Goal: Task Accomplishment & Management: Manage account settings

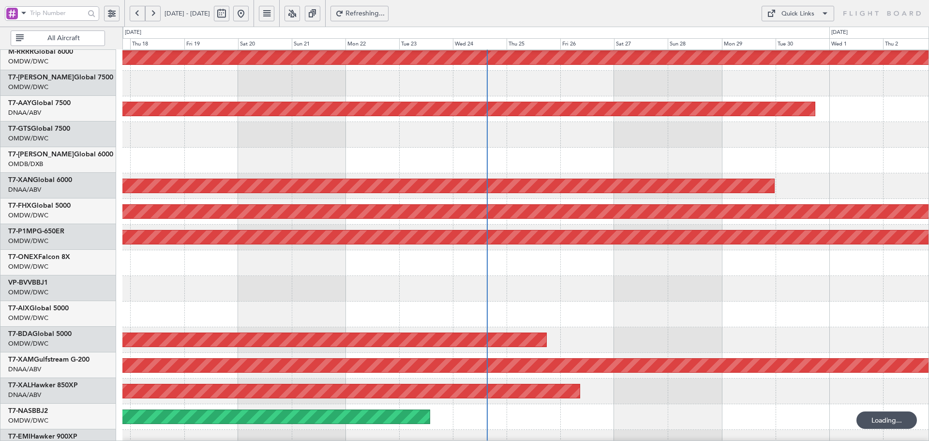
scroll to position [159, 0]
click at [385, 13] on span "Refreshing..." at bounding box center [366, 13] width 40 height 7
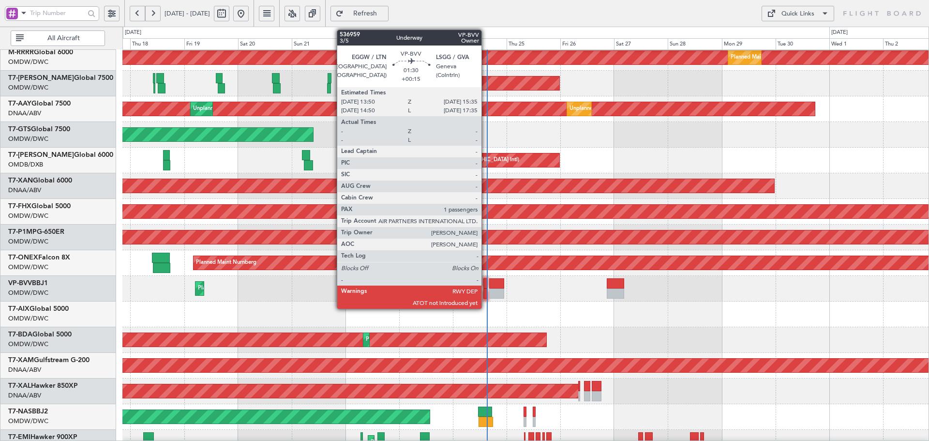
click at [486, 282] on div at bounding box center [486, 283] width 4 height 10
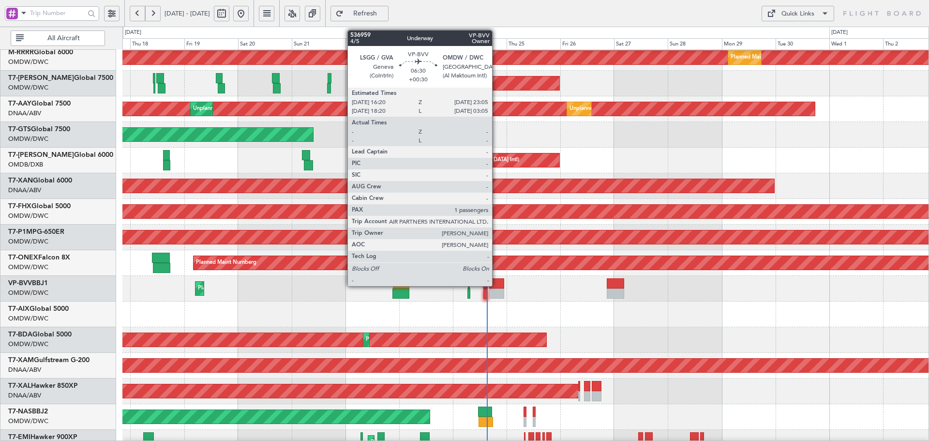
click at [497, 285] on div at bounding box center [496, 283] width 15 height 10
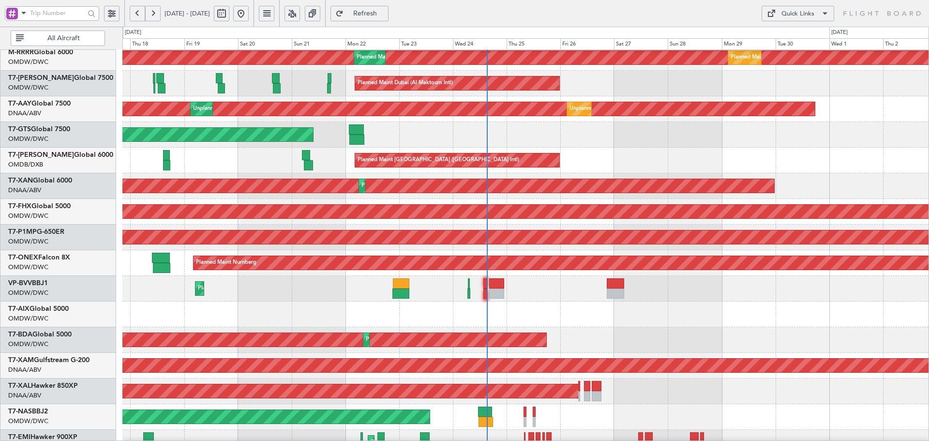
click at [385, 14] on span "Refresh" at bounding box center [366, 13] width 40 height 7
click at [385, 12] on span "Refresh" at bounding box center [366, 13] width 40 height 7
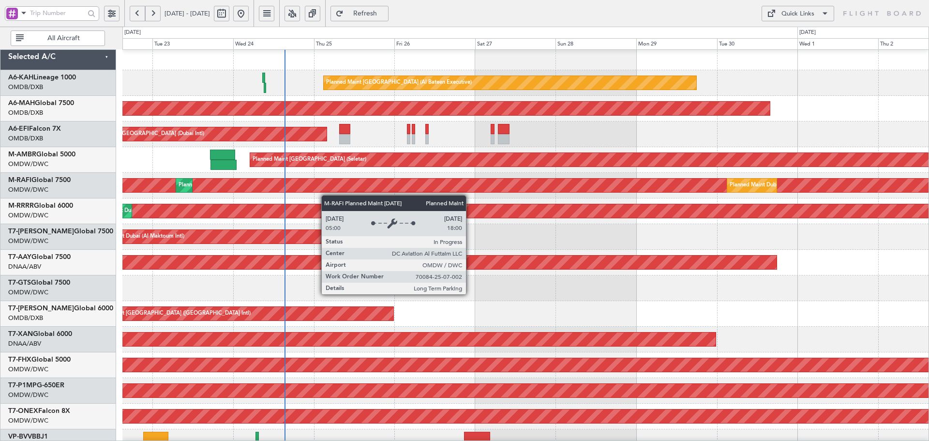
click at [334, 181] on div "Planned Maint Dubai (Al Maktoum Intl)" at bounding box center [526, 186] width 2419 height 14
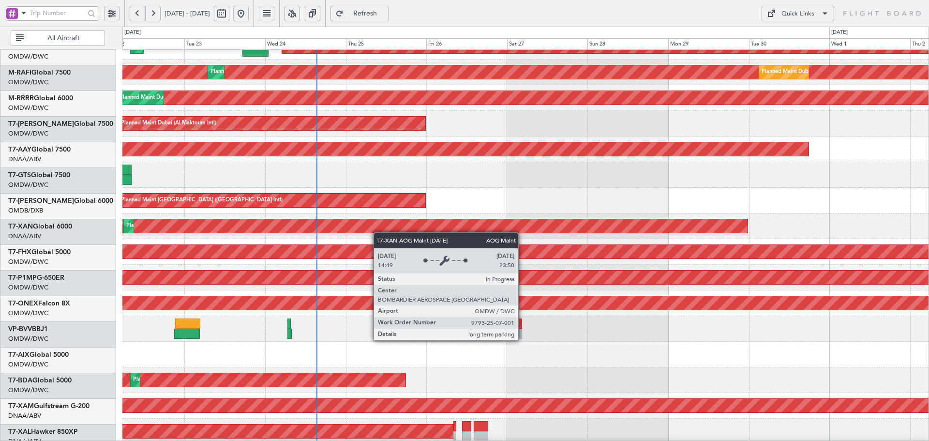
scroll to position [119, 0]
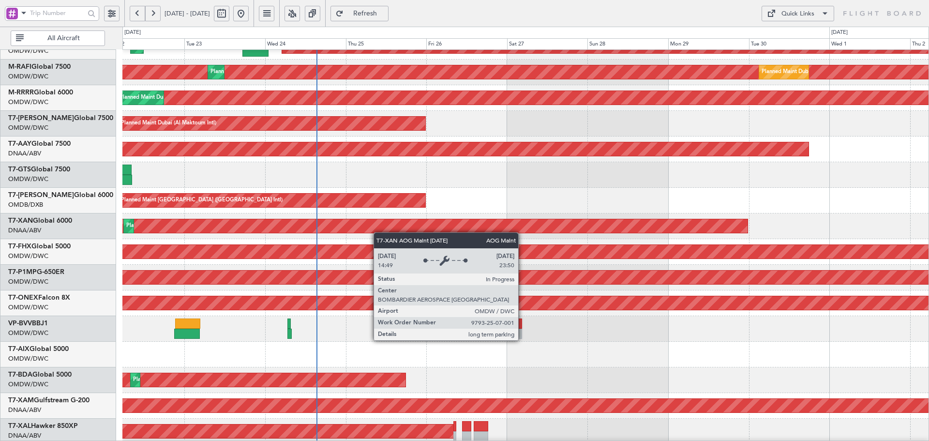
click at [378, 227] on div "AOG Maint Dubai (Al Maktoum Intl)" at bounding box center [32, 226] width 1431 height 14
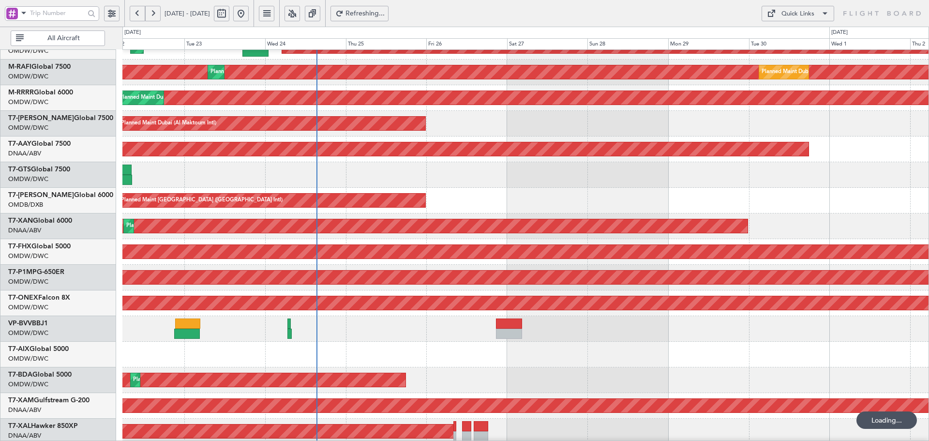
click at [385, 11] on span "Refreshing..." at bounding box center [366, 13] width 40 height 7
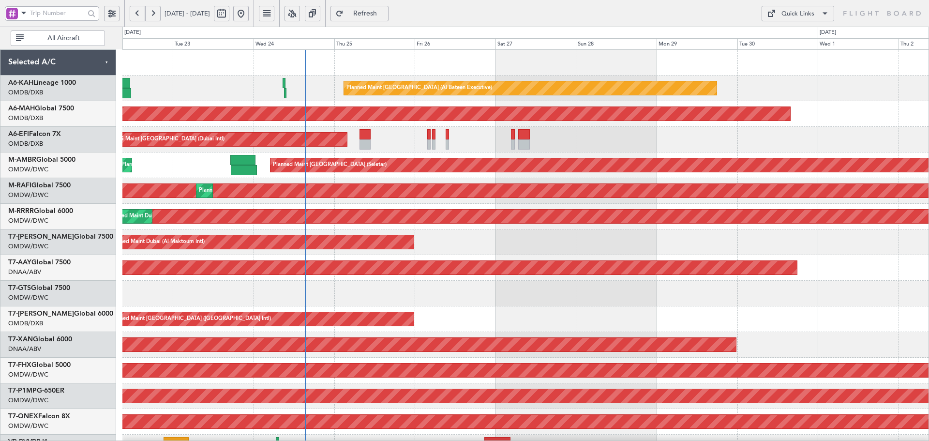
click at [472, 440] on html "[DATE] - [DATE] Refresh Quick Links All Aircraft Planned Maint [GEOGRAPHIC_DATA…" at bounding box center [464, 220] width 929 height 441
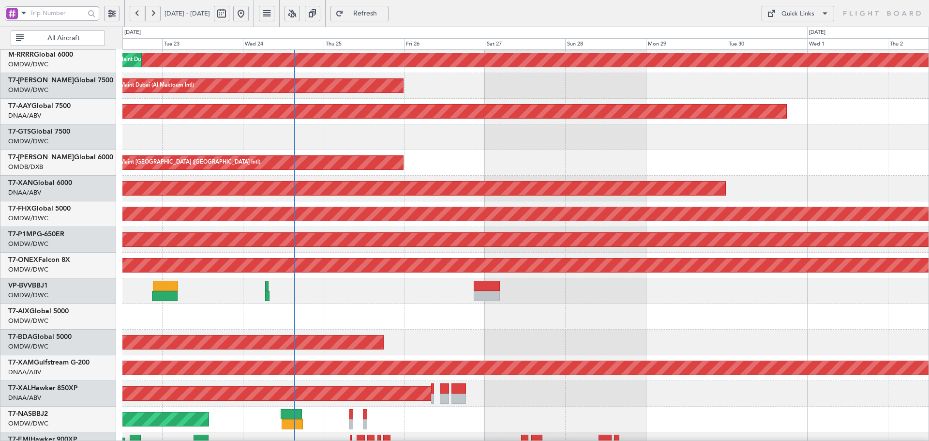
scroll to position [173, 0]
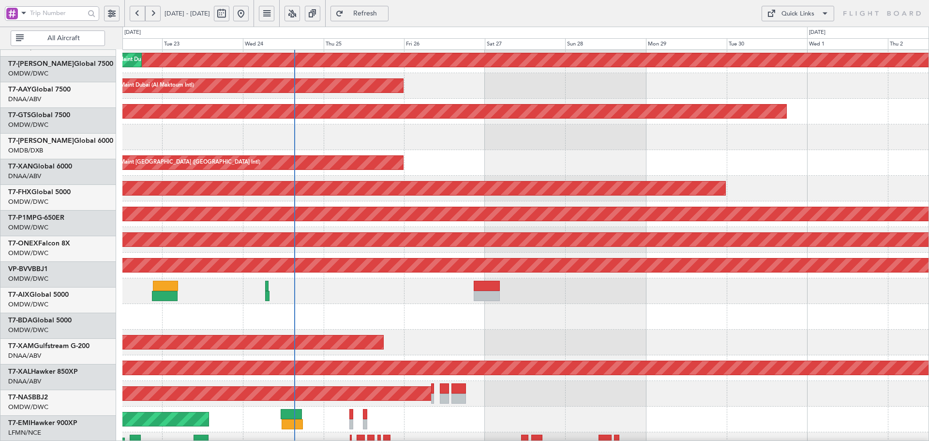
click at [416, 135] on div "Planned Maint Dubai (Al Maktoum Intl) Planned Maint [GEOGRAPHIC_DATA] (Al Makto…" at bounding box center [525, 176] width 806 height 564
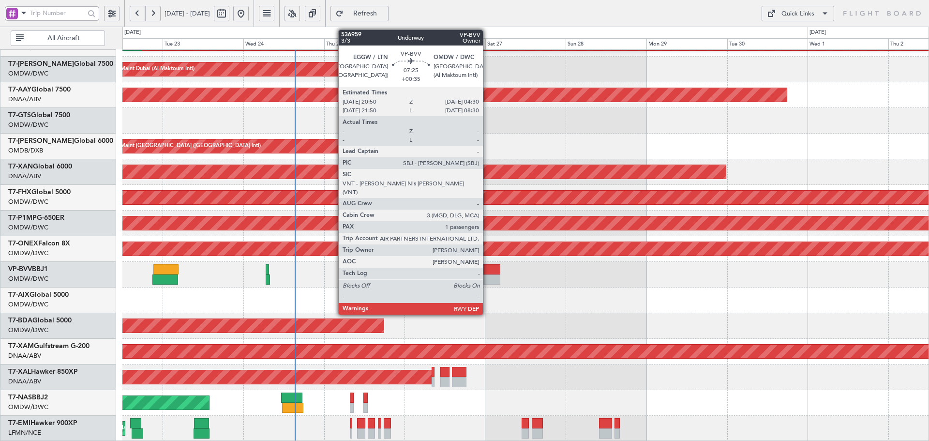
click at [487, 275] on div at bounding box center [487, 279] width 26 height 10
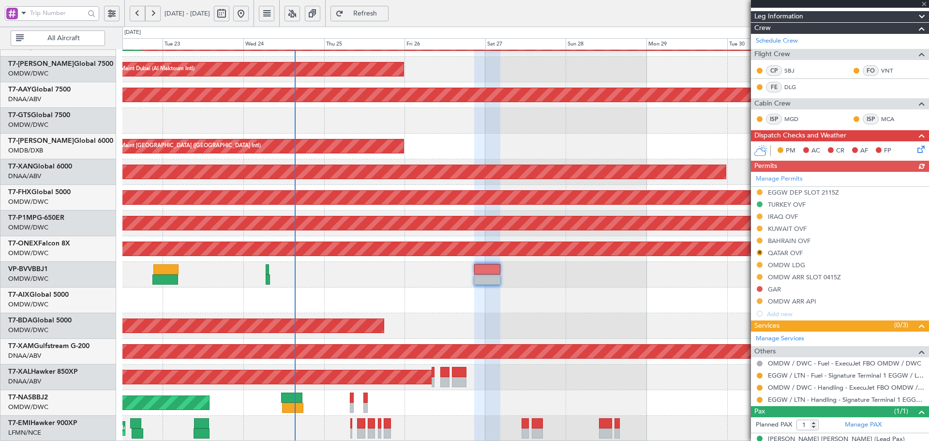
scroll to position [129, 0]
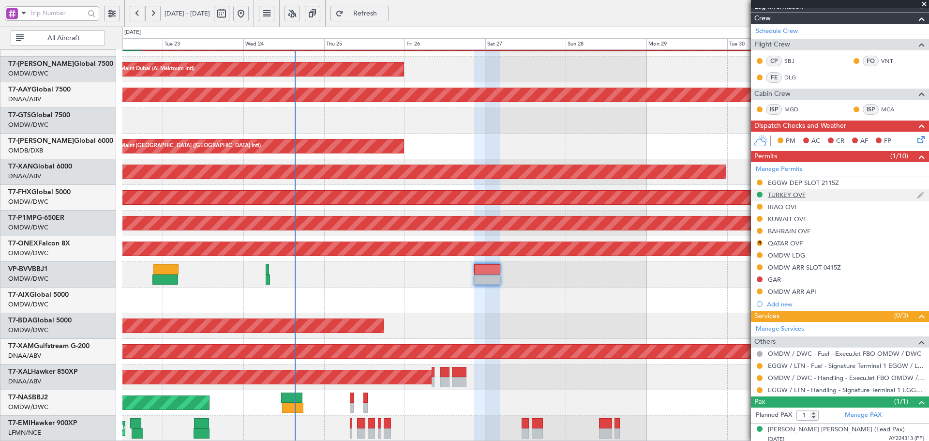
click at [800, 194] on div "TURKEY OVF" at bounding box center [787, 195] width 38 height 8
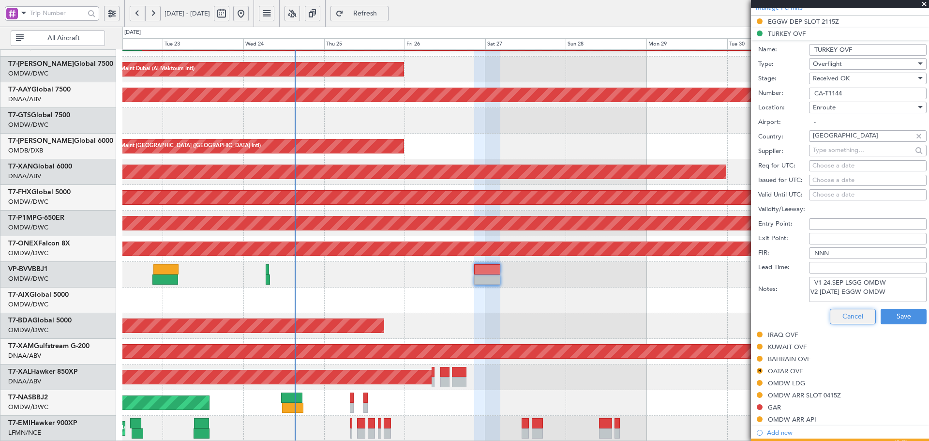
click at [848, 313] on button "Cancel" at bounding box center [853, 316] width 46 height 15
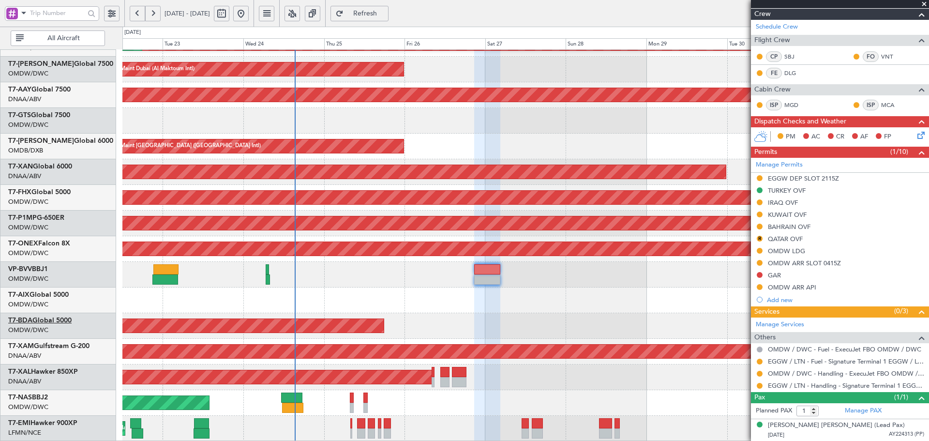
scroll to position [133, 0]
click at [783, 192] on div "TURKEY OVF" at bounding box center [787, 191] width 38 height 8
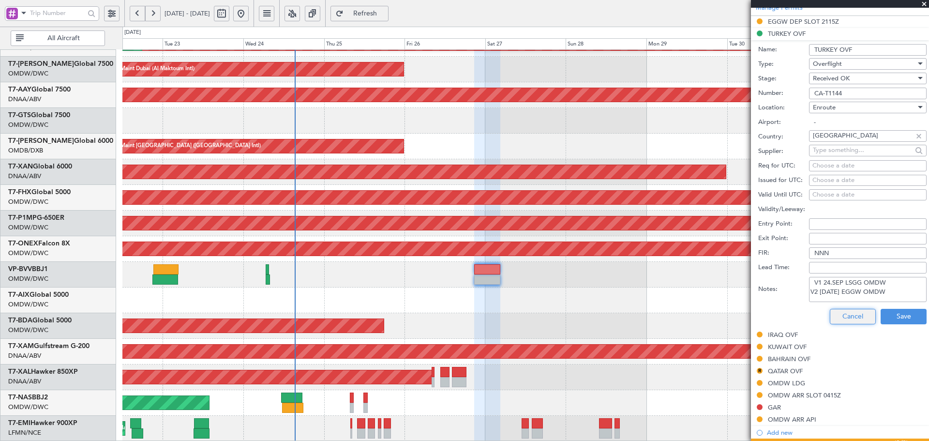
click at [848, 311] on button "Cancel" at bounding box center [853, 316] width 46 height 15
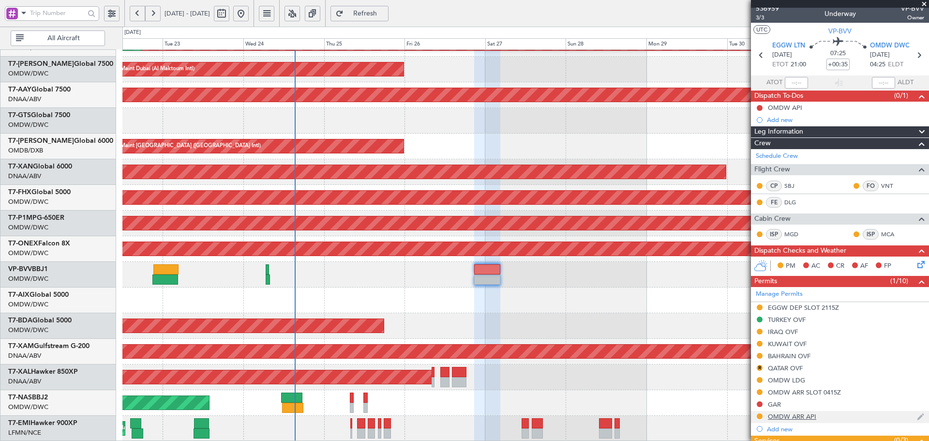
scroll to position [4, 0]
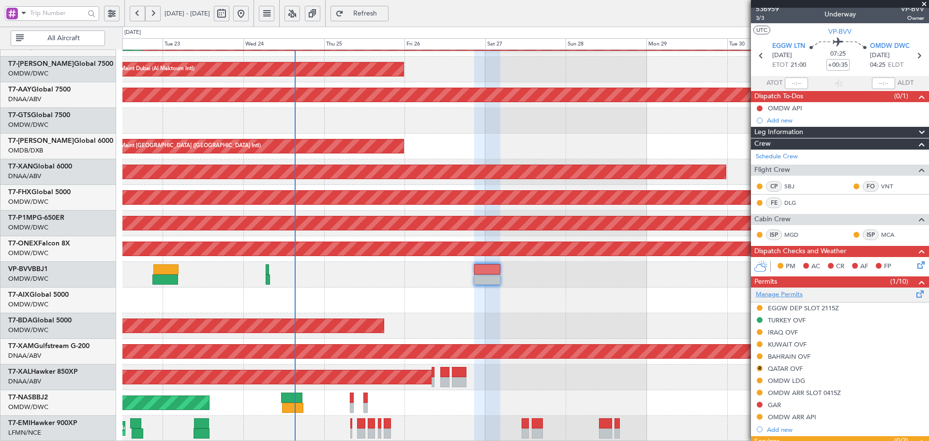
click at [799, 293] on link "Manage Permits" at bounding box center [779, 295] width 47 height 10
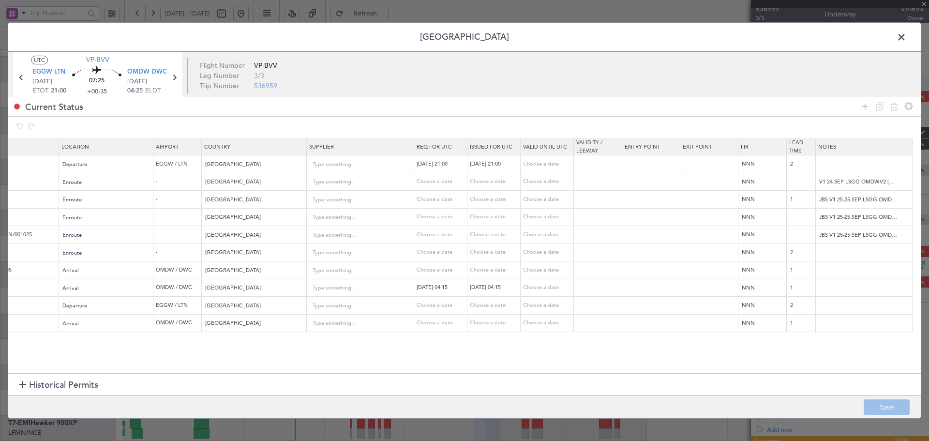
scroll to position [0, 331]
click at [903, 181] on div at bounding box center [905, 183] width 12 height 12
click at [886, 181] on div at bounding box center [464, 220] width 929 height 441
click at [878, 181] on input "V1 24.SEP LSGG OMDWV2 24SEP EGGW OMDW" at bounding box center [864, 182] width 96 height 15
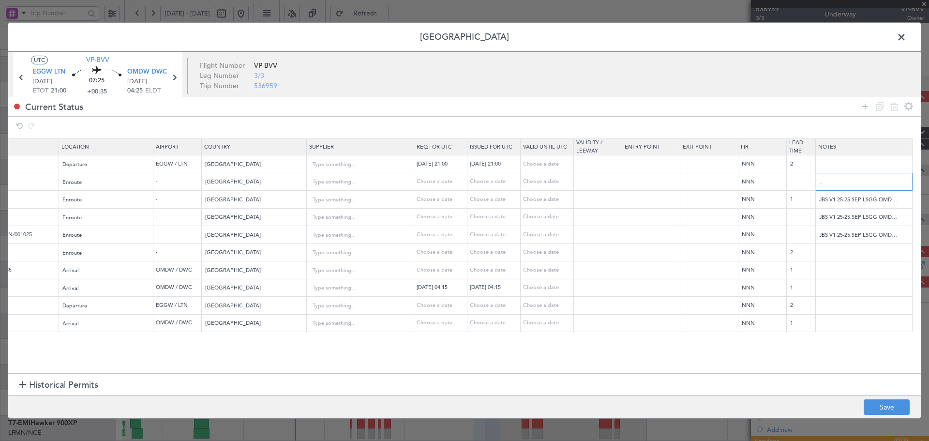
drag, startPoint x: 874, startPoint y: 182, endPoint x: 924, endPoint y: 182, distance: 50.3
click at [924, 181] on div "Permit Center UTC VP-BVV EGGW LTN 26/09/2025 ETOT 21:00 07:25 +00:35 OMDW DWC 2…" at bounding box center [464, 220] width 929 height 441
type input "V1 24.SEP LSGG OMDWV2 24SEP EGGW OMDW V3 27.SEP3"
click at [889, 201] on input "JBS V1 25-25.SEP LSGG OMDWV2 24.SEP LSGG OMDWV3 24SEP EGGW OMDW" at bounding box center [864, 199] width 96 height 15
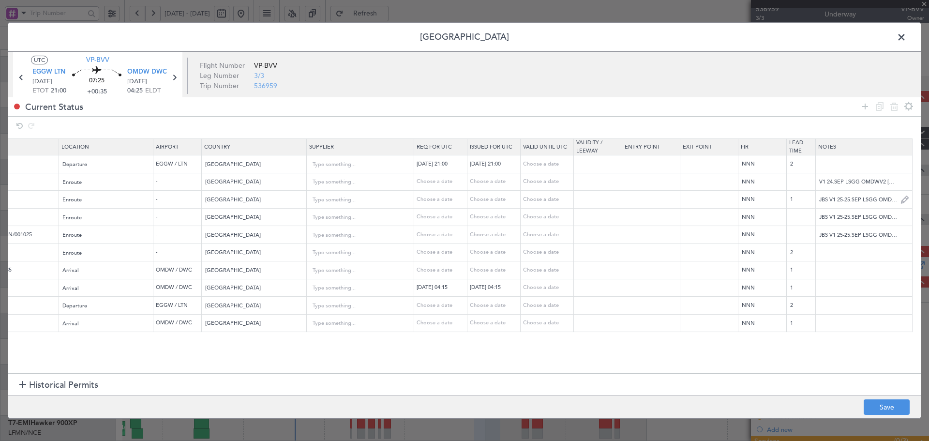
click at [904, 200] on div at bounding box center [905, 200] width 12 height 12
click at [887, 199] on div at bounding box center [464, 220] width 929 height 441
click at [887, 199] on input "JBS V1 25-25.SEP LSGG OMDWV2 24.SEP LSGG OMDWV3 24SEP EGGW OMDW" at bounding box center [864, 199] width 96 height 15
paste input "V3 27.SEP3"
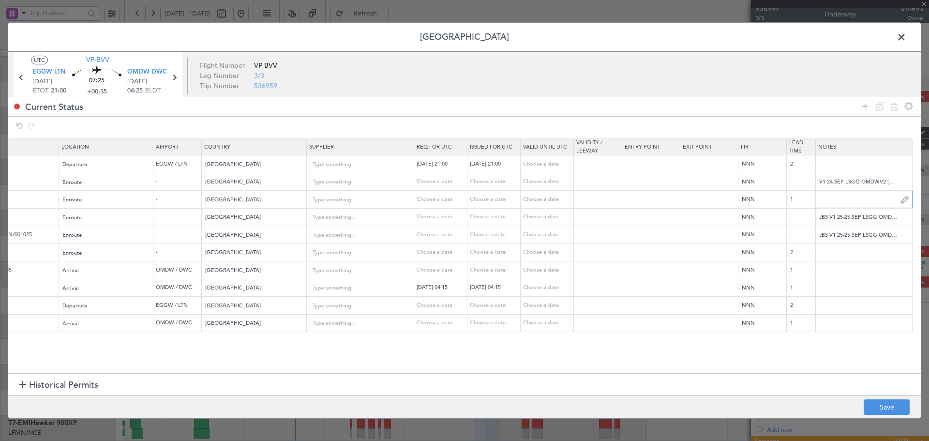
scroll to position [0, 149]
type input "JBS V1 25-25.SEP LSGG OMDWV2 24.SEP LSGG OMDWV3 24SEP EGGW OMDW V3 27.SEP3"
click at [887, 219] on input "JBS V1 25-25.SEP LSGG OMDWV2 24.SEP LSGG OMDWV3 24SEP EGGW OMDW" at bounding box center [864, 217] width 96 height 15
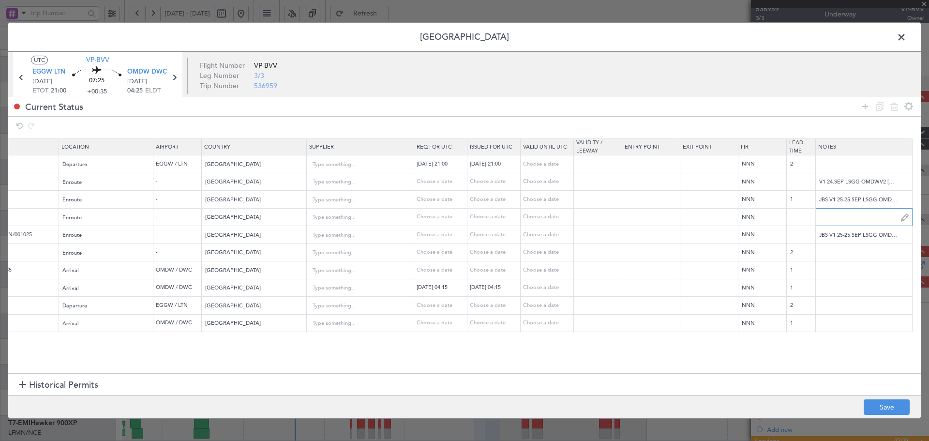
paste input "V3 27.SEP3"
click at [870, 216] on input "JBS V1 25-25.SEP LSGG OMDWV2 24.SEP LSGG OMDWV3 24SEP EGGW OMDWV3 27.SEP3" at bounding box center [864, 217] width 96 height 15
type input "JBS V1 25-25.SEP LSGG OMDWV2 24.SEP LSGG OMDWV3 24SEP EGGW OMDW V3 27.SEP3"
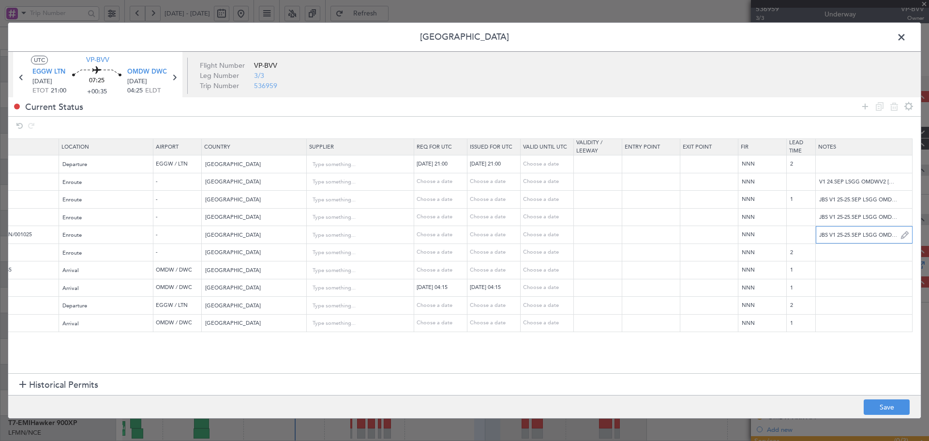
click at [876, 235] on input "JBS V1 25-25.SEP LSGG OMDWV2 24.SEP LSGG OMDWV3 24SEP EGGW OMDW" at bounding box center [864, 234] width 96 height 15
drag, startPoint x: 876, startPoint y: 235, endPoint x: 929, endPoint y: 237, distance: 52.8
click at [929, 237] on div "Permit Center UTC VP-BVV EGGW LTN 26/09/2025 ETOT 21:00 07:25 +00:35 OMDW DWC 2…" at bounding box center [464, 220] width 929 height 441
click at [898, 233] on input "JBS V1 25-25.SEP LSGG OMDWV2 24.SEP LSGG OMDWV3 24SEP EGGW OMDW" at bounding box center [864, 234] width 96 height 15
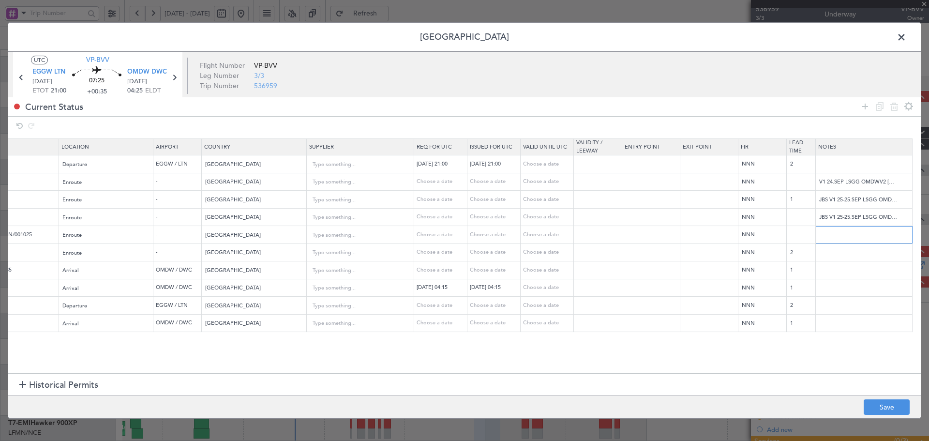
scroll to position [0, 121]
paste input "V3 27.SEP3"
type input "JBS V1 25-25.SEP LSGG OMDWV2 24.SEP LSGG OMDWV3 24SEP EGGW OMDW V3 27.SEP3"
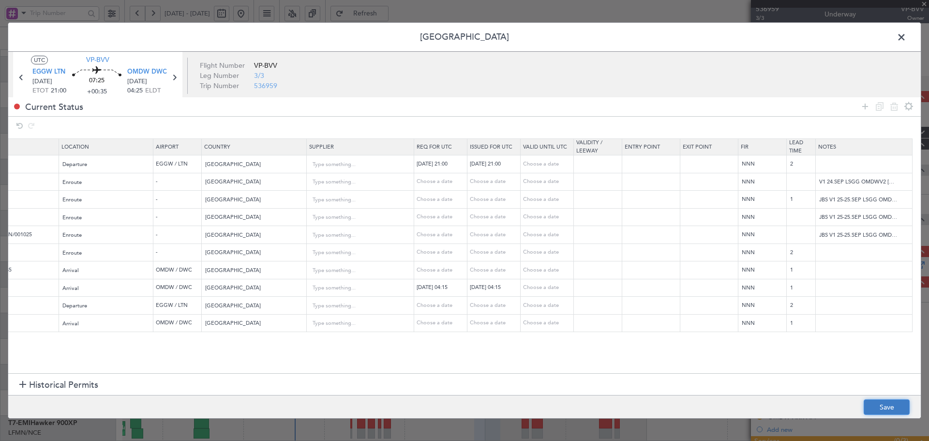
click at [892, 410] on button "Save" at bounding box center [887, 406] width 46 height 15
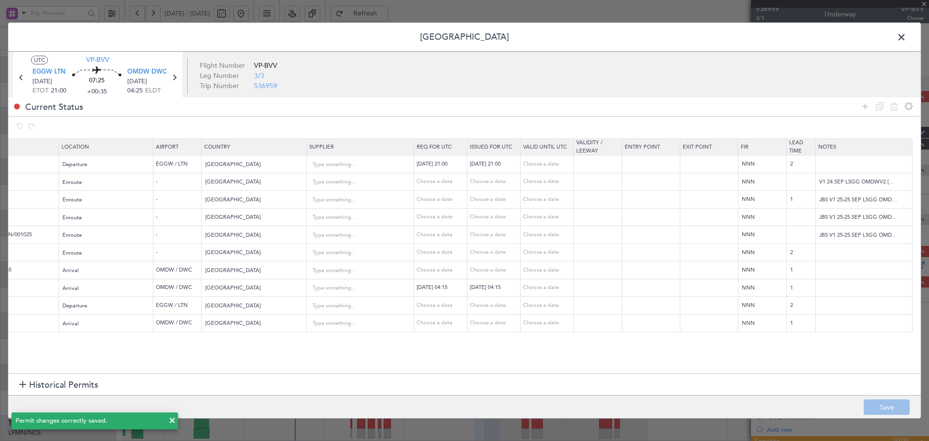
click at [907, 36] on span at bounding box center [907, 39] width 0 height 19
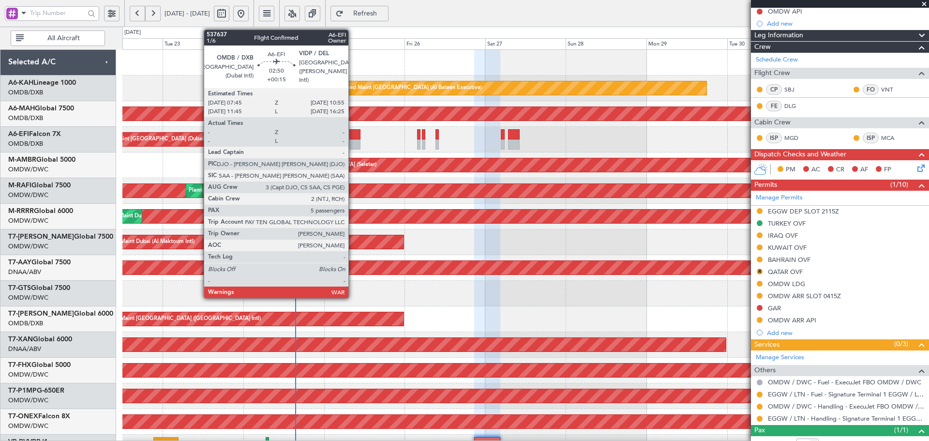
click at [353, 135] on div at bounding box center [354, 134] width 11 height 10
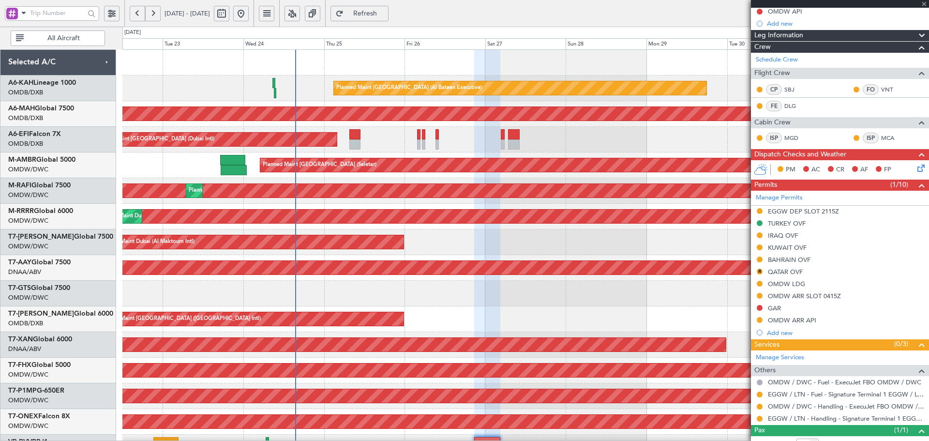
type input "+00:15"
type input "5"
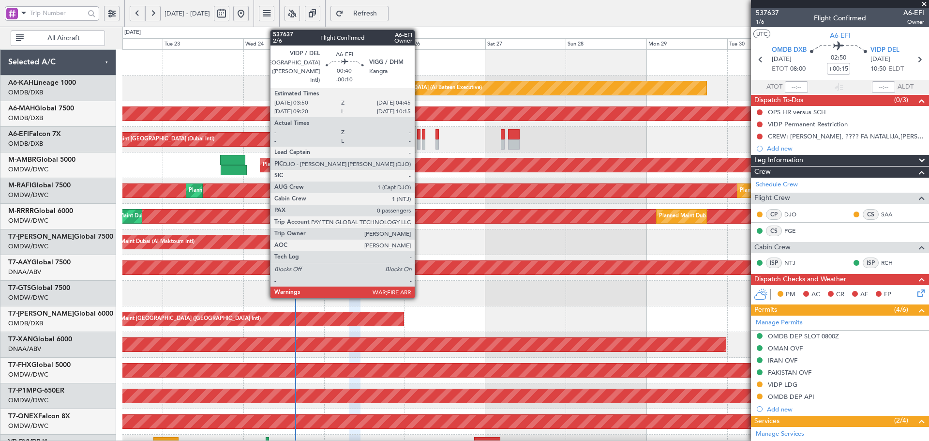
click at [419, 138] on div at bounding box center [418, 134] width 3 height 10
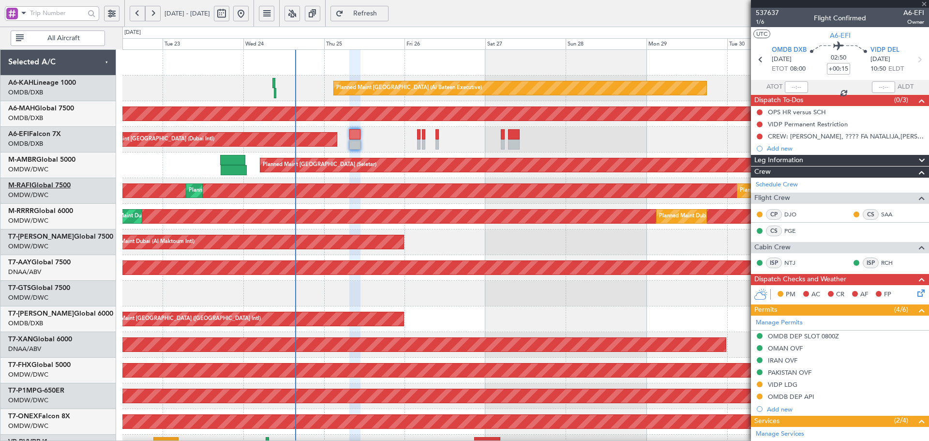
type input "-00:10"
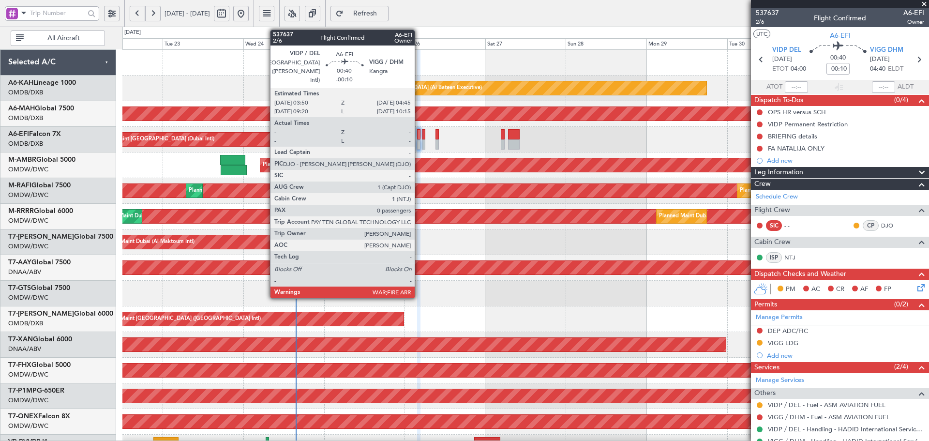
click at [419, 138] on div at bounding box center [418, 134] width 3 height 10
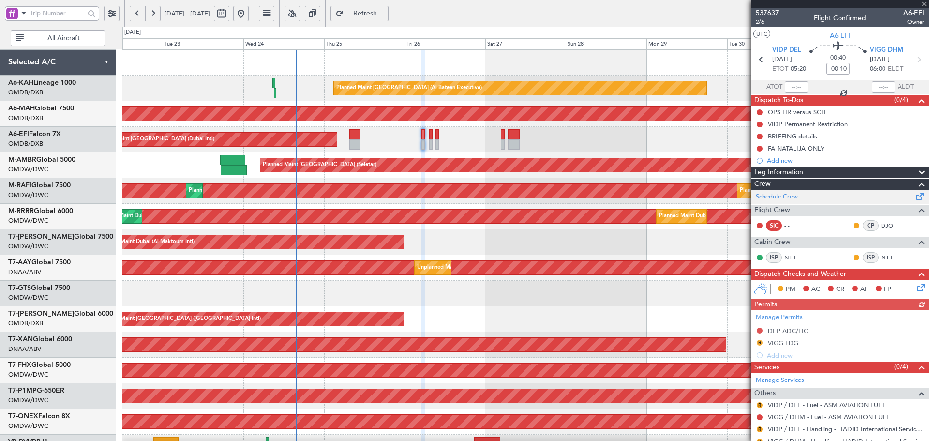
click at [783, 196] on link "Schedule Crew" at bounding box center [777, 197] width 42 height 10
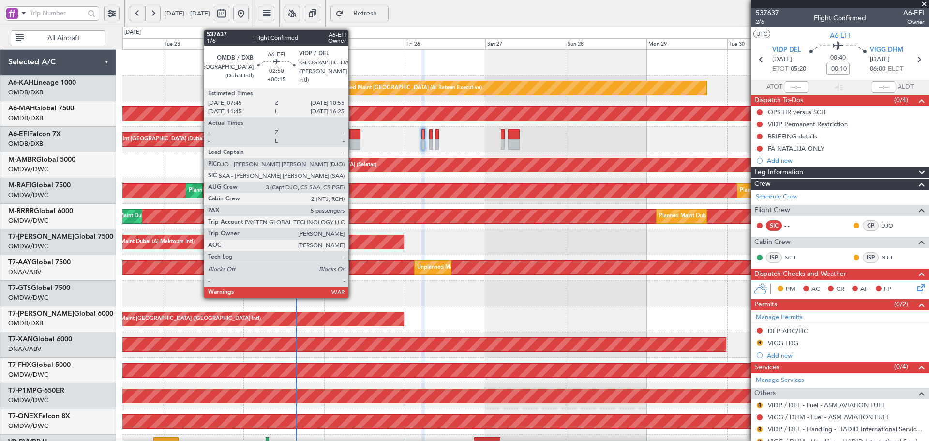
click at [353, 133] on div at bounding box center [354, 134] width 11 height 10
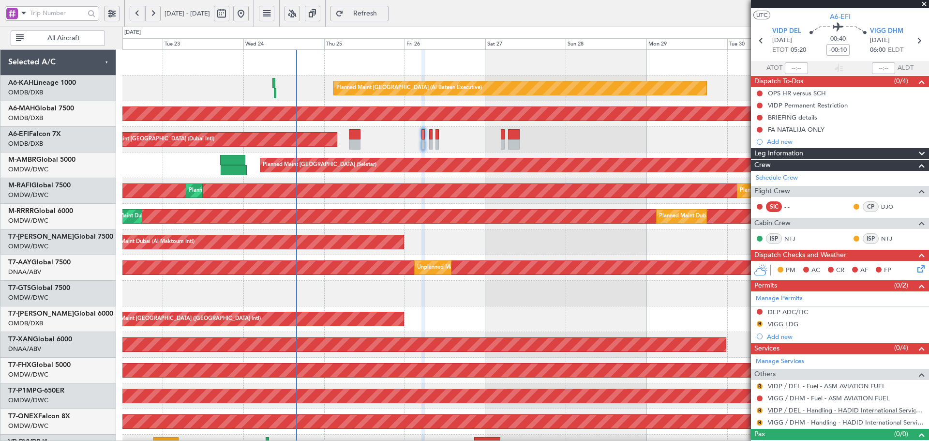
scroll to position [33, 0]
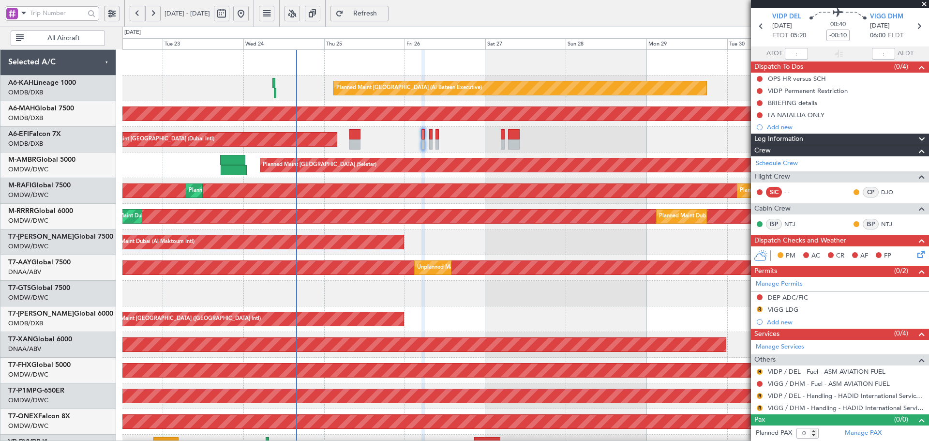
click at [385, 10] on span "Refresh" at bounding box center [366, 13] width 40 height 7
click at [858, 431] on link "Manage PAX" at bounding box center [863, 433] width 37 height 10
click at [385, 15] on span "Refresh" at bounding box center [366, 13] width 40 height 7
click at [777, 163] on link "Schedule Crew" at bounding box center [777, 164] width 42 height 10
click at [794, 397] on link "VIDP / DEL - Handling - HADID International Services, FZE" at bounding box center [846, 396] width 156 height 8
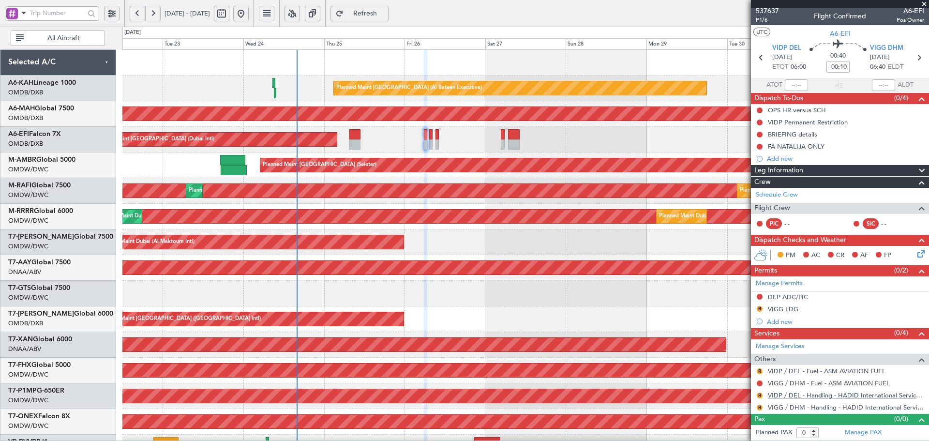
scroll to position [1, 0]
click at [385, 14] on span "Refresh" at bounding box center [366, 13] width 40 height 7
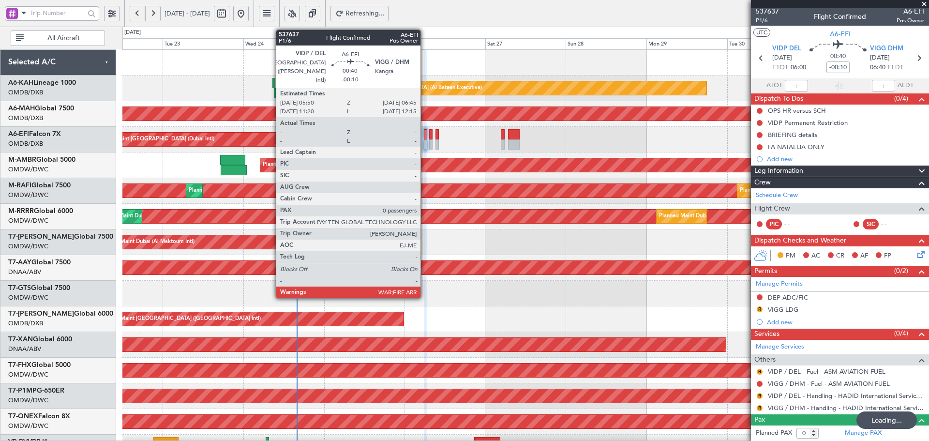
click at [425, 134] on div at bounding box center [425, 134] width 3 height 10
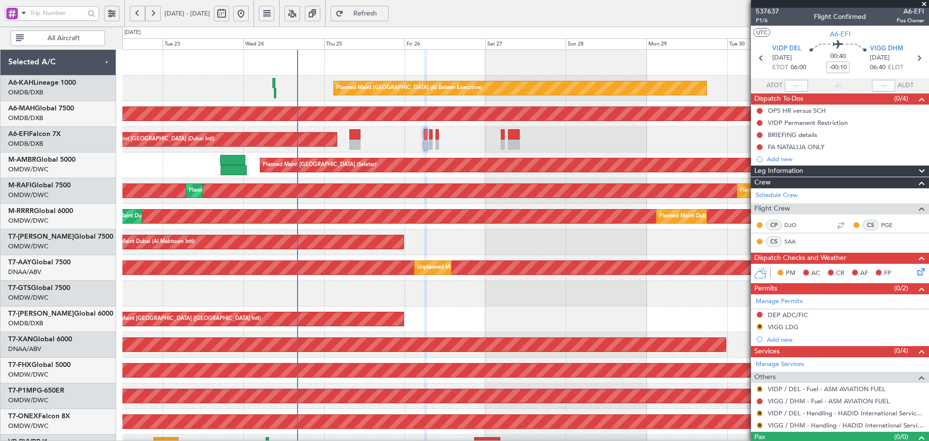
scroll to position [19, 0]
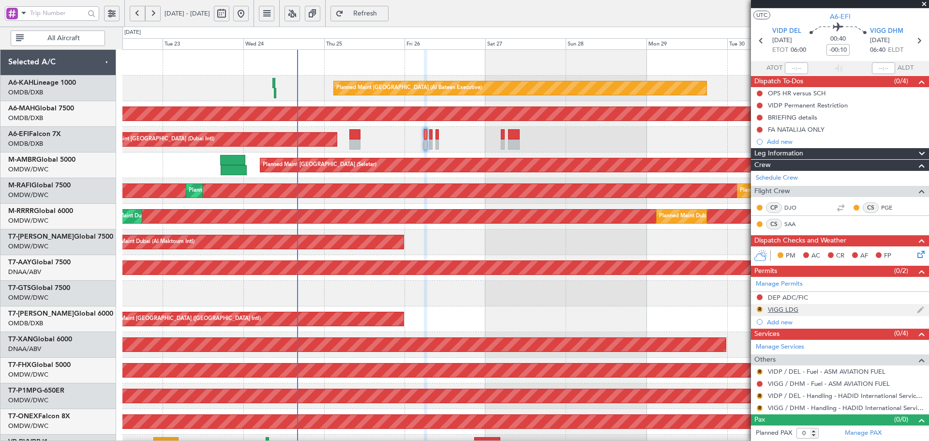
drag, startPoint x: 760, startPoint y: 308, endPoint x: 755, endPoint y: 310, distance: 6.1
click at [760, 308] on button "R" at bounding box center [760, 309] width 6 height 6
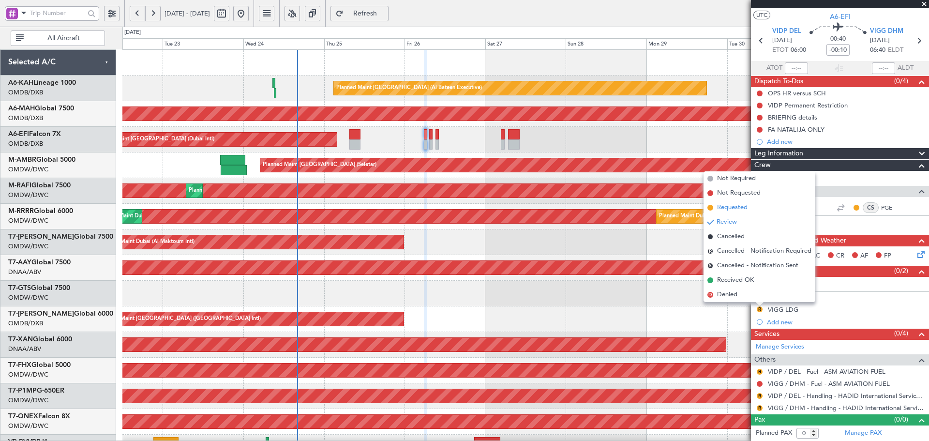
click at [727, 205] on span "Requested" at bounding box center [732, 208] width 30 height 10
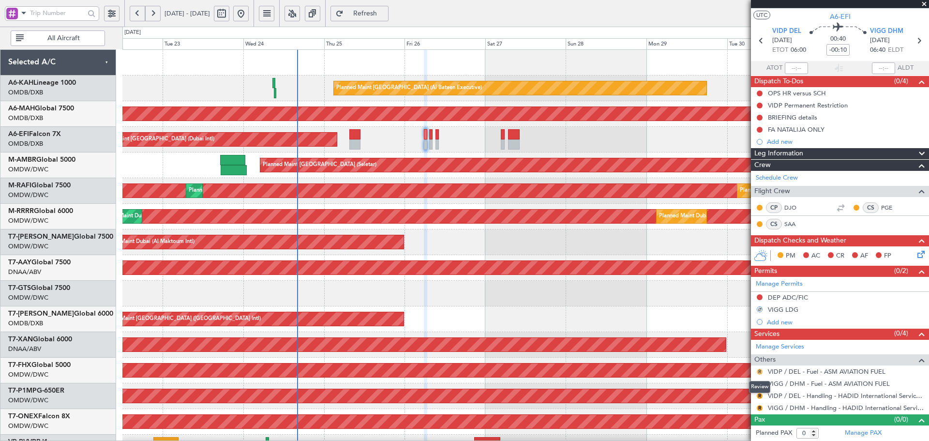
click at [761, 370] on button "R" at bounding box center [760, 372] width 6 height 6
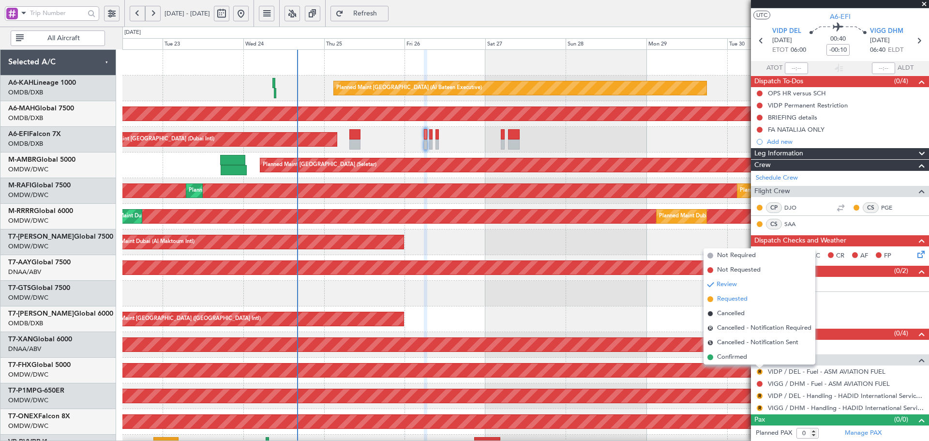
click at [730, 297] on span "Requested" at bounding box center [732, 299] width 30 height 10
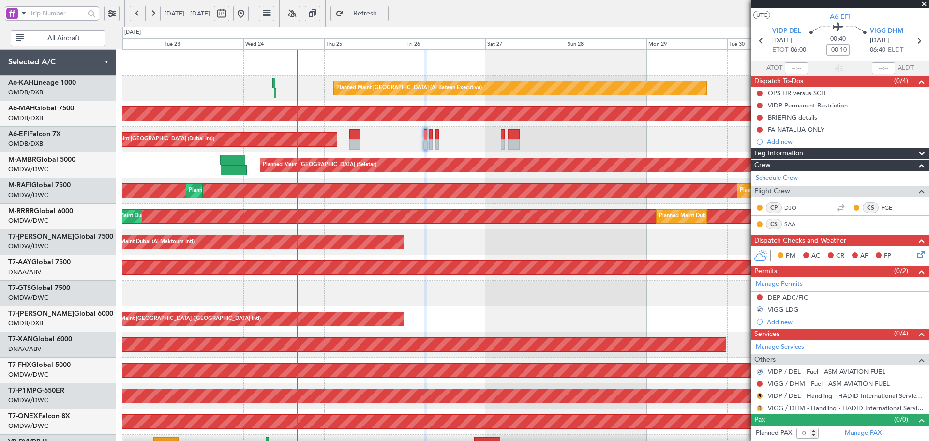
click at [760, 407] on button "R" at bounding box center [760, 408] width 6 height 6
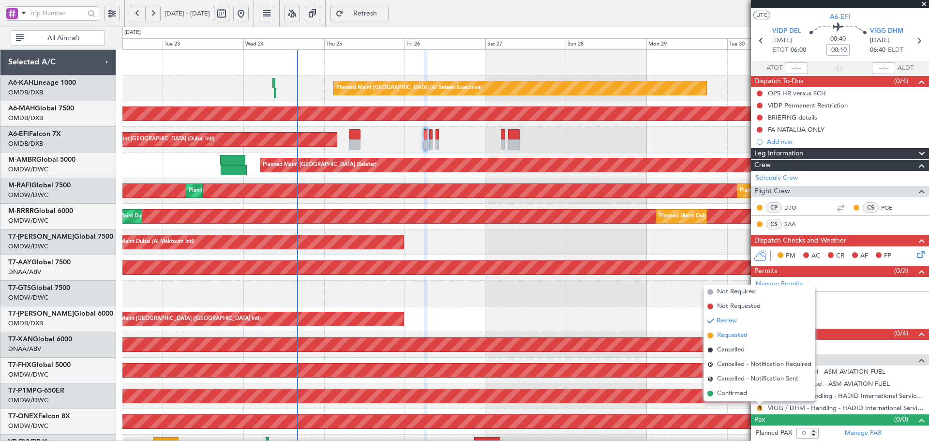
click at [735, 338] on span "Requested" at bounding box center [732, 336] width 30 height 10
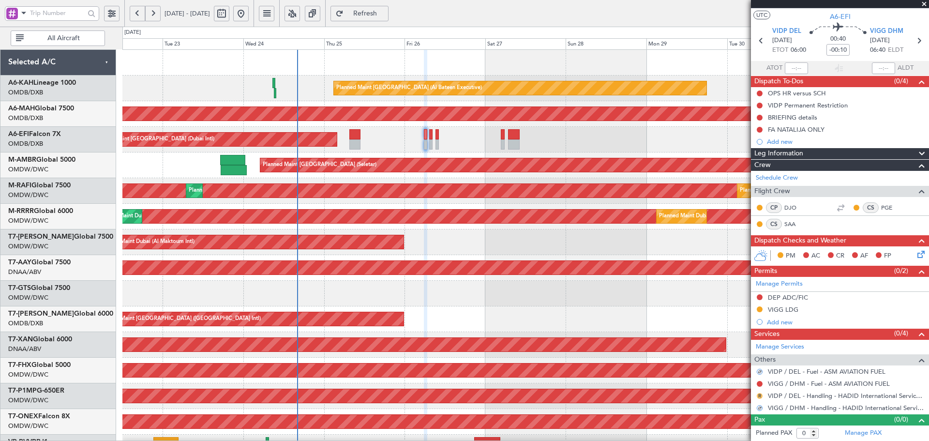
click at [759, 395] on button "R" at bounding box center [760, 396] width 6 height 6
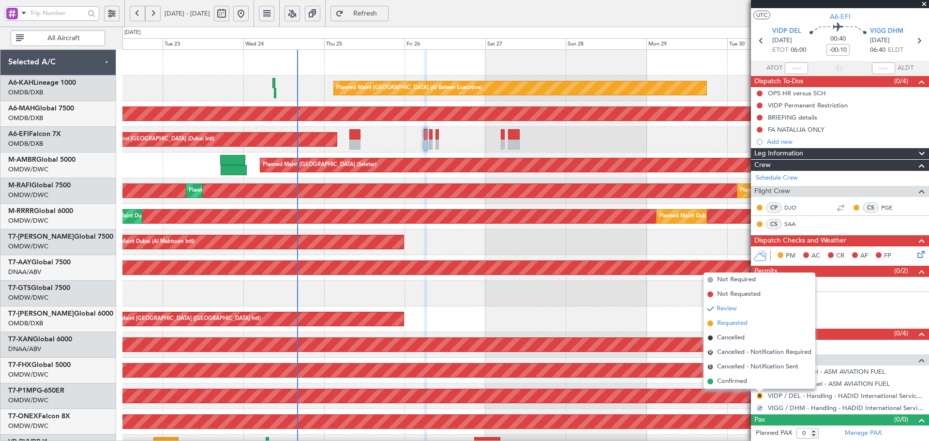
click at [736, 321] on span "Requested" at bounding box center [732, 323] width 30 height 10
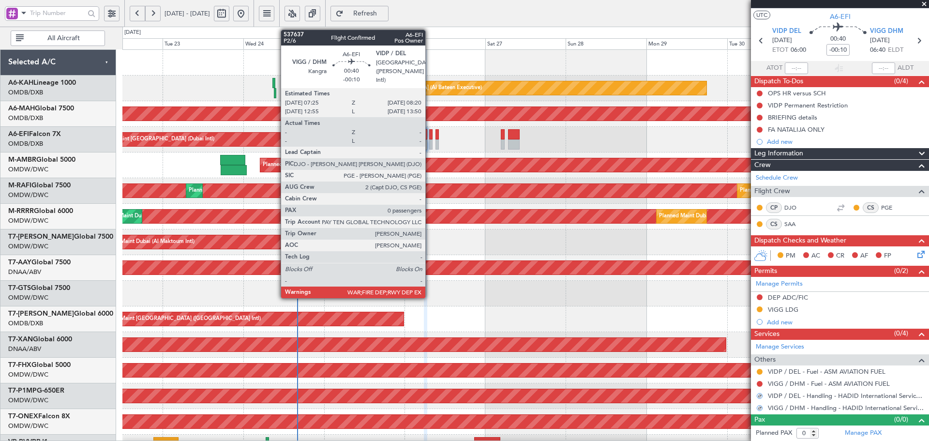
click at [430, 136] on div at bounding box center [430, 134] width 3 height 10
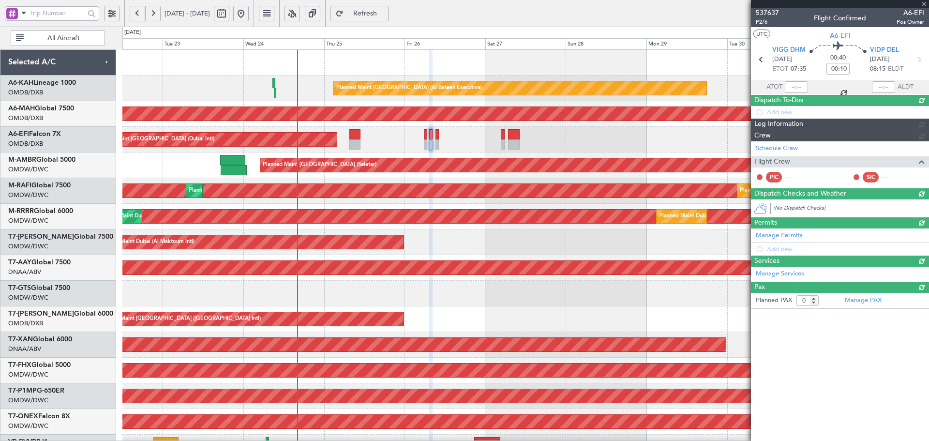
scroll to position [0, 0]
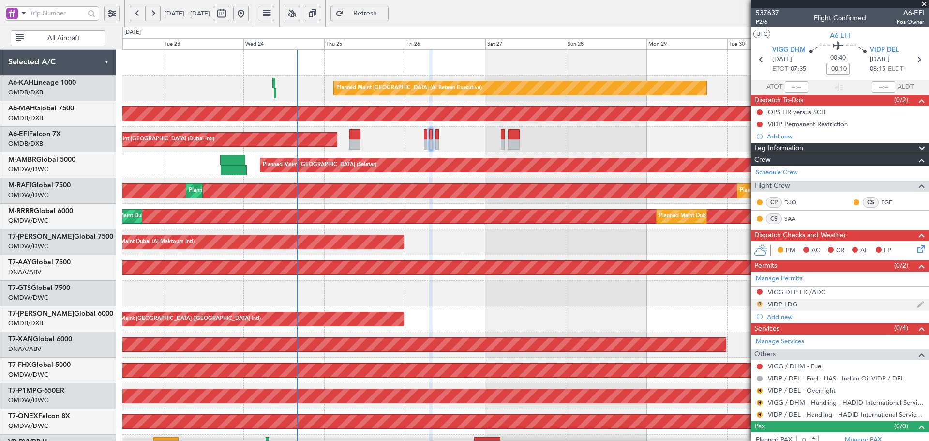
click at [760, 303] on button "R" at bounding box center [760, 304] width 6 height 6
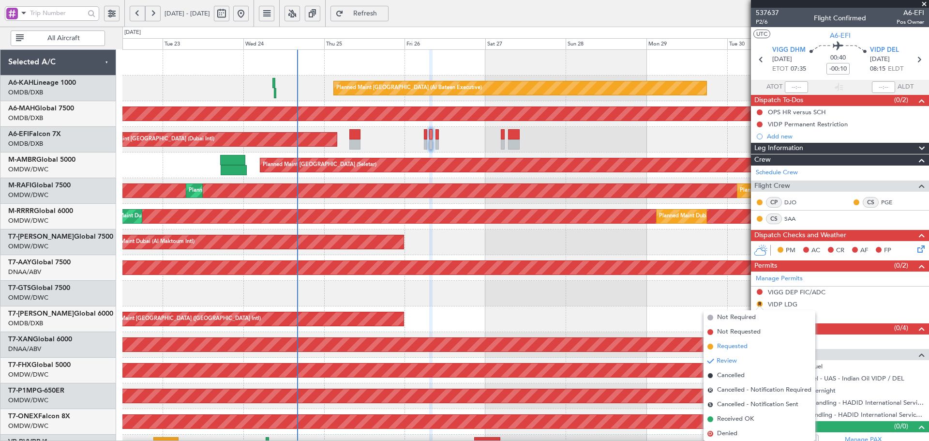
click at [732, 349] on span "Requested" at bounding box center [732, 347] width 30 height 10
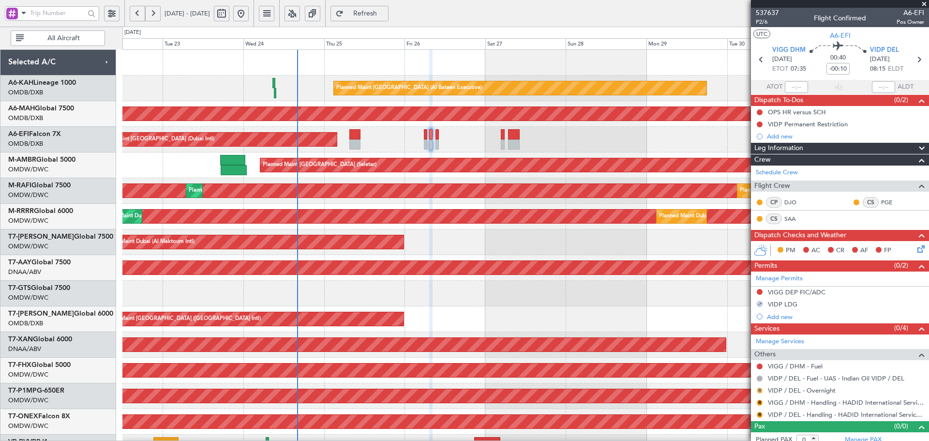
click at [760, 388] on button "R" at bounding box center [760, 391] width 6 height 6
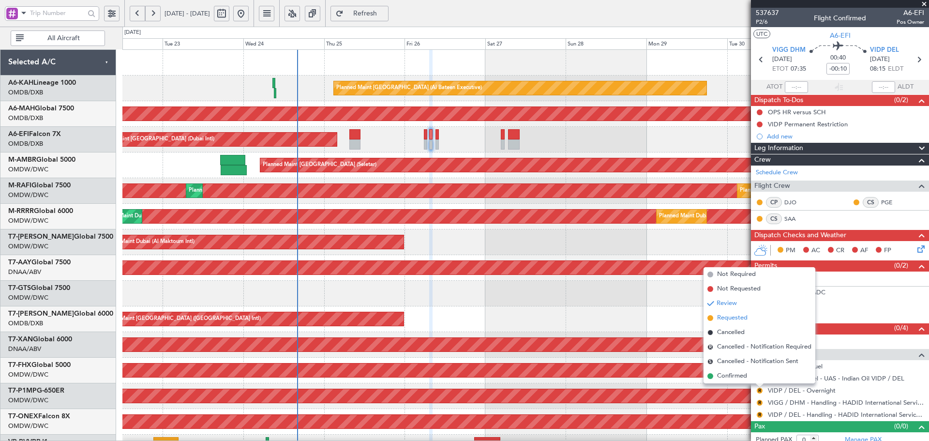
click at [728, 318] on span "Requested" at bounding box center [732, 318] width 30 height 10
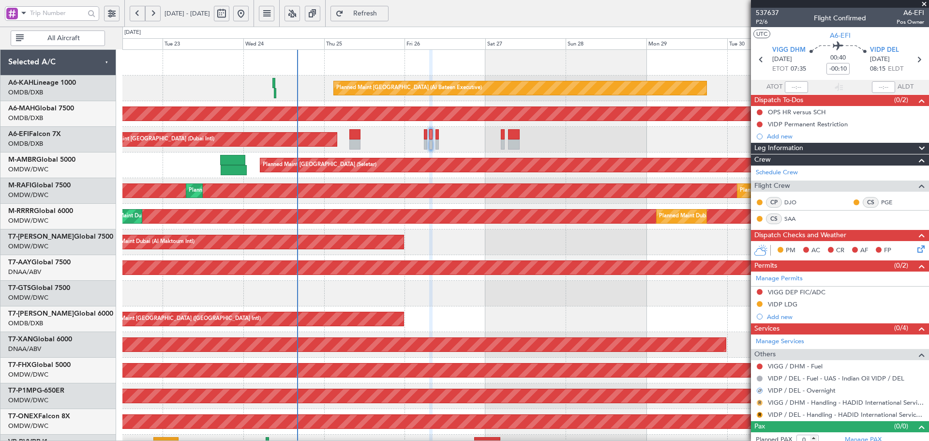
click at [760, 401] on button "R" at bounding box center [760, 403] width 6 height 6
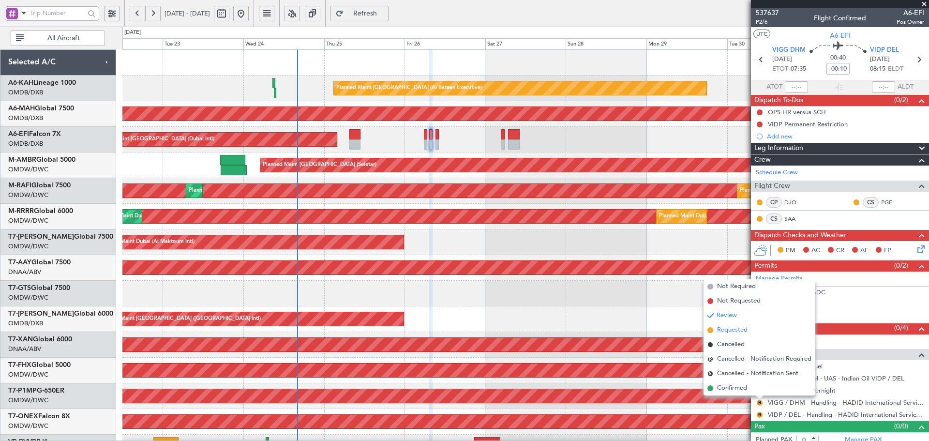
click at [717, 330] on span "Requested" at bounding box center [732, 330] width 30 height 10
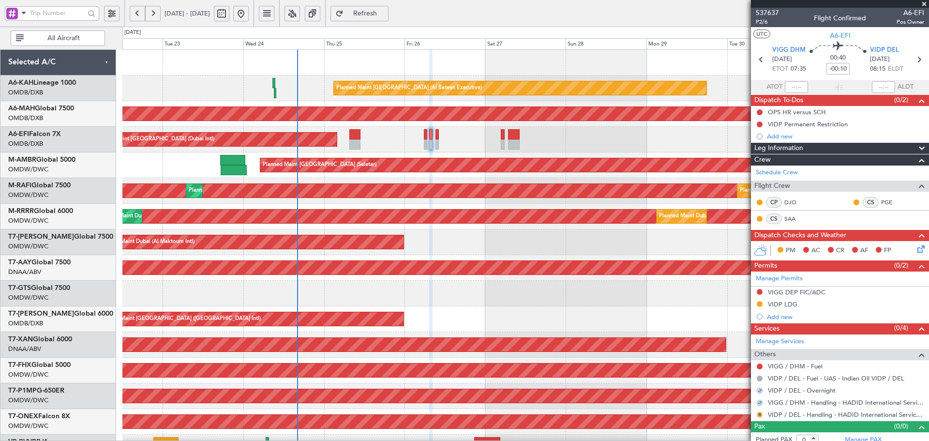
click at [760, 413] on button "R" at bounding box center [760, 415] width 6 height 6
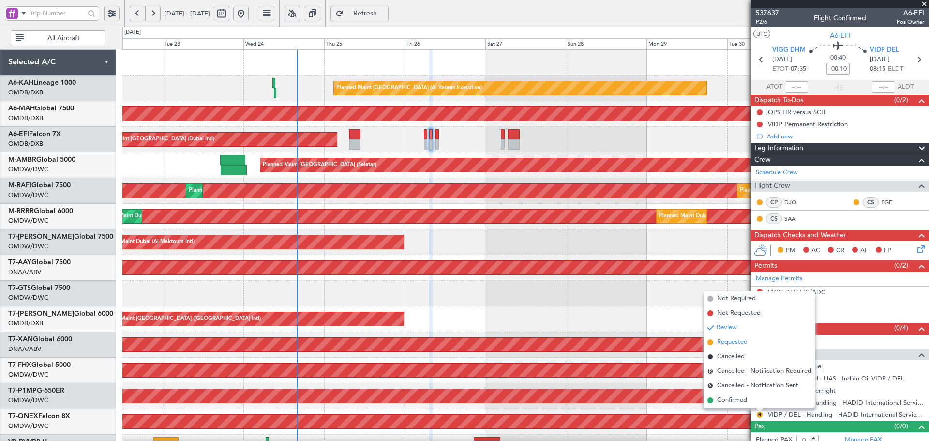
click at [731, 344] on span "Requested" at bounding box center [732, 342] width 30 height 10
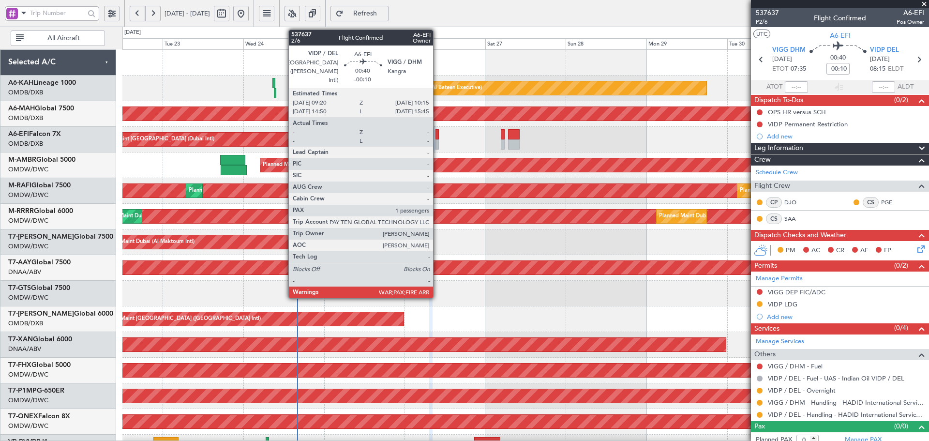
click at [438, 131] on div at bounding box center [437, 134] width 3 height 10
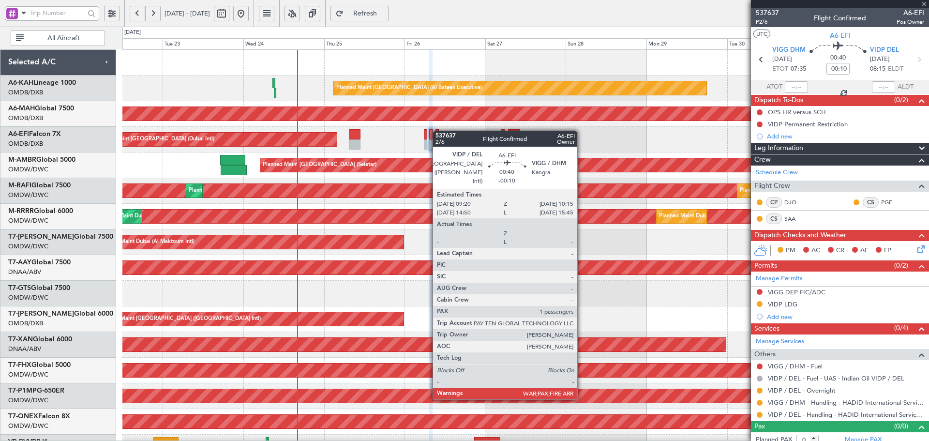
type input "3"
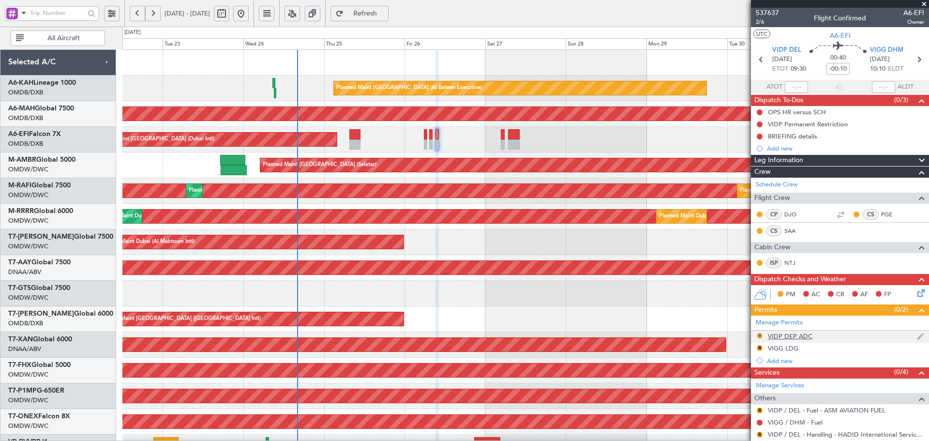
click at [759, 334] on button "R" at bounding box center [760, 336] width 6 height 6
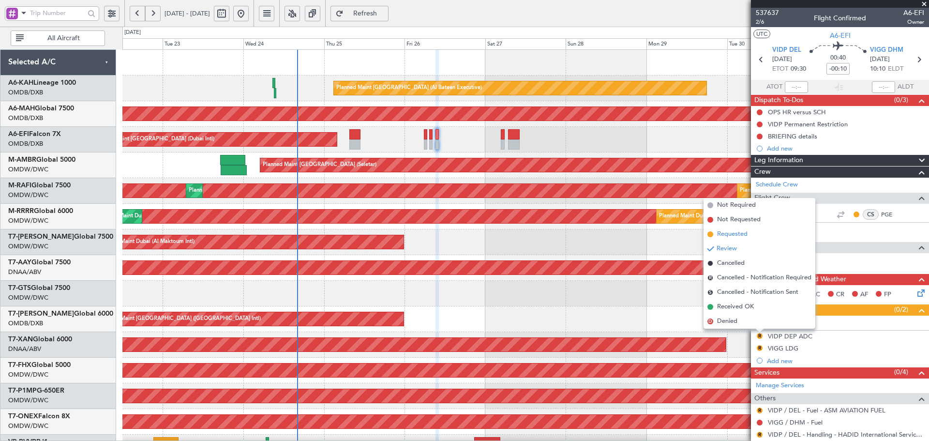
click at [735, 237] on span "Requested" at bounding box center [732, 234] width 30 height 10
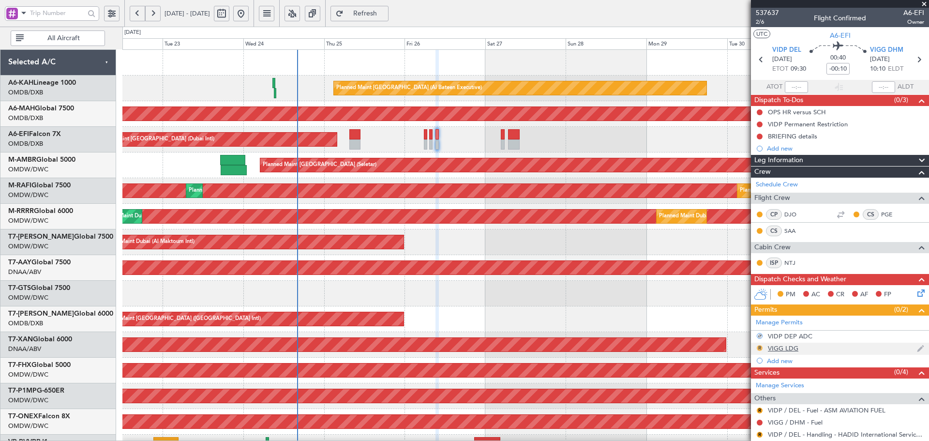
click at [760, 346] on button "R" at bounding box center [760, 348] width 6 height 6
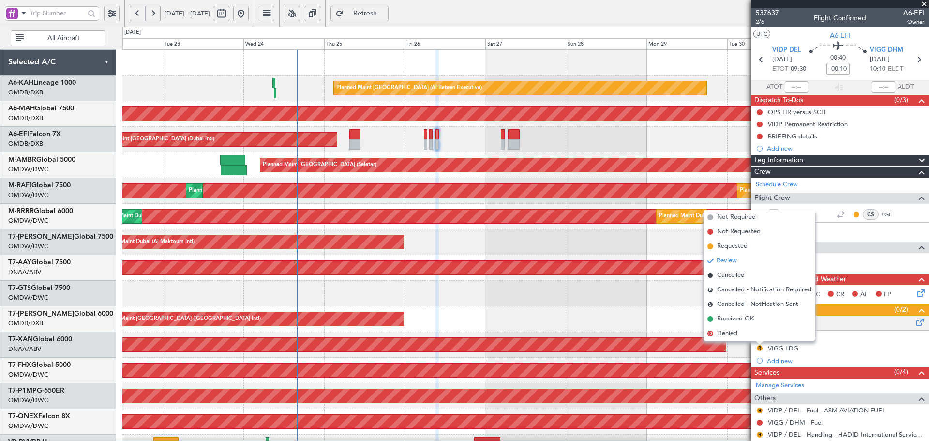
drag, startPoint x: 744, startPoint y: 246, endPoint x: 790, endPoint y: 315, distance: 83.4
click at [744, 246] on span "Requested" at bounding box center [732, 247] width 30 height 10
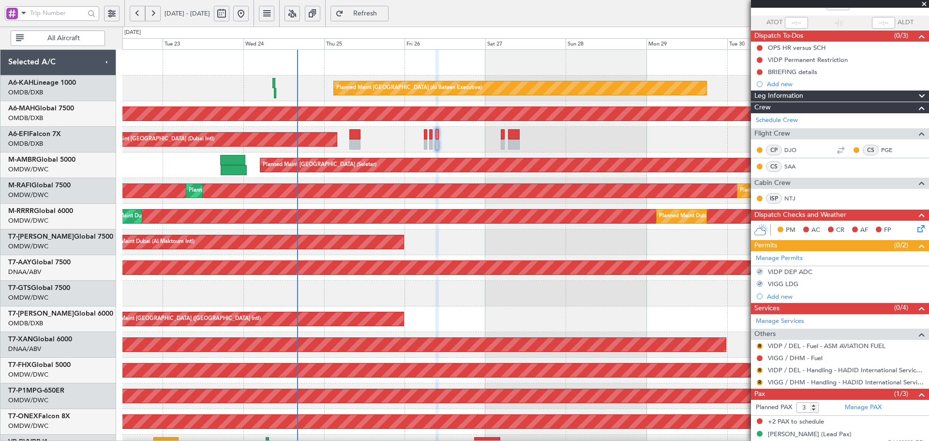
scroll to position [73, 0]
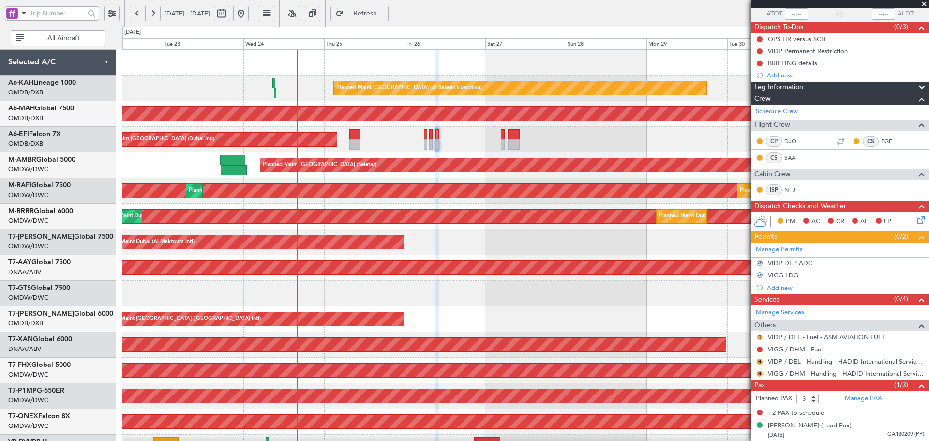
click at [758, 336] on button "R" at bounding box center [760, 337] width 6 height 6
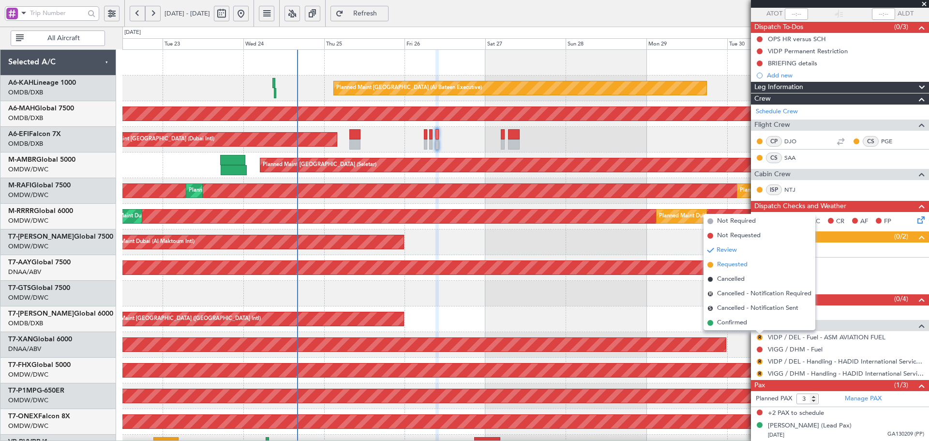
click at [729, 265] on span "Requested" at bounding box center [732, 265] width 30 height 10
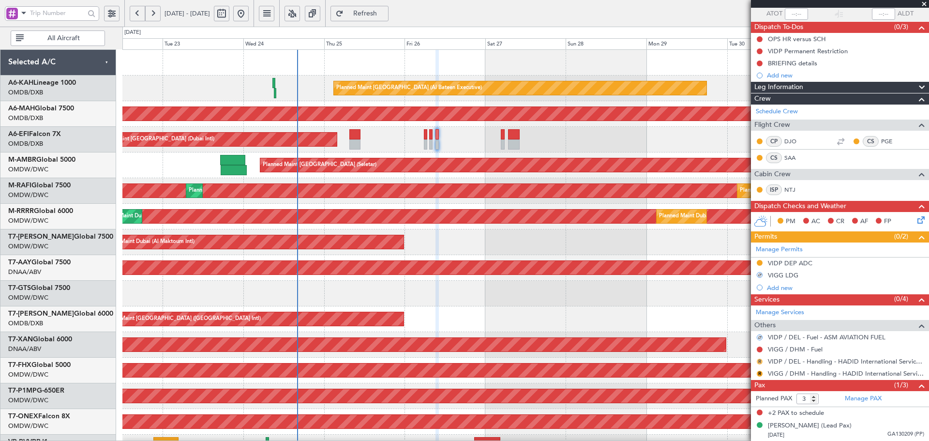
click at [759, 362] on button "R" at bounding box center [760, 362] width 6 height 6
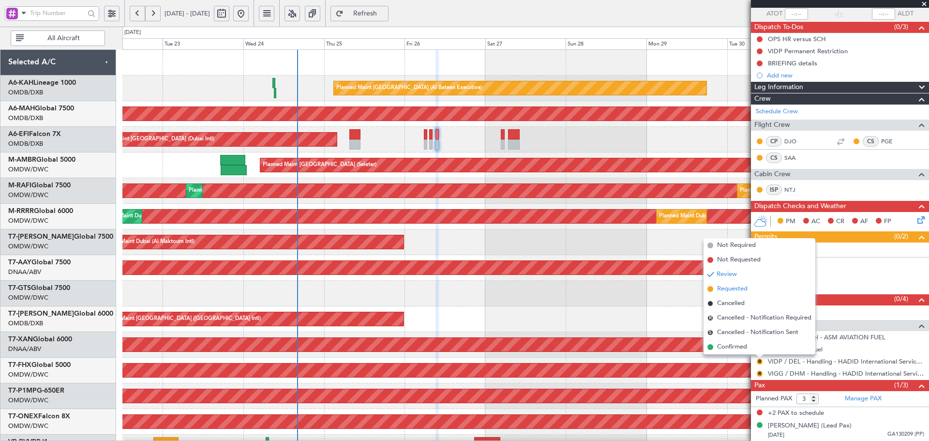
click at [735, 291] on span "Requested" at bounding box center [732, 289] width 30 height 10
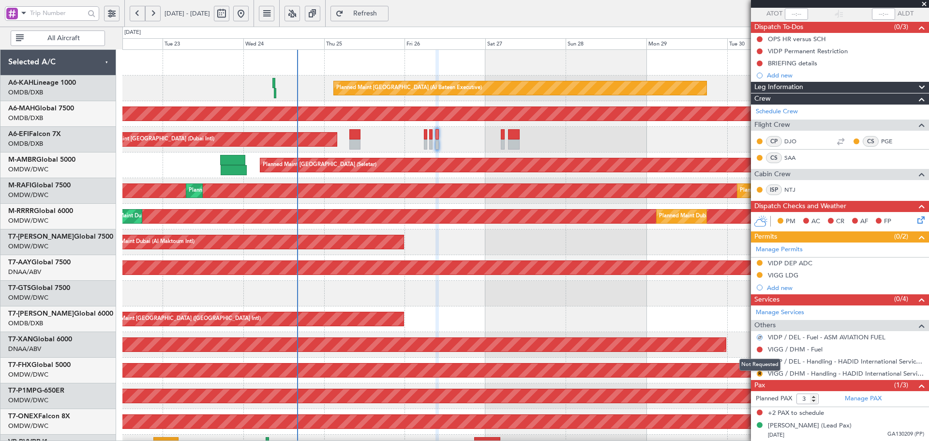
click at [759, 374] on mat-tooltip-component "Not Requested" at bounding box center [760, 365] width 55 height 26
click at [760, 372] on button "R" at bounding box center [760, 374] width 6 height 6
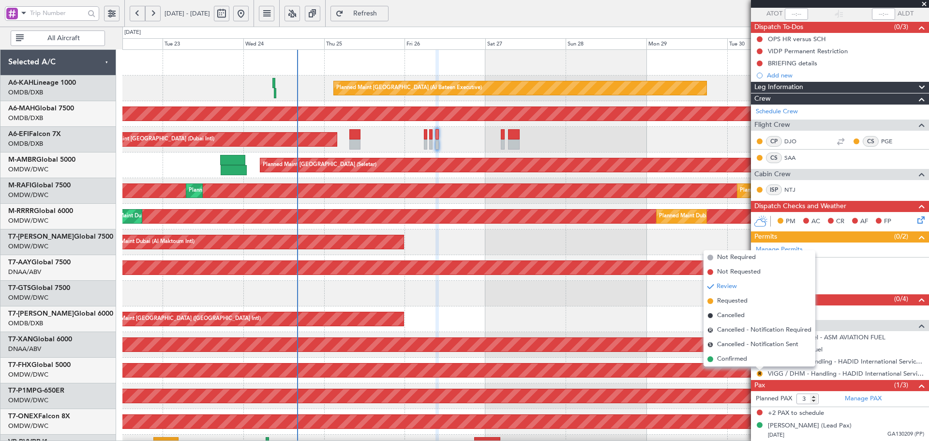
click at [735, 300] on span "Requested" at bounding box center [732, 301] width 30 height 10
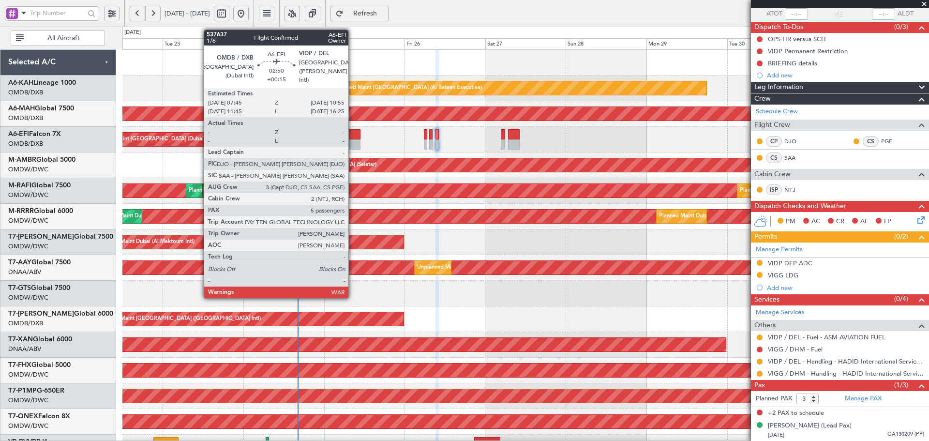
click at [353, 139] on div at bounding box center [354, 144] width 11 height 10
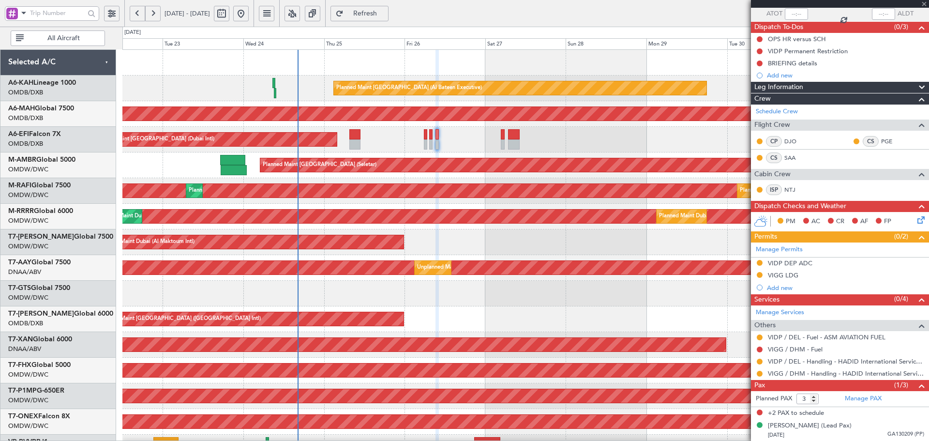
type input "+00:15"
type input "5"
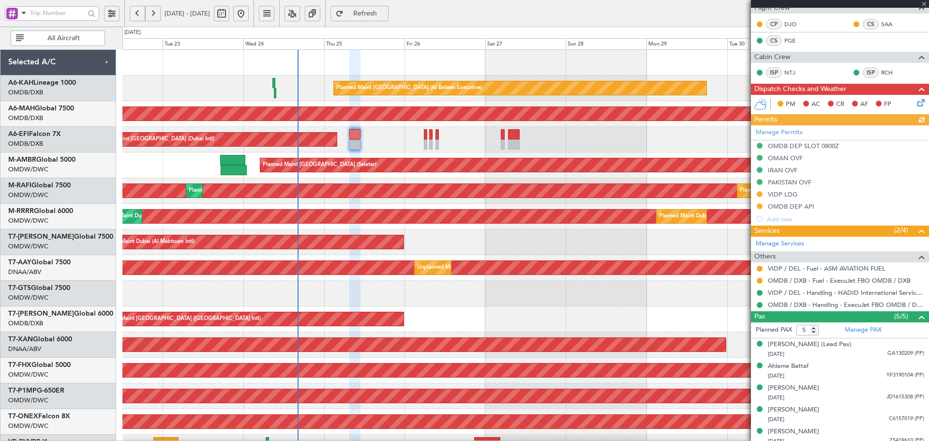
scroll to position [194, 0]
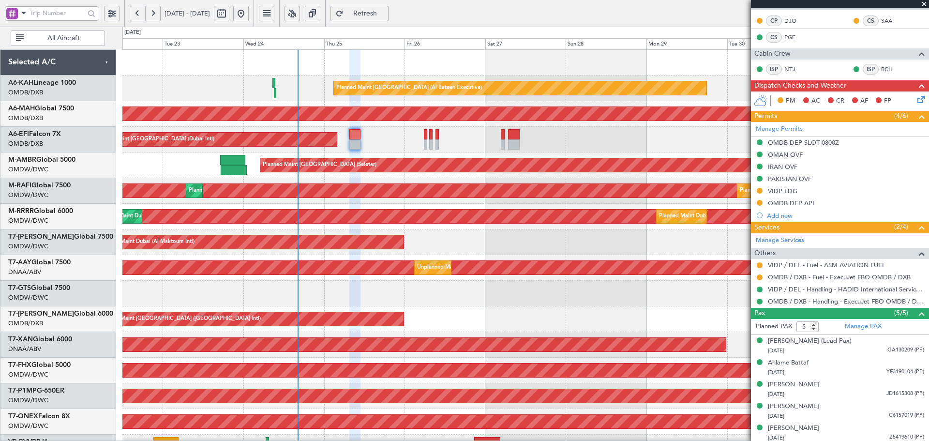
click at [760, 261] on nimbus-traffic-light at bounding box center [760, 265] width 8 height 8
click at [758, 265] on button at bounding box center [760, 265] width 6 height 6
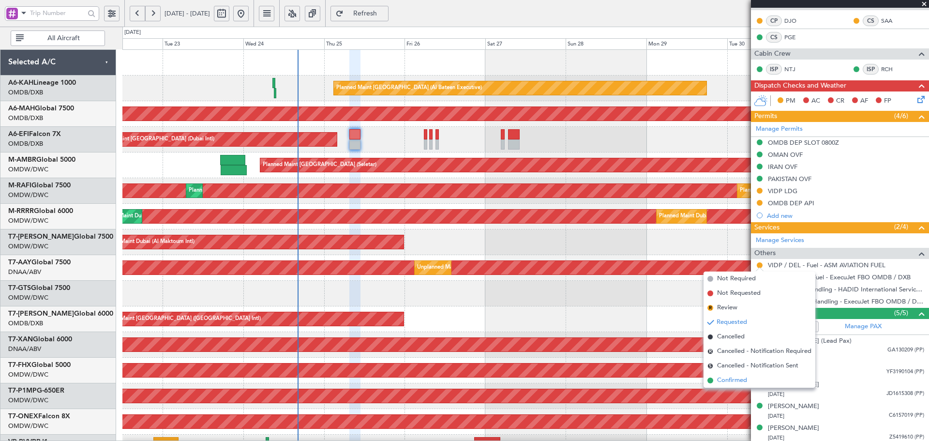
click at [729, 380] on span "Confirmed" at bounding box center [732, 381] width 30 height 10
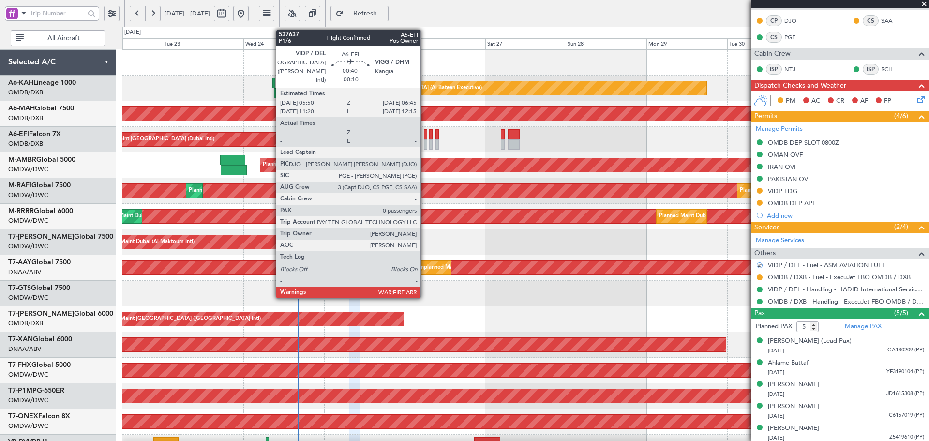
click at [425, 135] on div at bounding box center [425, 134] width 3 height 10
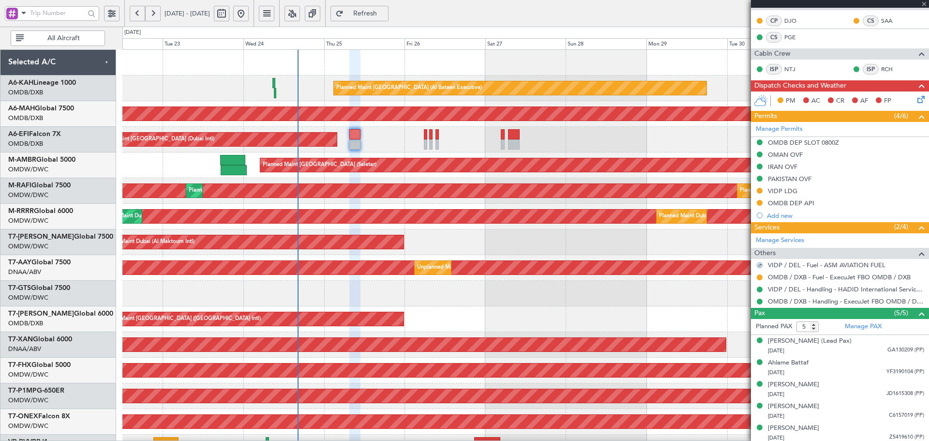
type input "-00:10"
type input "0"
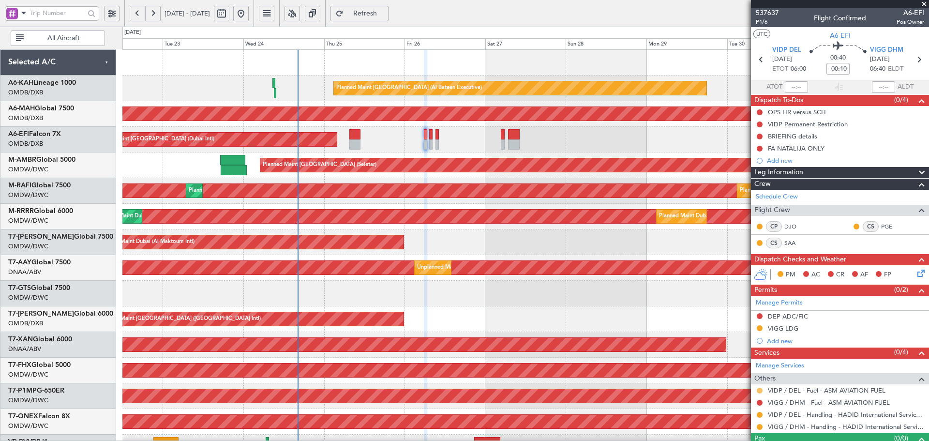
click at [761, 391] on button at bounding box center [760, 391] width 6 height 6
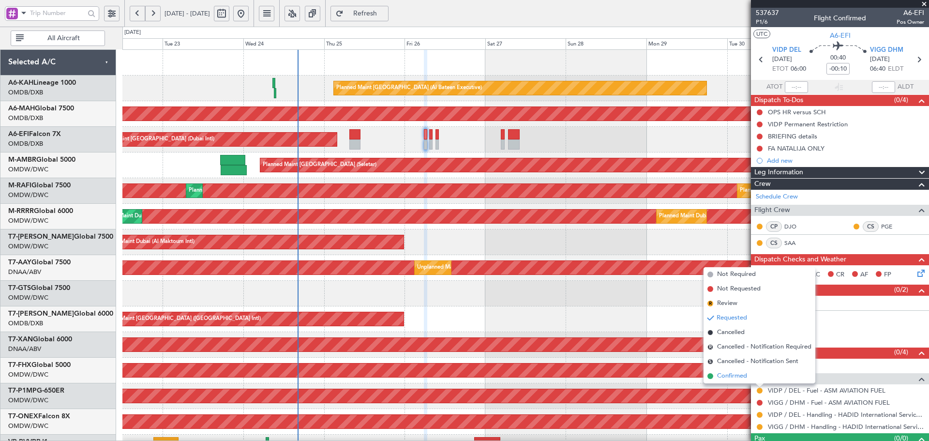
click at [719, 374] on span "Confirmed" at bounding box center [732, 376] width 30 height 10
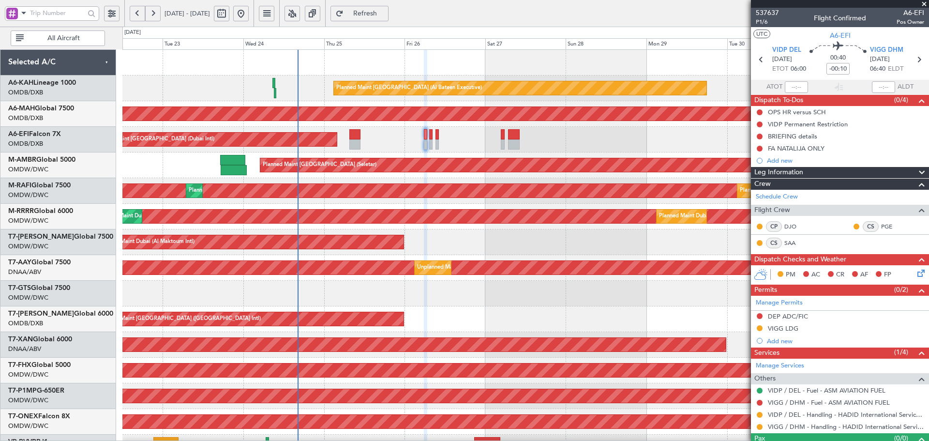
drag, startPoint x: 397, startPoint y: 22, endPoint x: 404, endPoint y: 27, distance: 7.7
click at [394, 22] on fb-refresh-button "Refresh" at bounding box center [360, 13] width 68 height 27
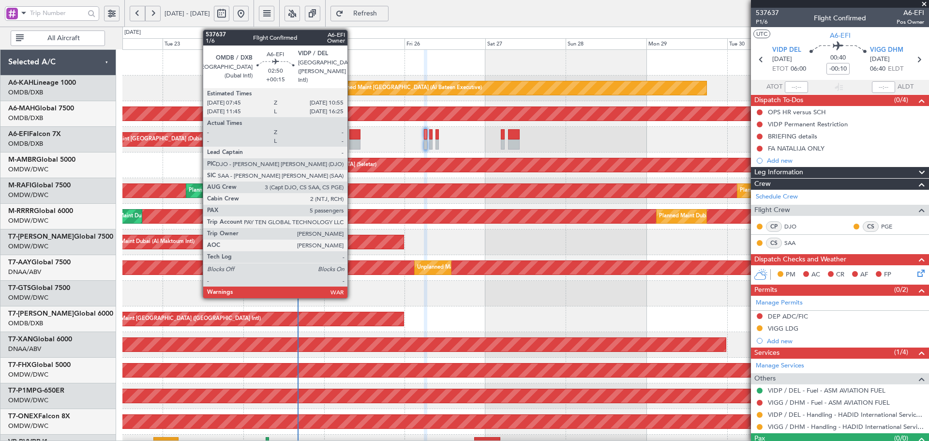
click at [351, 143] on div at bounding box center [354, 144] width 11 height 10
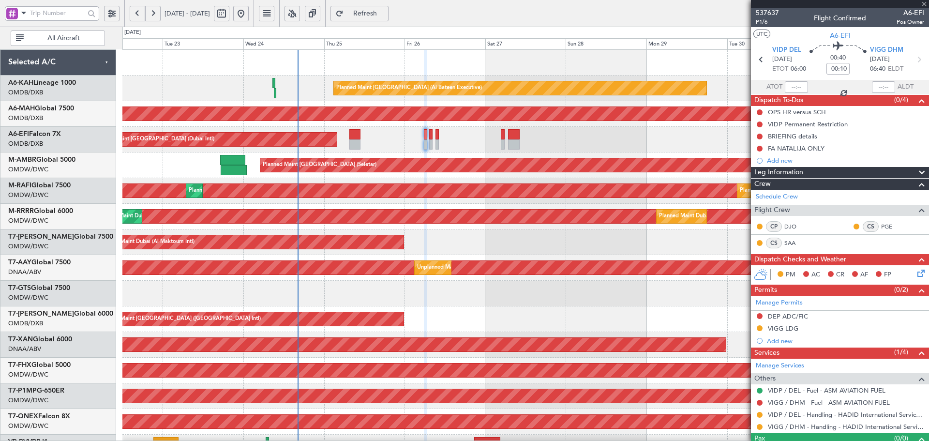
type input "+00:15"
type input "5"
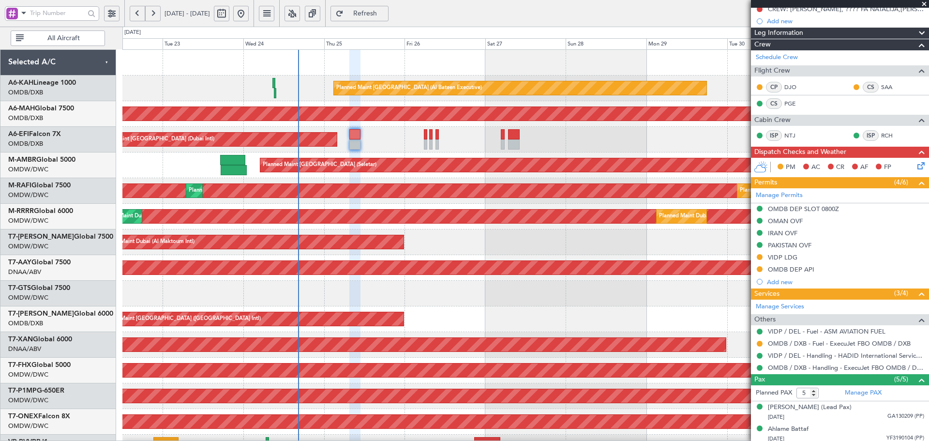
scroll to position [129, 0]
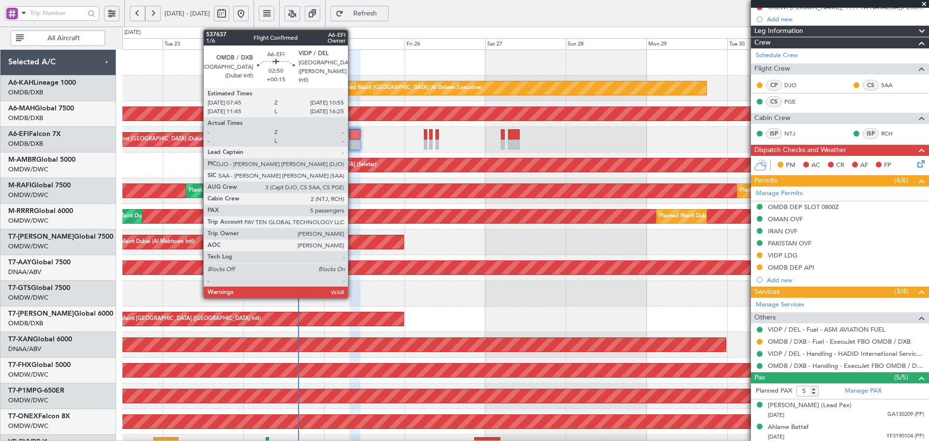
click at [352, 135] on div at bounding box center [354, 134] width 11 height 10
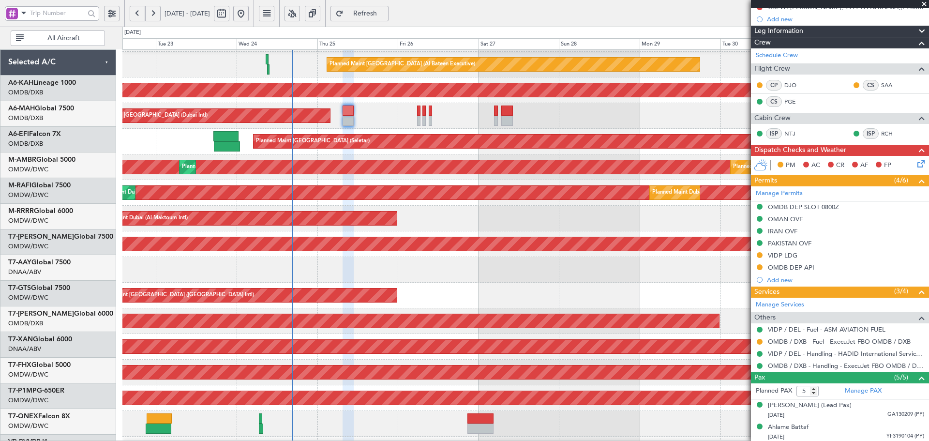
scroll to position [173, 0]
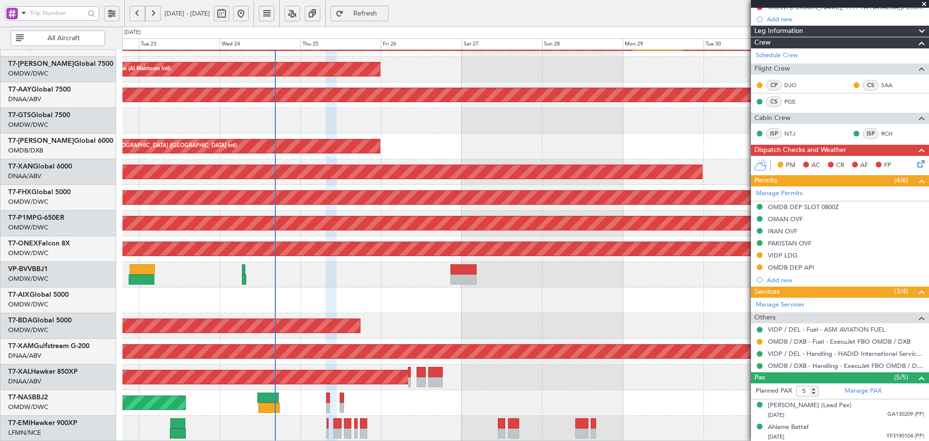
click at [393, 164] on div "AOG Maint Dubai (Al Maktoum Intl) Planned Maint Dubai (Al Maktoum Intl)" at bounding box center [525, 172] width 806 height 26
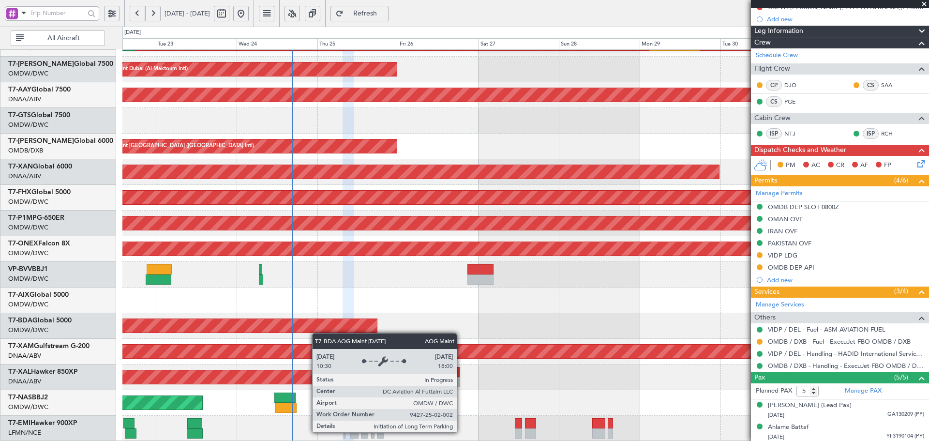
click at [317, 333] on div "Planned Maint Dubai (Al Maktoum Intl) Planned Maint Dubai (Al Maktoum Intl) Pla…" at bounding box center [525, 159] width 806 height 564
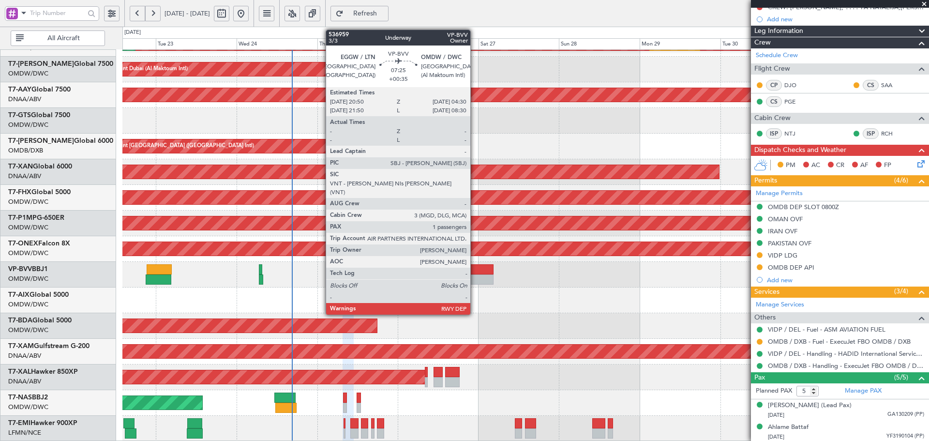
click at [475, 272] on div at bounding box center [481, 269] width 26 height 10
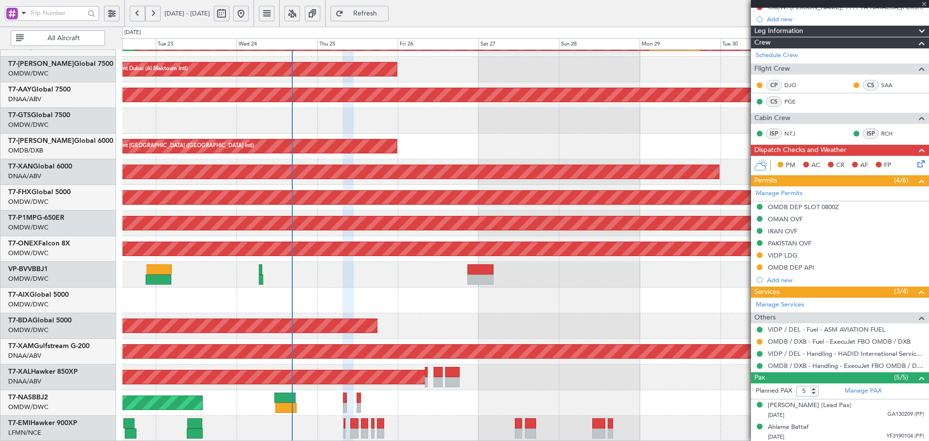
type input "+00:35"
type input "1"
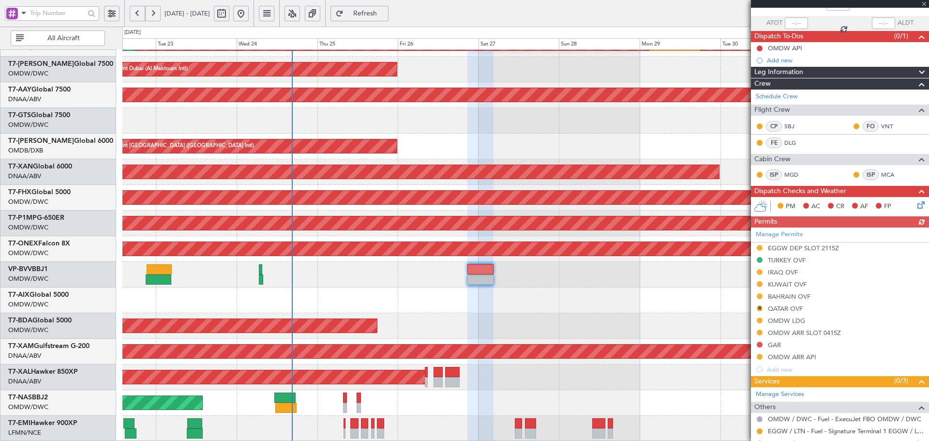
scroll to position [133, 0]
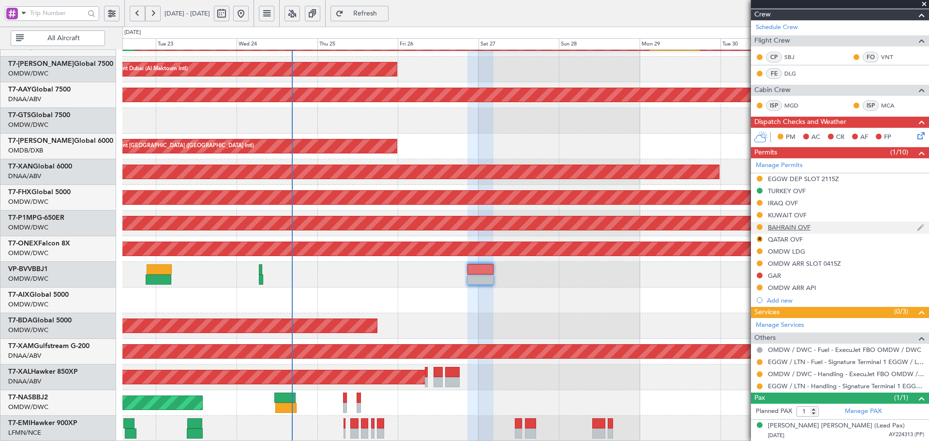
click at [793, 227] on div "BAHRAIN OVF" at bounding box center [789, 227] width 43 height 8
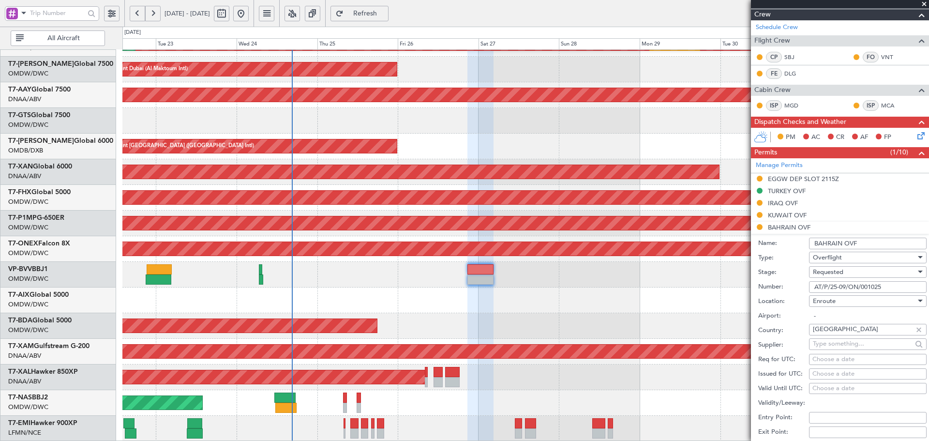
drag, startPoint x: 881, startPoint y: 286, endPoint x: 757, endPoint y: 283, distance: 124.4
click at [757, 283] on form "Name: BAHRAIN OVF Type: Overflight Stage: Requested Number: AT/P/25-09/ON/00102…" at bounding box center [840, 378] width 178 height 289
click at [870, 269] on div "Requested" at bounding box center [864, 272] width 103 height 15
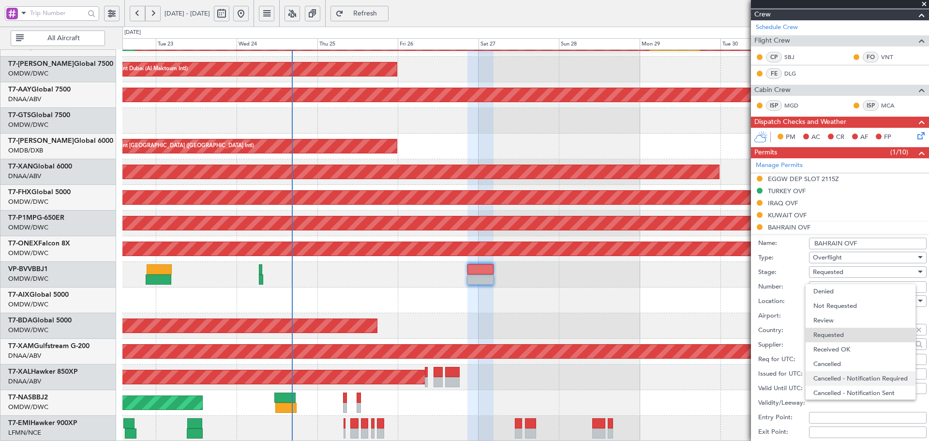
scroll to position [4, 0]
click at [845, 345] on span "Received OK" at bounding box center [865, 345] width 102 height 15
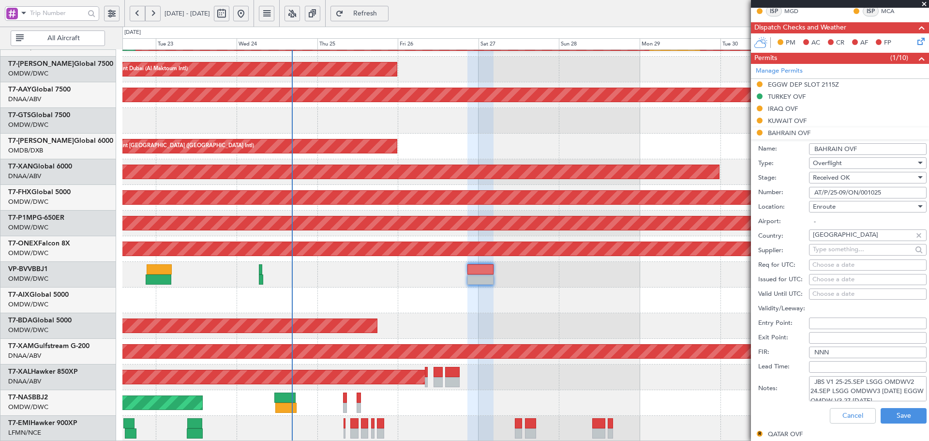
scroll to position [230, 0]
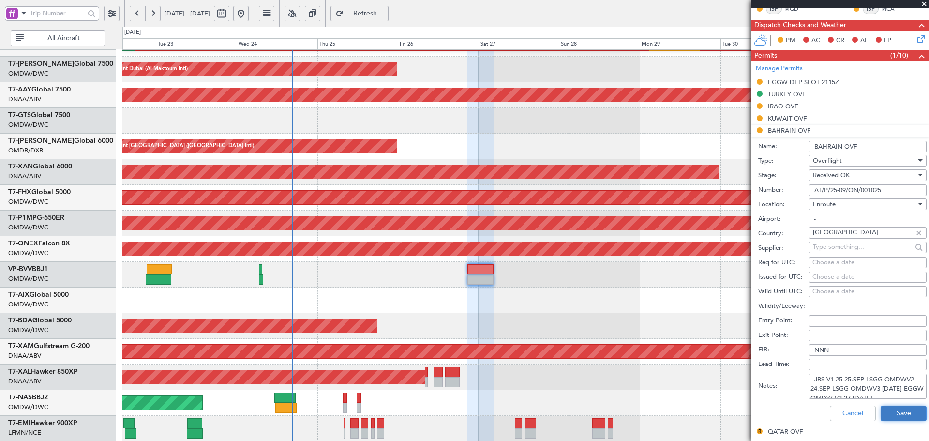
click at [883, 410] on button "Save" at bounding box center [904, 413] width 46 height 15
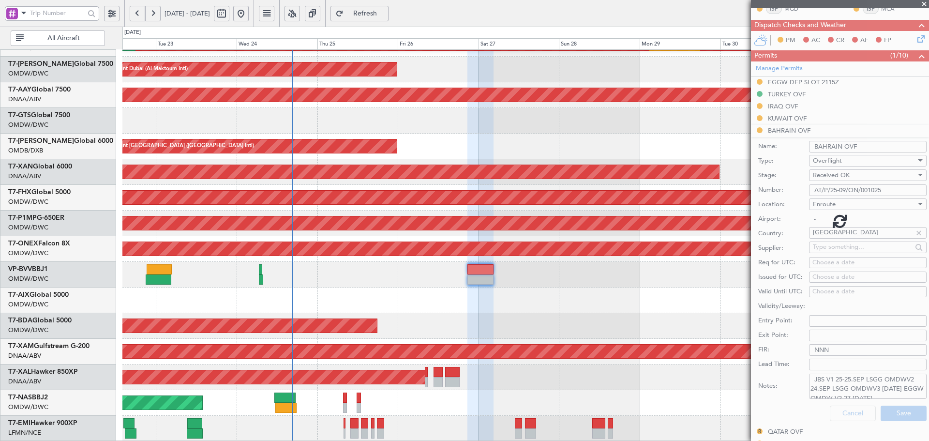
scroll to position [133, 0]
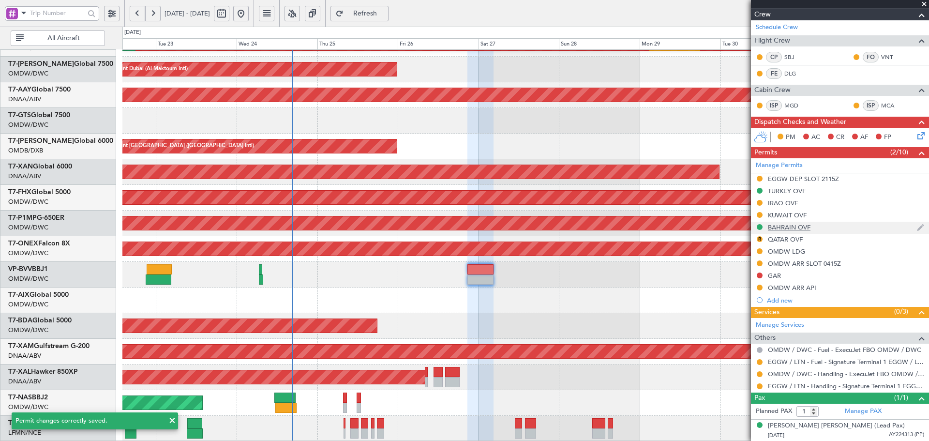
click at [786, 229] on div "BAHRAIN OVF" at bounding box center [789, 227] width 43 height 8
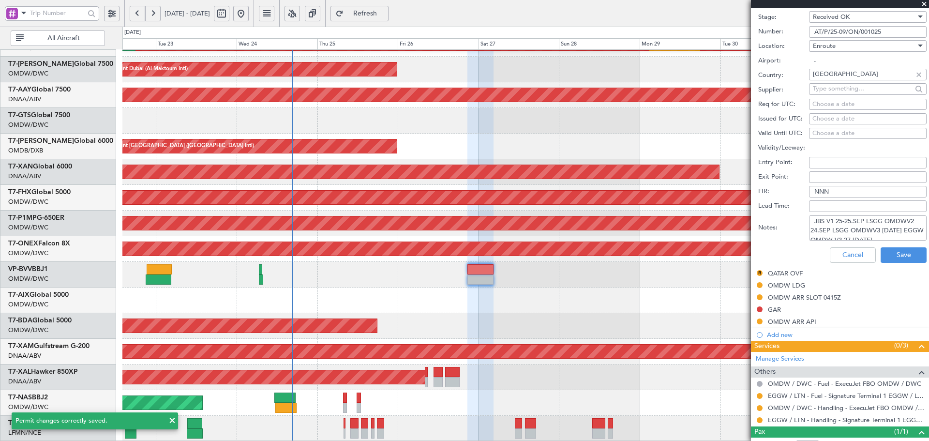
scroll to position [391, 0]
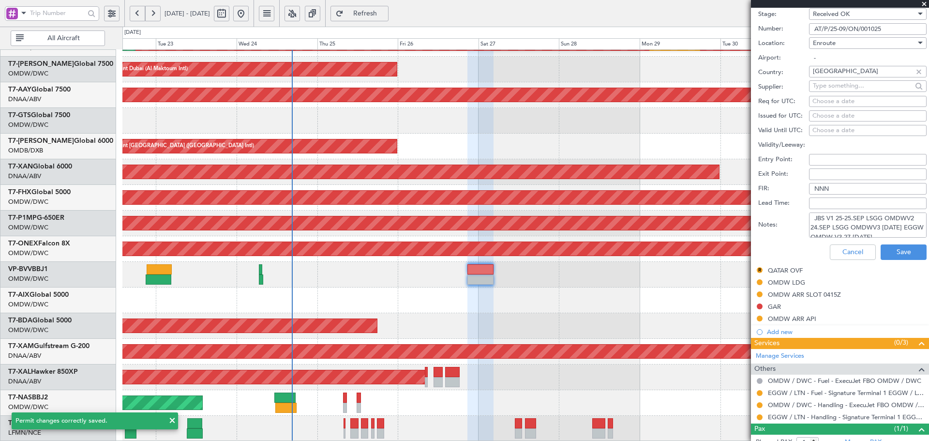
click at [813, 225] on textarea "JBS V1 25-25.SEP LSGG OMDWV2 24.SEP LSGG OMDWV3 24SEP EGGW OMDW V3 27.SEP3" at bounding box center [868, 224] width 118 height 25
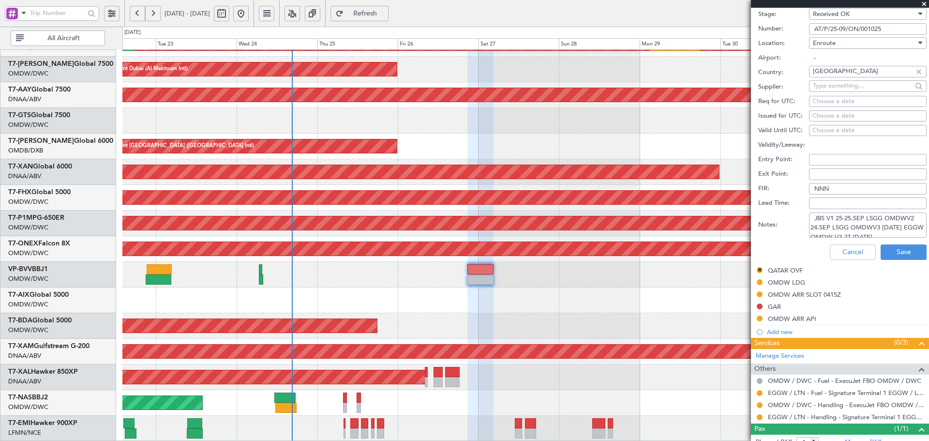
click at [833, 227] on textarea "JBS V1 25-25.SEP LSGG OMDWV2 24.SEP LSGG OMDWV3 24SEP EGGW OMDW V3 27.SEP3" at bounding box center [868, 224] width 118 height 25
drag, startPoint x: 814, startPoint y: 218, endPoint x: 819, endPoint y: 214, distance: 6.6
click at [815, 217] on textarea "JBS V1 25-25.SEP LSGG OMDW V2 24.SEP LSGG OMDWV3 24SEP EGGW OMDW V3 27.SEP3" at bounding box center [868, 224] width 118 height 25
click at [882, 227] on textarea "JBS V1 25-25.SEP LSGG OMDW V2 24.SEP LSGG OMDWV3 24SEP EGGW OMDW V3 27.SEP3" at bounding box center [868, 224] width 118 height 25
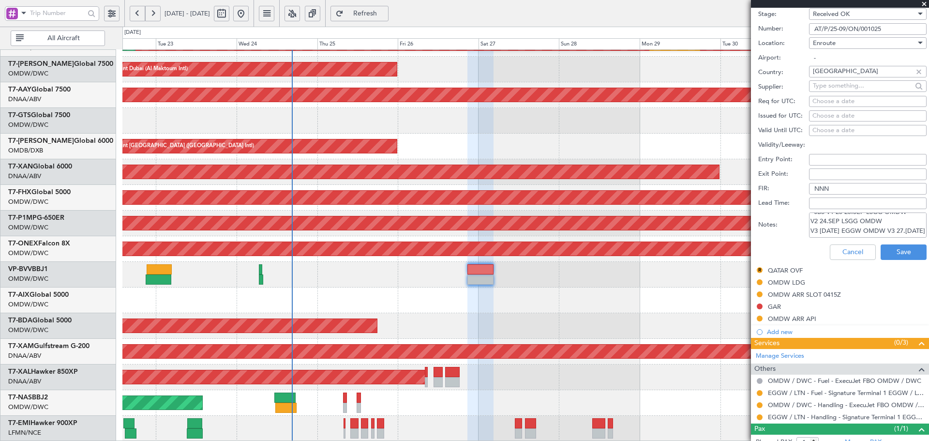
click at [842, 232] on textarea "JBS V1 25-25.SEP LSGG OMDW V2 24.SEP LSGG OMDW V3 24SEP EGGW OMDW V3 27.SEP3" at bounding box center [868, 224] width 118 height 25
click at [883, 221] on textarea "JBS V1 25-25.SEP LSGG OMDW V2 24.SEP LSGG OMDW V3 24SEP EGGW OMDW V3 27.SEP" at bounding box center [868, 224] width 118 height 25
type textarea "JBS V1 25-25.SEP LSGG OMDW V2 24.SEP LSGG OMDW V3 24SEP EGGW OMDW V4 27.SEP"
click at [898, 252] on button "Save" at bounding box center [904, 251] width 46 height 15
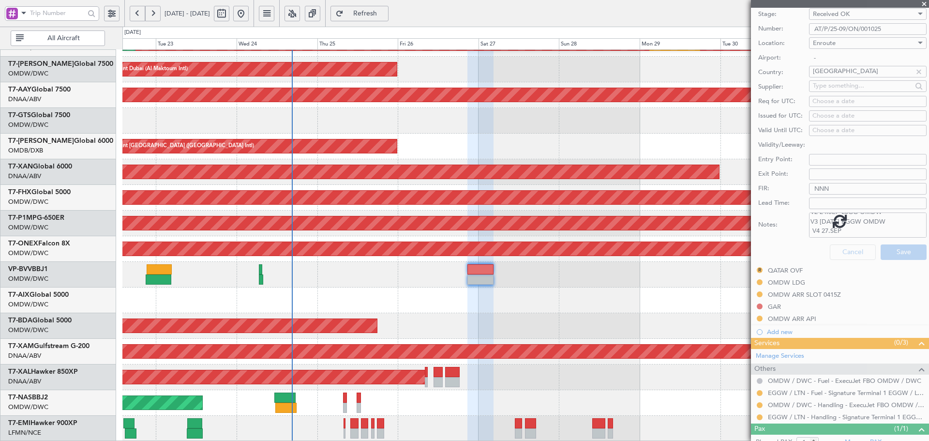
scroll to position [102, 0]
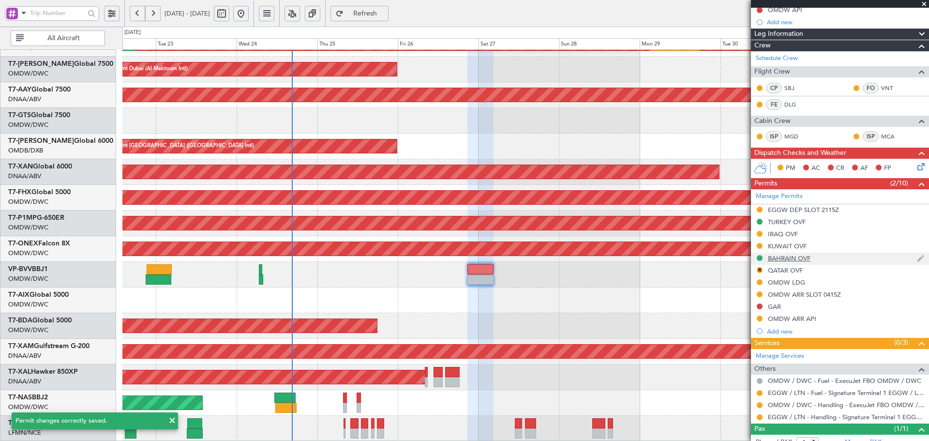
click at [779, 255] on div "BAHRAIN OVF" at bounding box center [789, 258] width 43 height 8
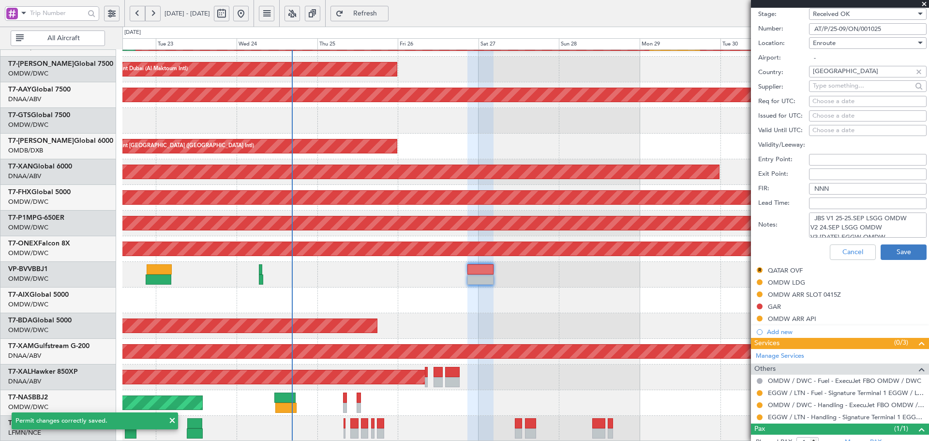
scroll to position [15, 0]
drag, startPoint x: 811, startPoint y: 217, endPoint x: 874, endPoint y: 252, distance: 72.2
click at [874, 252] on form "Name: BAHRAIN OVF Type: Overflight Stage: Received OK Number: AT/P/25-09/ON/001…" at bounding box center [840, 120] width 178 height 289
click at [892, 255] on button "Save" at bounding box center [904, 251] width 46 height 15
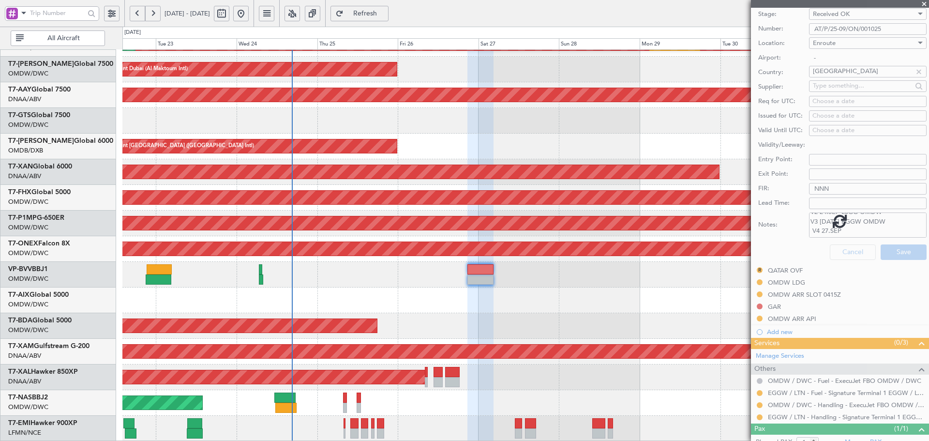
scroll to position [102, 0]
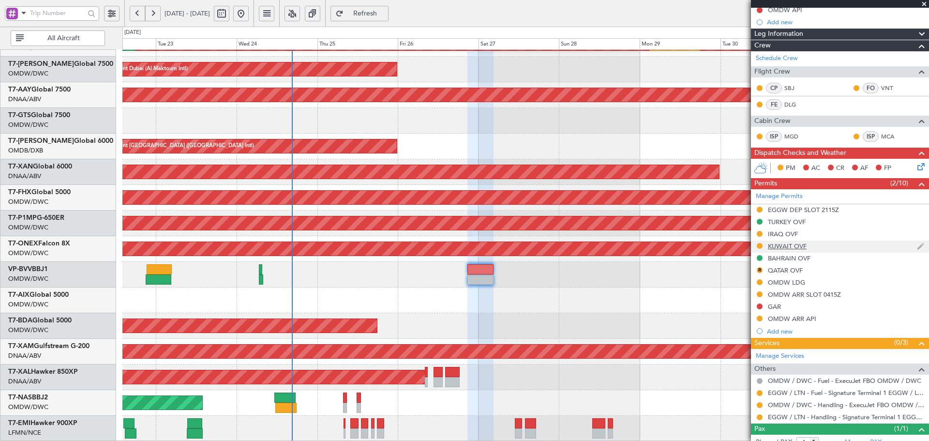
click at [804, 243] on div "KUWAIT OVF" at bounding box center [787, 246] width 39 height 8
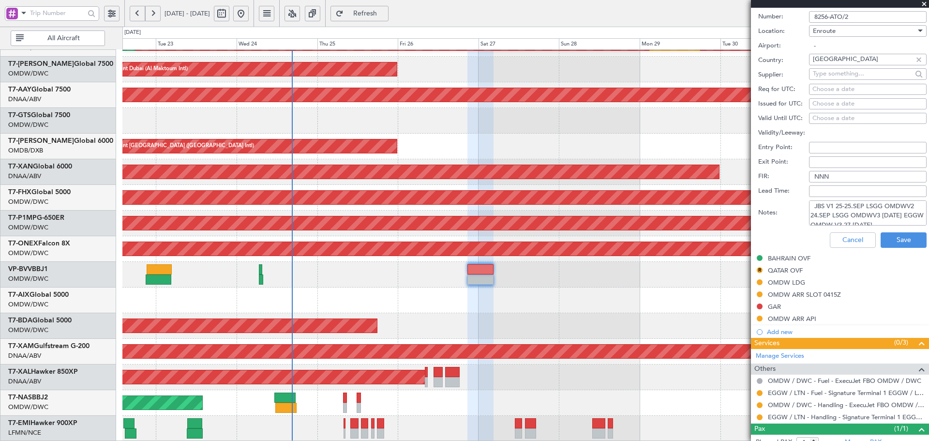
scroll to position [294, 0]
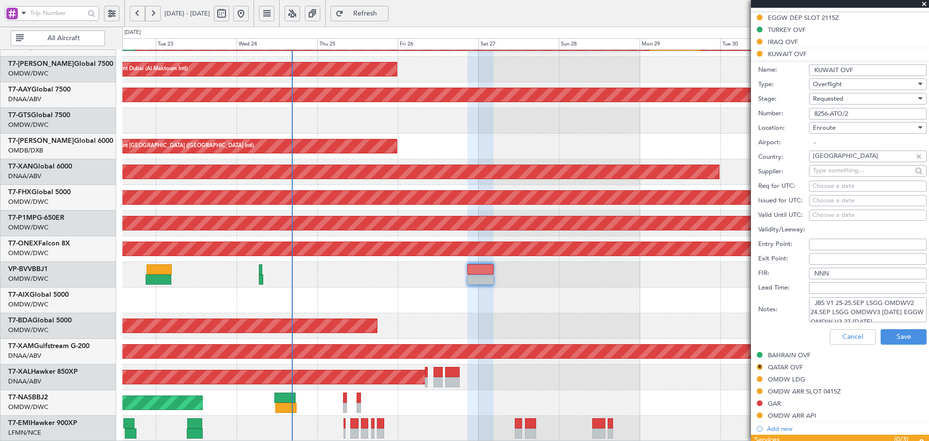
drag, startPoint x: 851, startPoint y: 115, endPoint x: 762, endPoint y: 121, distance: 89.3
click at [762, 121] on form "Name: KUWAIT OVF Type: Overflight Stage: Requested Number: 8256-ATO/2 Location:…" at bounding box center [840, 205] width 178 height 289
paste input "5"
type input "8256-ATO/25"
click at [843, 99] on span "Requested" at bounding box center [828, 98] width 30 height 9
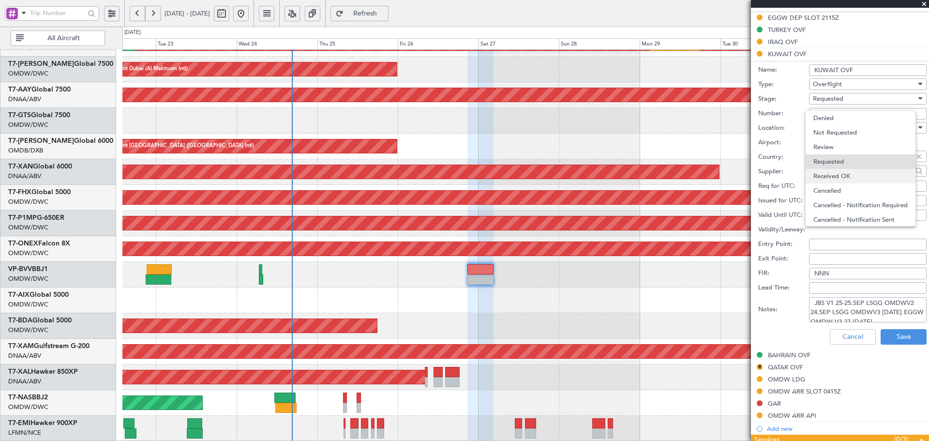
scroll to position [4, 0]
click at [847, 170] on span "Received OK" at bounding box center [865, 172] width 102 height 15
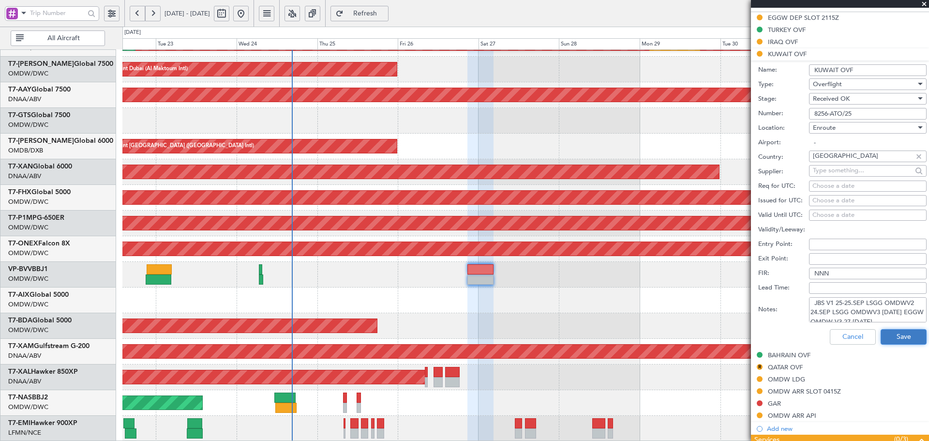
click at [892, 333] on button "Save" at bounding box center [904, 336] width 46 height 15
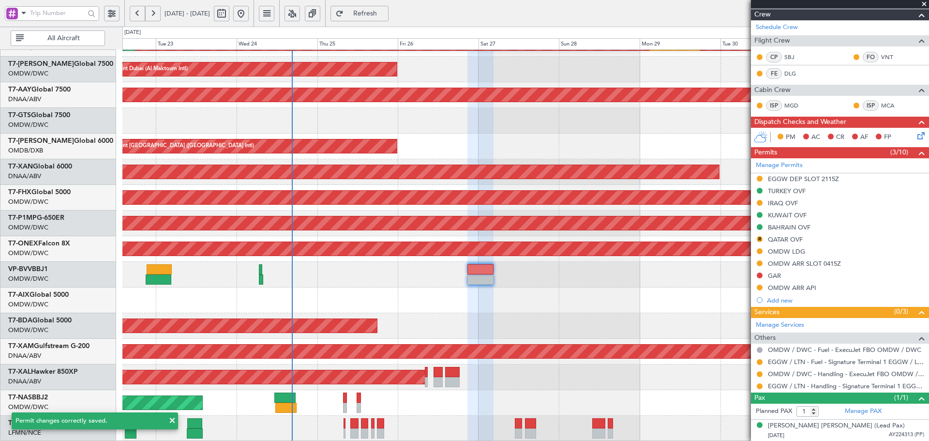
click at [782, 214] on mat-tooltip-component "IRAQ OVF" at bounding box center [783, 220] width 43 height 26
click at [804, 216] on div "KUWAIT OVF" at bounding box center [787, 215] width 39 height 8
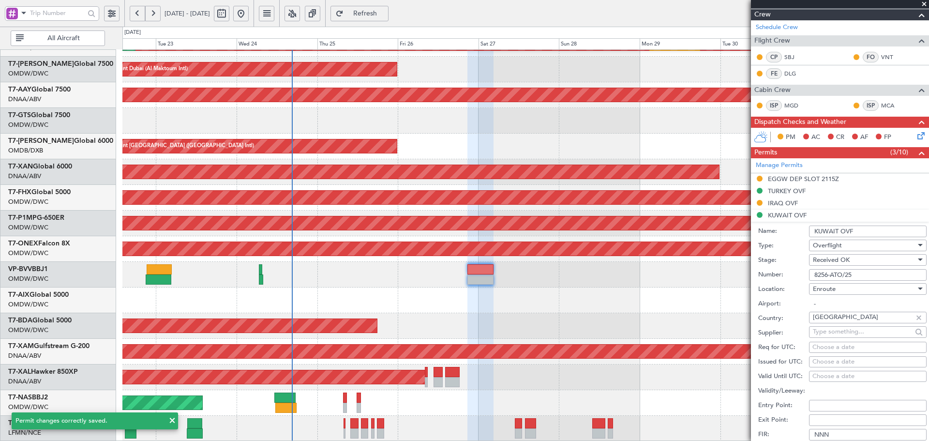
scroll to position [294, 0]
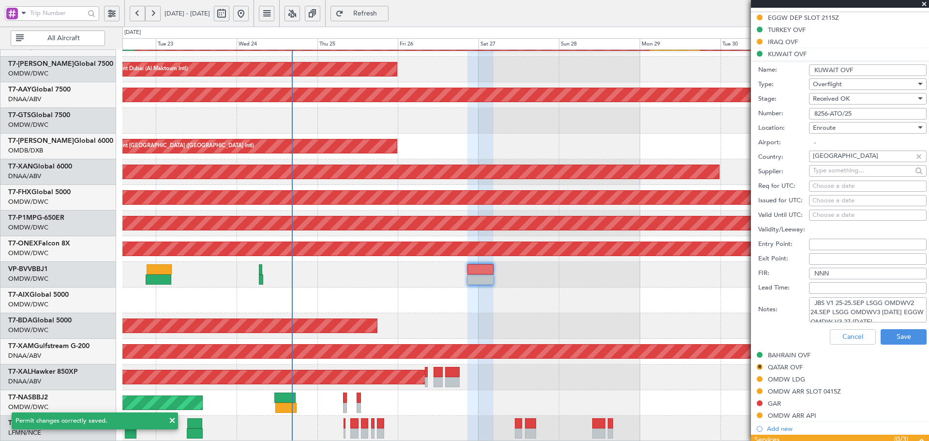
click at [815, 305] on textarea "JBS V1 25-25.SEP LSGG OMDWV2 24.SEP LSGG OMDWV3 24SEP EGGW OMDW V3 27.SEP3" at bounding box center [868, 309] width 118 height 25
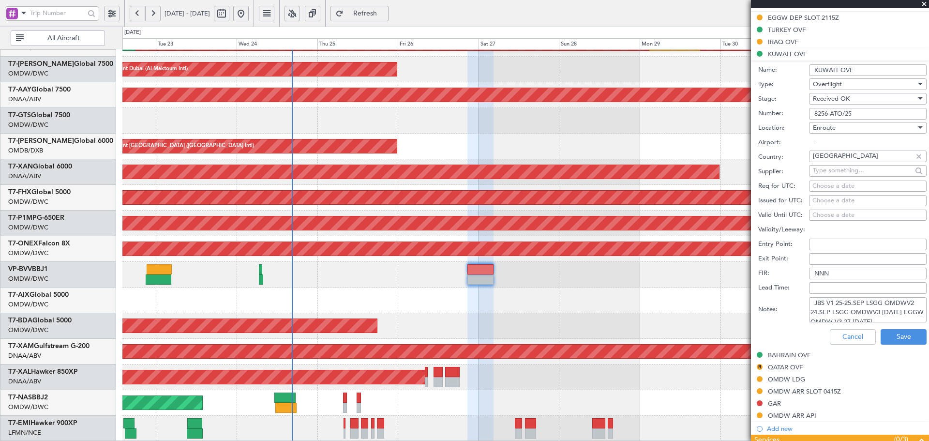
click at [827, 304] on textarea "JBS V1 25-25.SEP LSGG OMDWV2 24.SEP LSGG OMDWV3 24SEP EGGW OMDW V3 27.SEP3" at bounding box center [868, 309] width 118 height 25
click at [891, 311] on textarea "JBS V1 25-25.SEP LSGG OMDWV2 24.SEP LSGG OMDWV3 24SEP EGGW OMDW V3 27.SEP3" at bounding box center [868, 309] width 118 height 25
click at [881, 315] on textarea "JBS V1 25-25.SEP LSGG OMDW V2 24.SEP LSGG OMDWV3 24SEP EGGW OMDW V3 27.SEP3" at bounding box center [868, 309] width 118 height 25
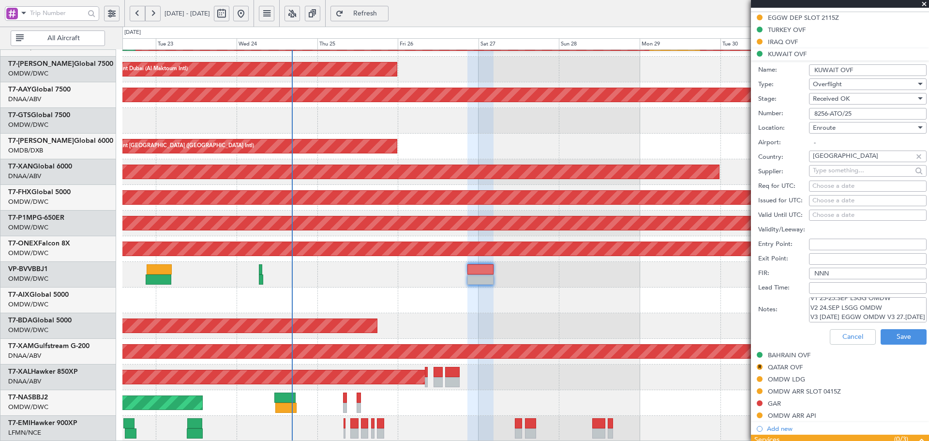
click at [884, 314] on textarea "JBS V1 25-25.SEP LSGG OMDW V2 24.SEP LSGG OMDW V3 24SEP EGGW OMDW V3 27.SEP3" at bounding box center [868, 309] width 118 height 25
drag, startPoint x: 814, startPoint y: 317, endPoint x: 775, endPoint y: 276, distance: 56.1
click at [818, 317] on textarea "JBS V1 25-25.SEP LSGG OMDW V2 24.SEP LSGG OMDW V3 24SEP EGGW OMDW V3 27.SEP3" at bounding box center [868, 309] width 118 height 25
click at [844, 315] on textarea "JBS V1 25-25.SEP LSGG OMDW V2 24.SEP LSGG OMDW V3 24SEP EGGW OMDW V4 27.SEP3" at bounding box center [868, 309] width 118 height 25
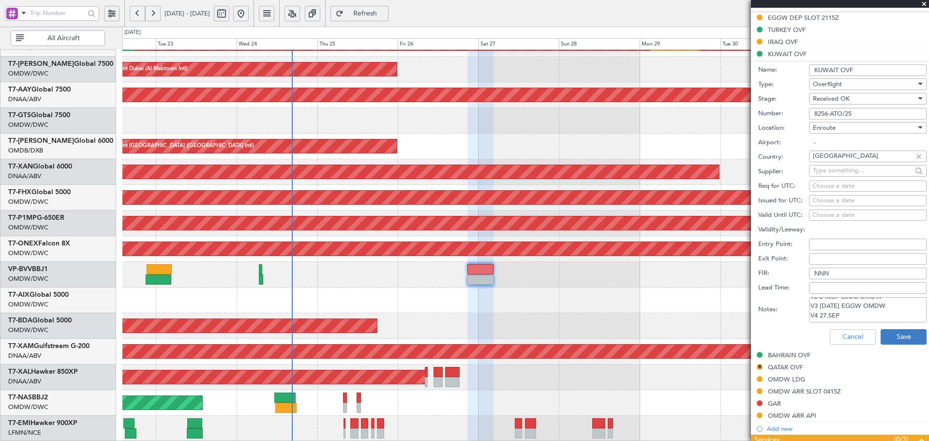
type textarea "JBS V1 25-25.SEP LSGG OMDW V2 24.SEP LSGG OMDW V3 24SEP EGGW OMDW V4 27.SEP"
click at [900, 333] on button "Save" at bounding box center [904, 336] width 46 height 15
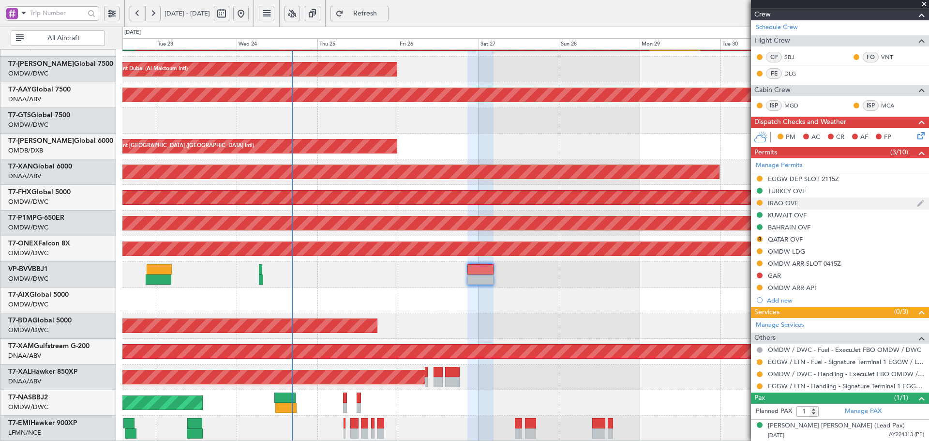
click at [784, 206] on div "IRAQ OVF" at bounding box center [783, 203] width 30 height 8
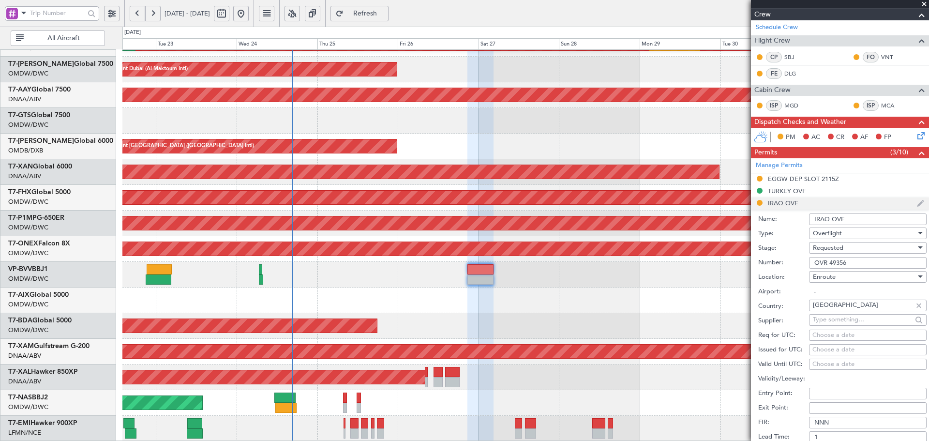
scroll to position [294, 0]
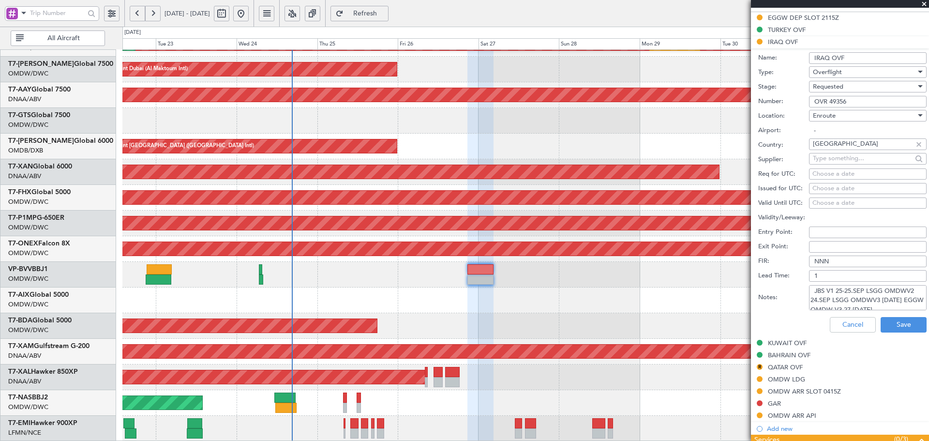
drag, startPoint x: 826, startPoint y: 290, endPoint x: 929, endPoint y: 210, distance: 130.7
click at [826, 290] on textarea "JBS V1 25-25.SEP LSGG OMDWV2 24.SEP LSGG OMDWV3 24SEP EGGW OMDW V3 27.SEP3" at bounding box center [868, 297] width 118 height 25
drag, startPoint x: 891, startPoint y: 299, endPoint x: 923, endPoint y: 267, distance: 45.2
click at [893, 298] on textarea "JBS V1 25-25.SEP LSGG OMDWV2 24.SEP LSGG OMDWV3 24SEP EGGW OMDW V3 27.SEP3" at bounding box center [868, 297] width 118 height 25
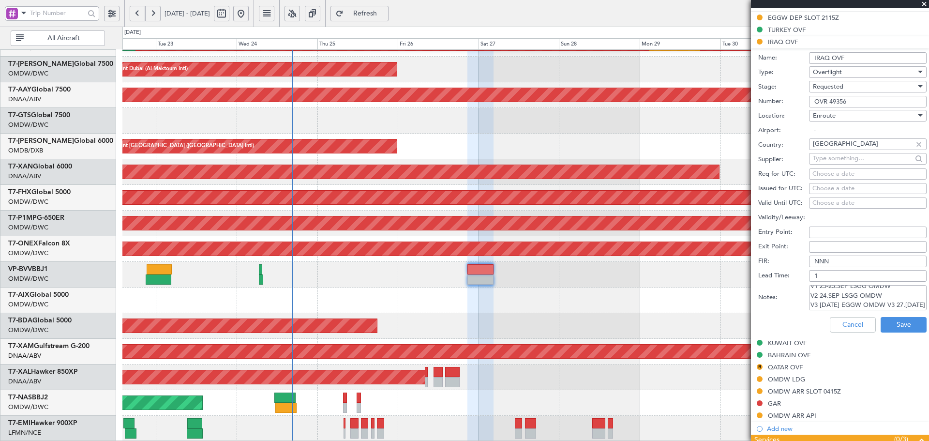
drag, startPoint x: 883, startPoint y: 301, endPoint x: 929, endPoint y: 235, distance: 80.0
click at [884, 300] on textarea "JBS V1 25-25.SEP LSGG OMDW V2 24.SEP LSGG OMDW V3 24SEP EGGW OMDW V3 27.SEP3" at bounding box center [868, 297] width 118 height 25
type textarea "JBS V1 25-25.SEP LSGG OMDW V2 24.SEP LSGG OMDW V3 24SEP EGGW OMDW V4 27.SEP3"
click at [885, 319] on button "Save" at bounding box center [904, 324] width 46 height 15
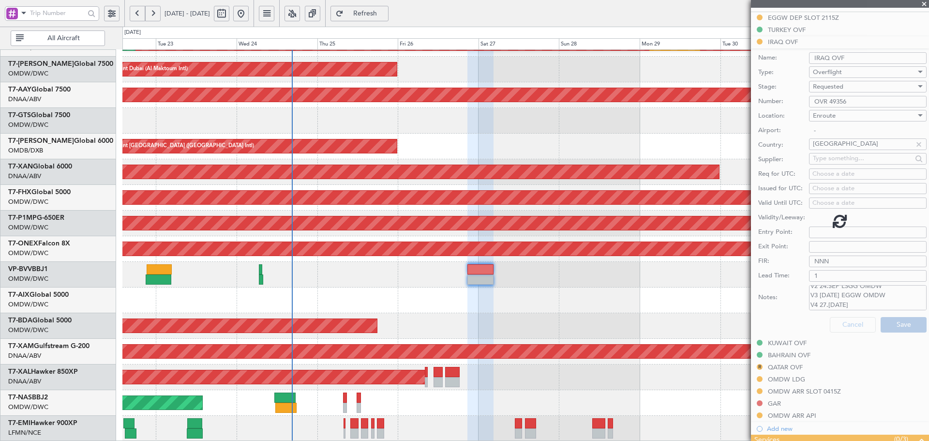
scroll to position [133, 0]
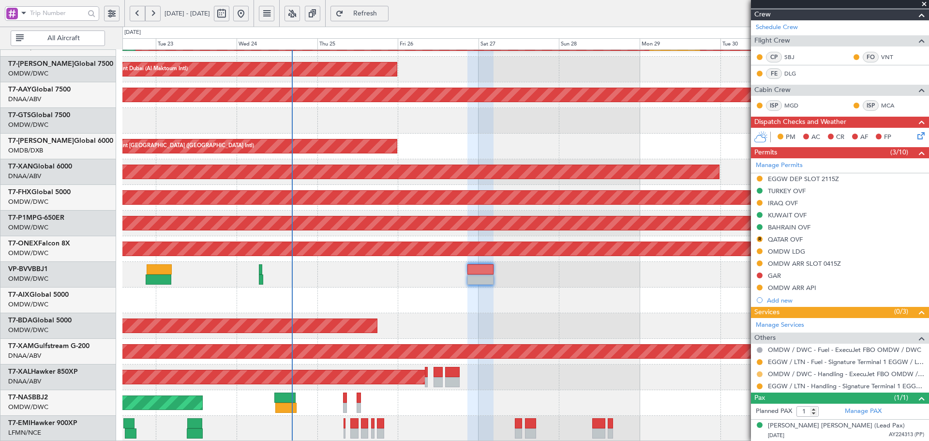
click at [759, 372] on button at bounding box center [760, 374] width 6 height 6
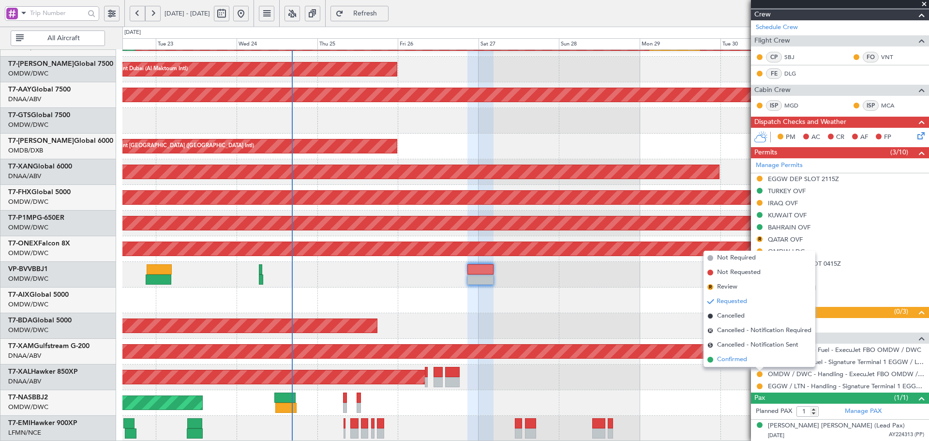
click at [729, 356] on span "Confirmed" at bounding box center [732, 360] width 30 height 10
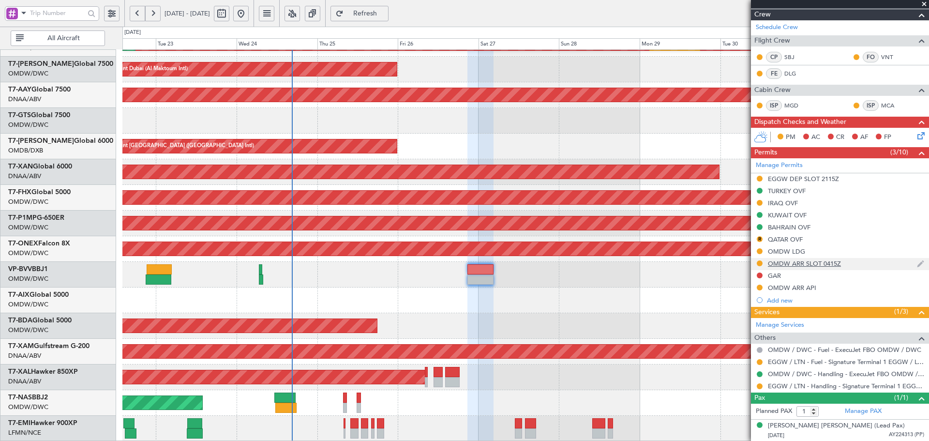
click at [832, 265] on div "OMDW ARR SLOT 0415Z" at bounding box center [804, 263] width 73 height 8
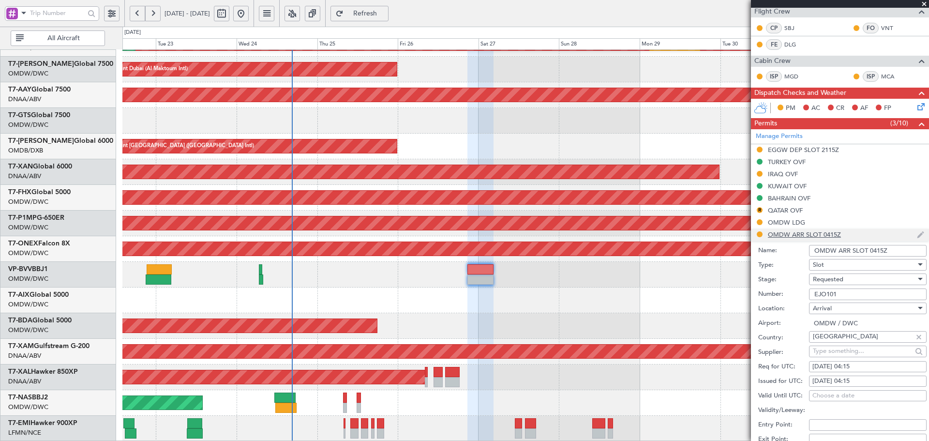
scroll to position [198, 0]
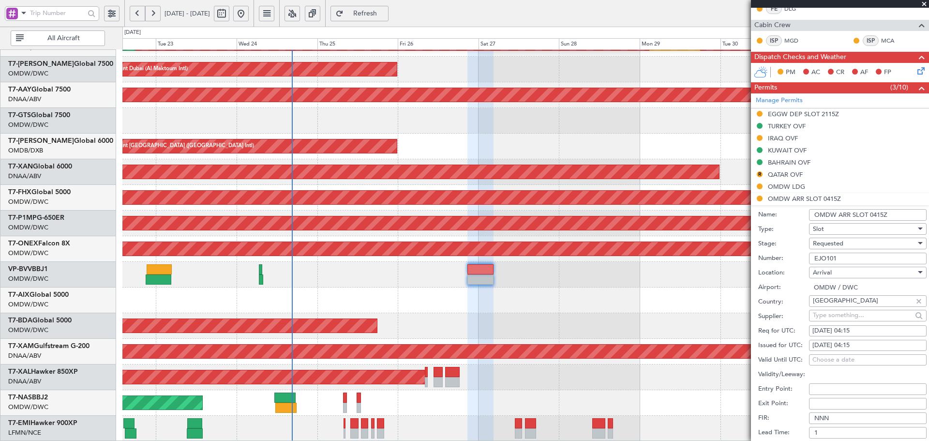
click at [834, 244] on span "Requested" at bounding box center [828, 243] width 30 height 9
click at [842, 319] on span "Received OK" at bounding box center [865, 316] width 102 height 15
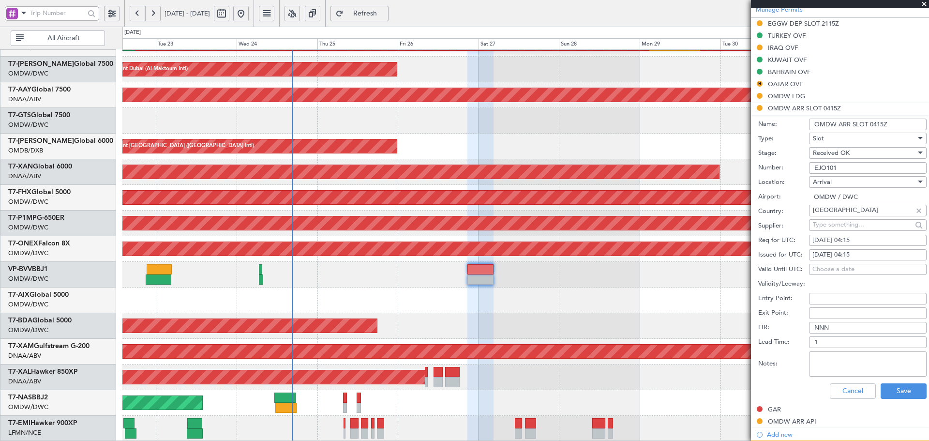
scroll to position [295, 0]
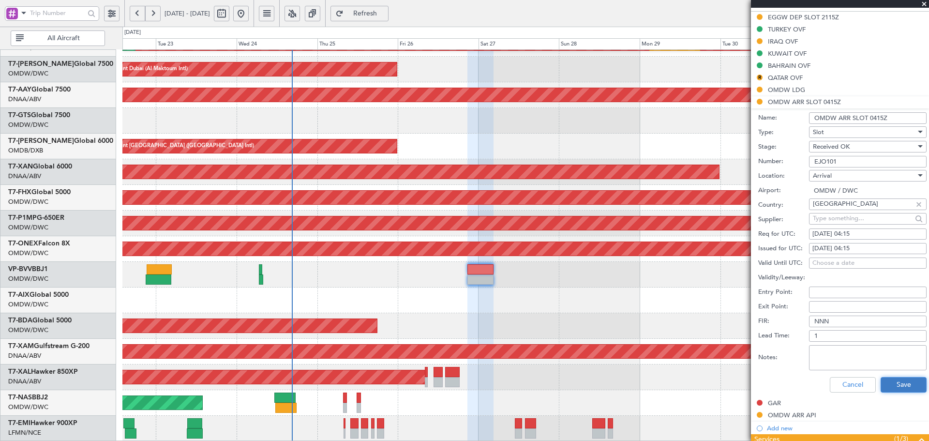
click at [892, 379] on button "Save" at bounding box center [904, 384] width 46 height 15
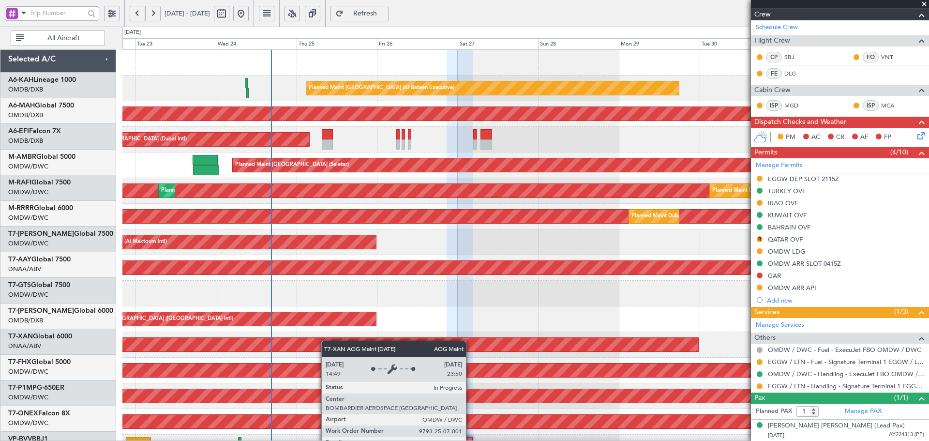
scroll to position [0, 0]
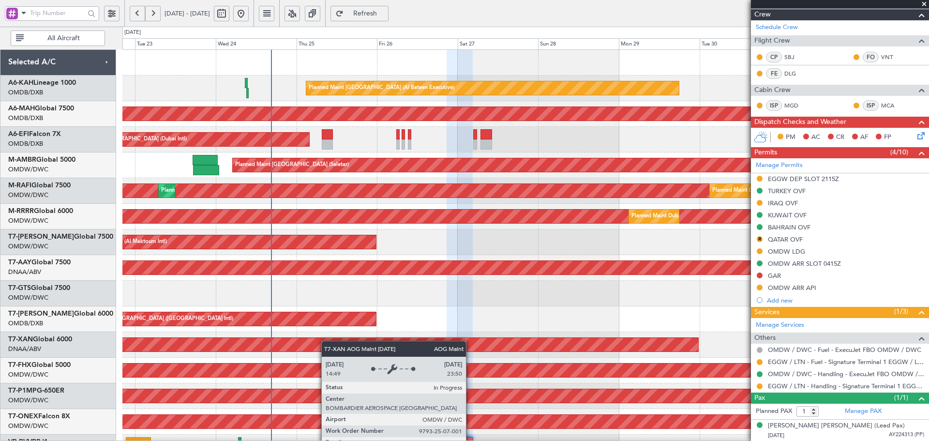
click at [326, 341] on div "Planned Maint Abu Dhabi (Al Bateen Executive) Planned Maint Dubai (Dubai Intl) …" at bounding box center [525, 332] width 806 height 564
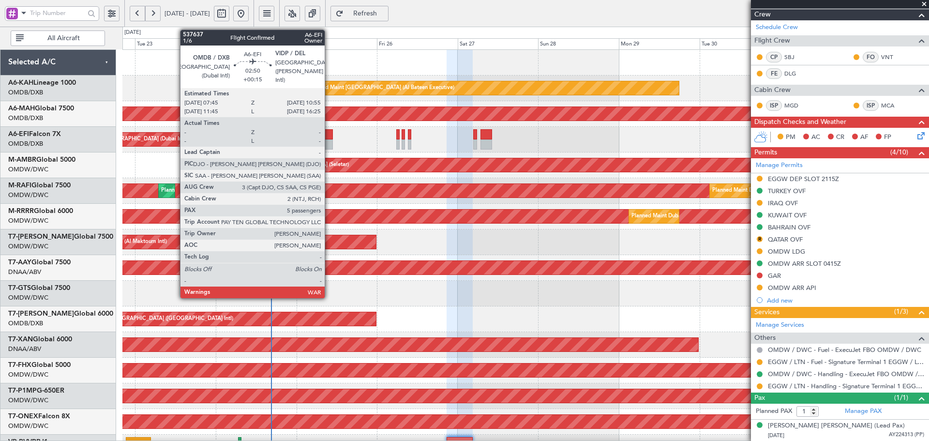
click at [330, 136] on div at bounding box center [327, 134] width 11 height 10
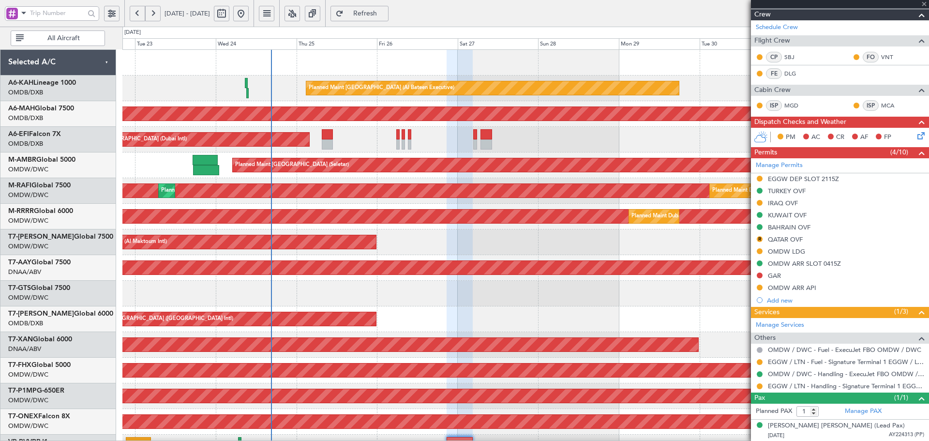
type input "+00:15"
type input "5"
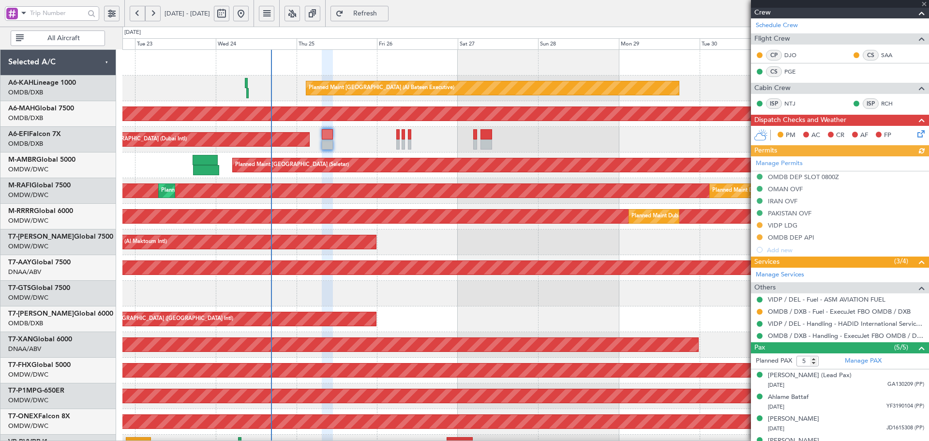
scroll to position [161, 0]
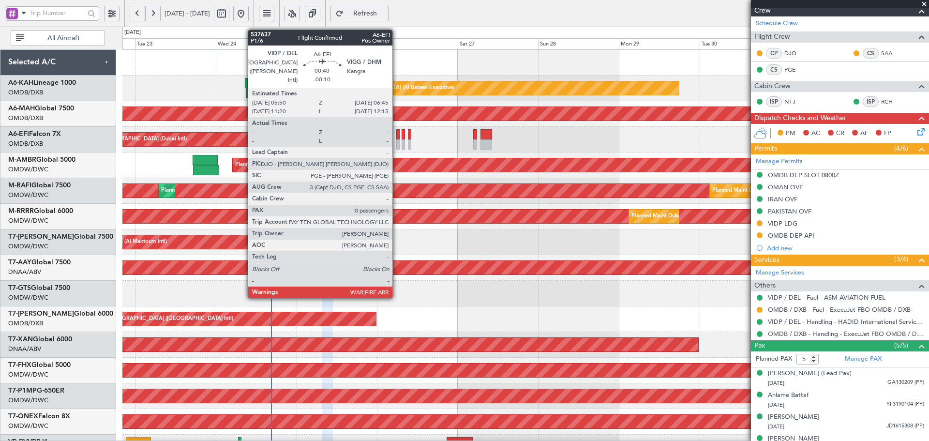
click at [397, 135] on div at bounding box center [397, 134] width 3 height 10
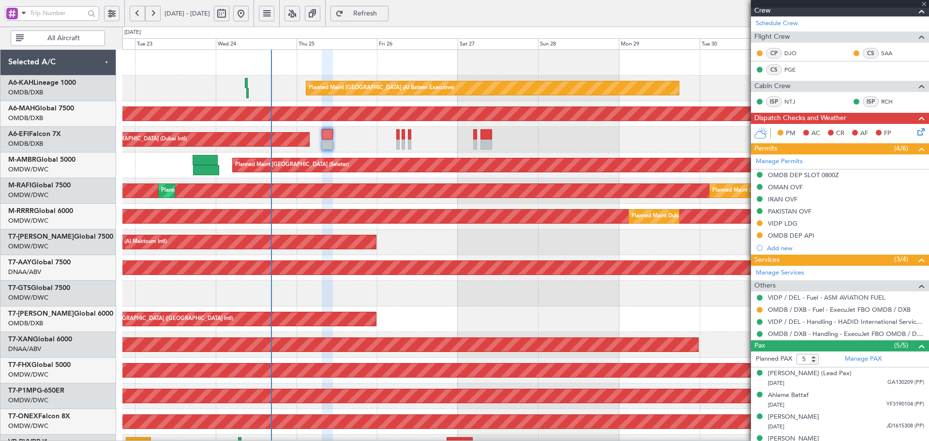
type input "-00:10"
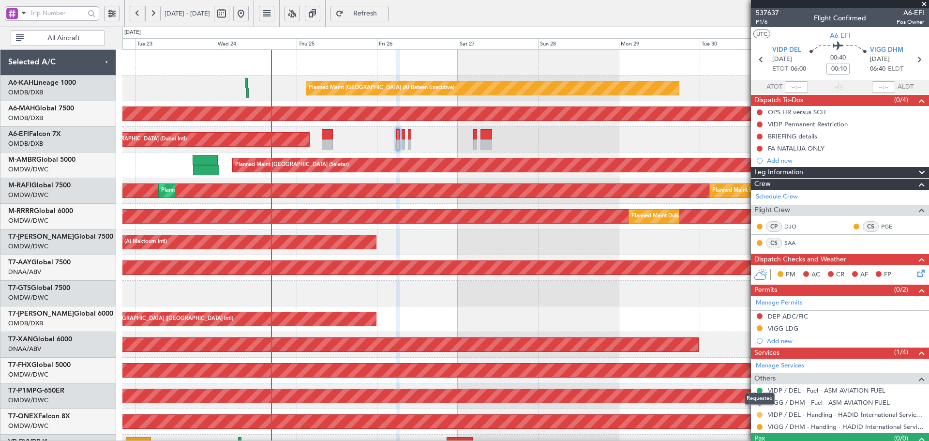
click at [759, 412] on button at bounding box center [760, 415] width 6 height 6
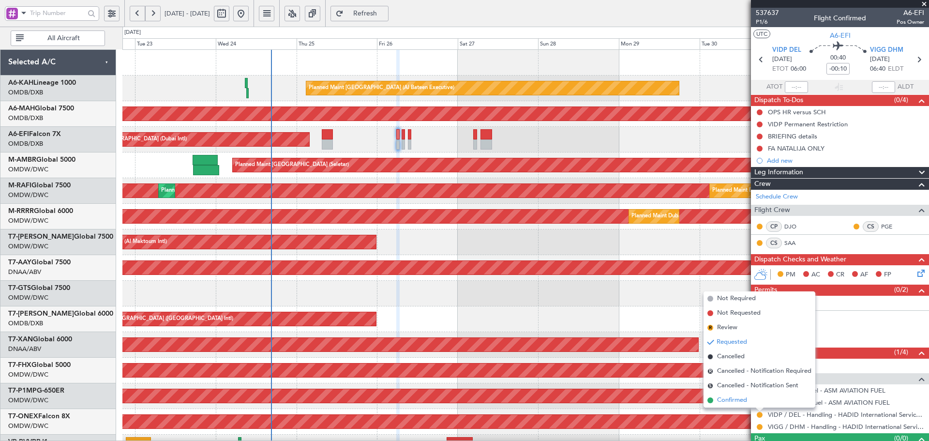
click at [745, 400] on span "Confirmed" at bounding box center [732, 400] width 30 height 10
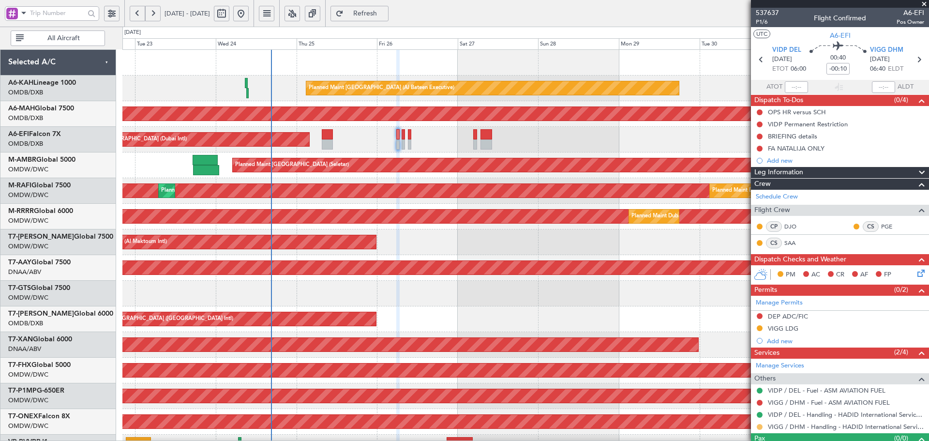
click at [759, 425] on button at bounding box center [760, 427] width 6 height 6
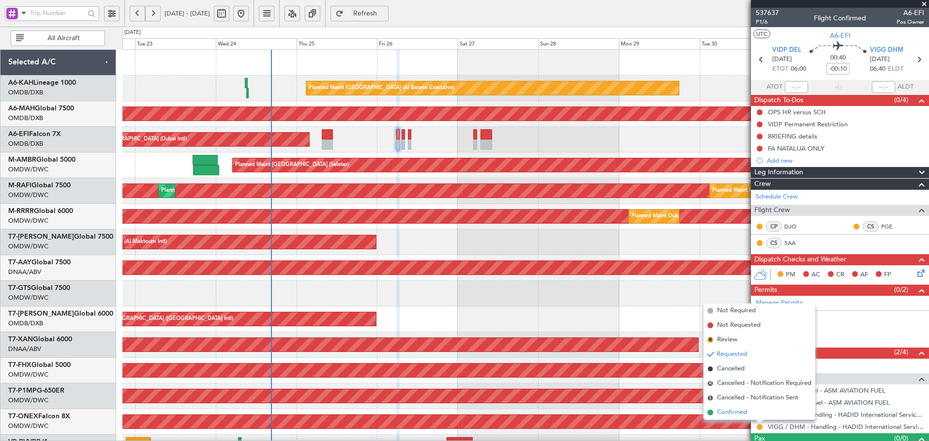
click at [728, 410] on span "Confirmed" at bounding box center [732, 413] width 30 height 10
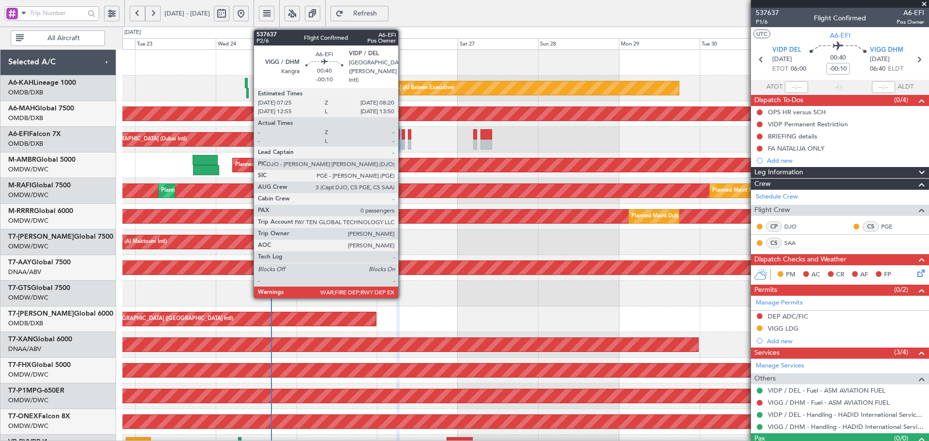
click at [403, 134] on div at bounding box center [403, 134] width 3 height 10
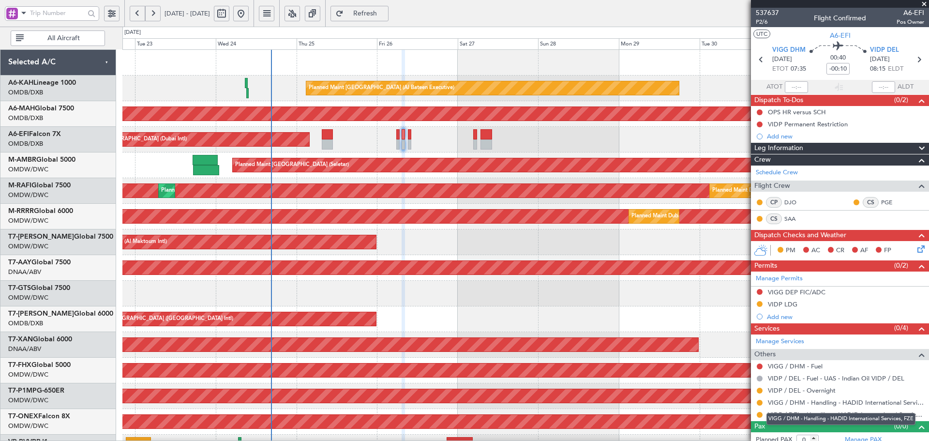
click at [761, 415] on mat-tooltip-component "VIGG / DHM - Handling - HADID International Services, FZE" at bounding box center [841, 419] width 163 height 26
click at [760, 414] on button at bounding box center [760, 415] width 6 height 6
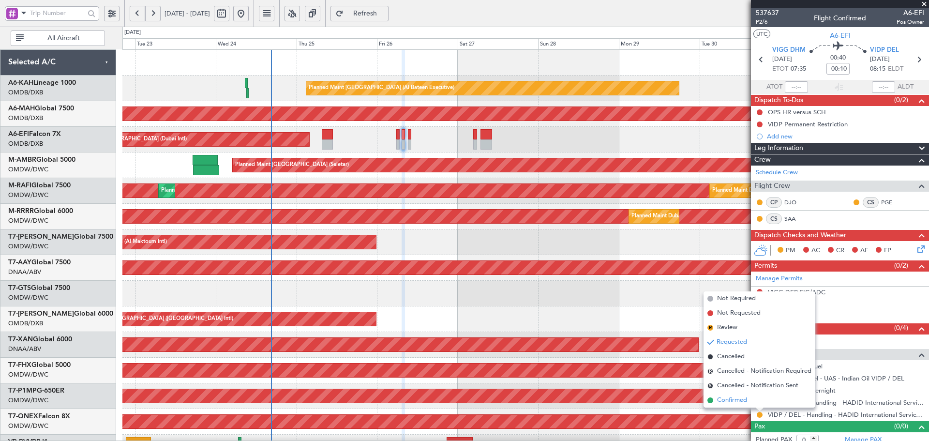
click at [714, 400] on li "Confirmed" at bounding box center [760, 400] width 112 height 15
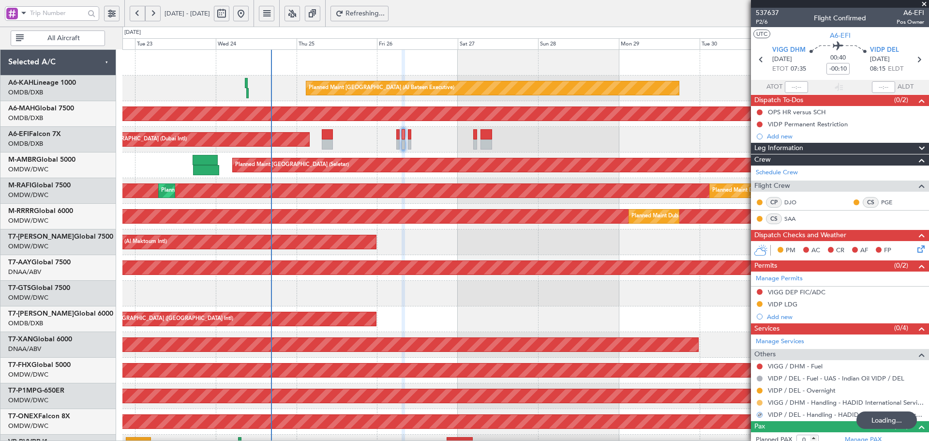
click at [760, 402] on button at bounding box center [760, 403] width 6 height 6
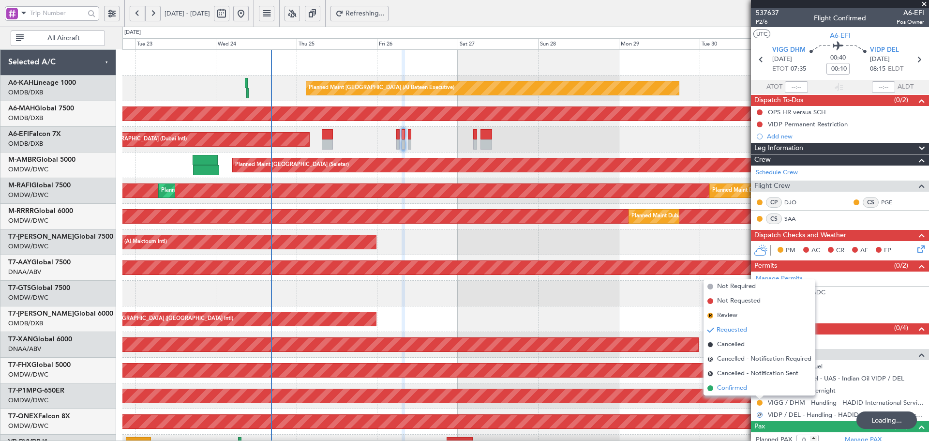
click at [737, 391] on span "Confirmed" at bounding box center [732, 388] width 30 height 10
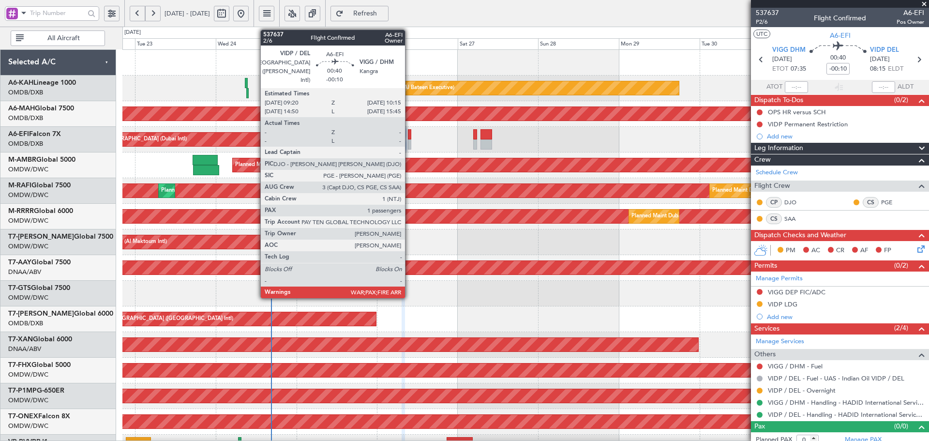
click at [409, 132] on div at bounding box center [409, 134] width 3 height 10
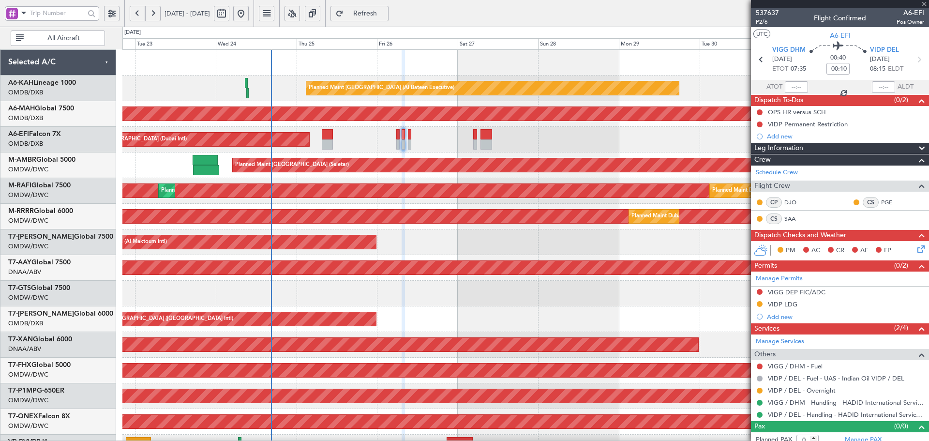
type input "3"
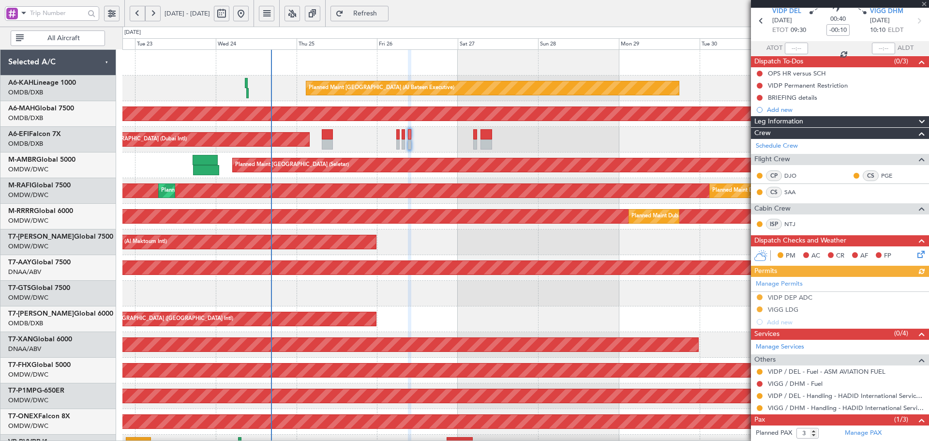
scroll to position [73, 0]
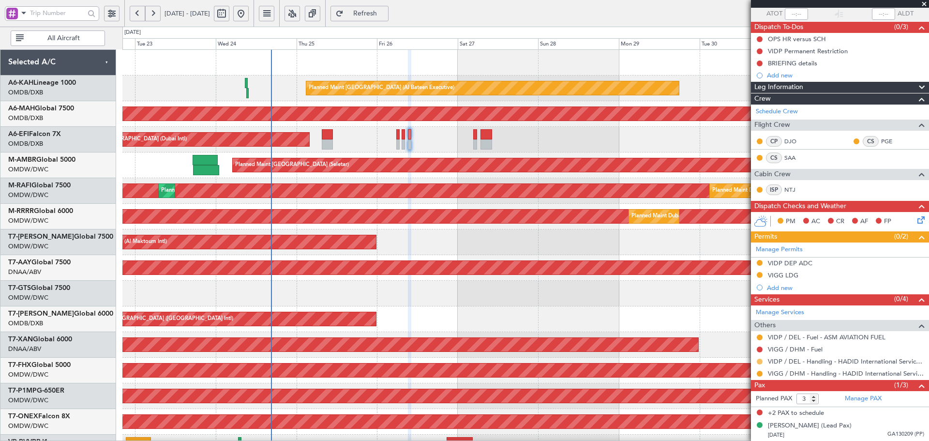
click at [760, 360] on button at bounding box center [760, 362] width 6 height 6
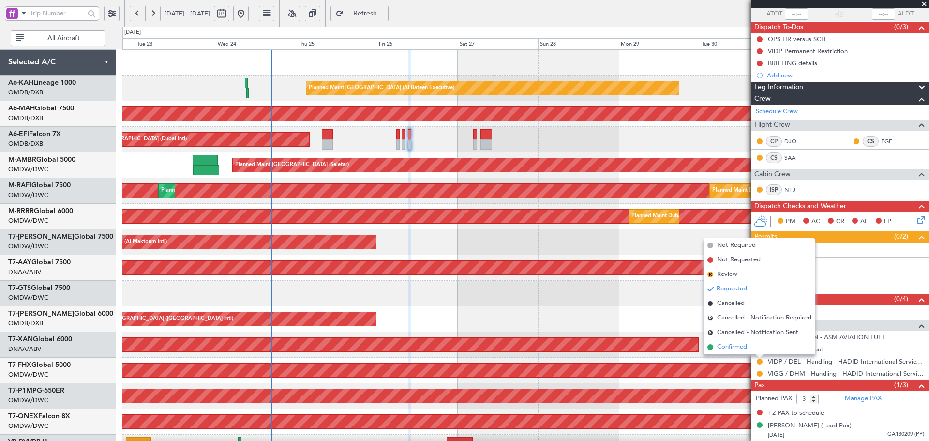
click at [747, 344] on span "Confirmed" at bounding box center [732, 347] width 30 height 10
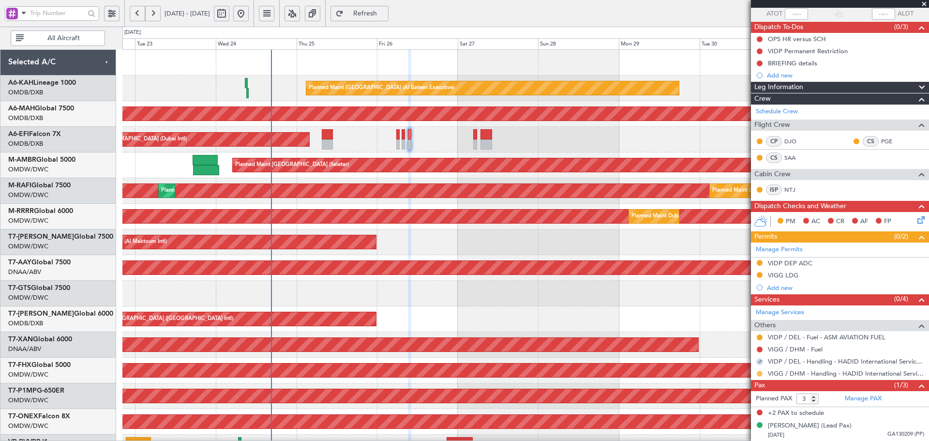
click at [760, 374] on button at bounding box center [760, 374] width 6 height 6
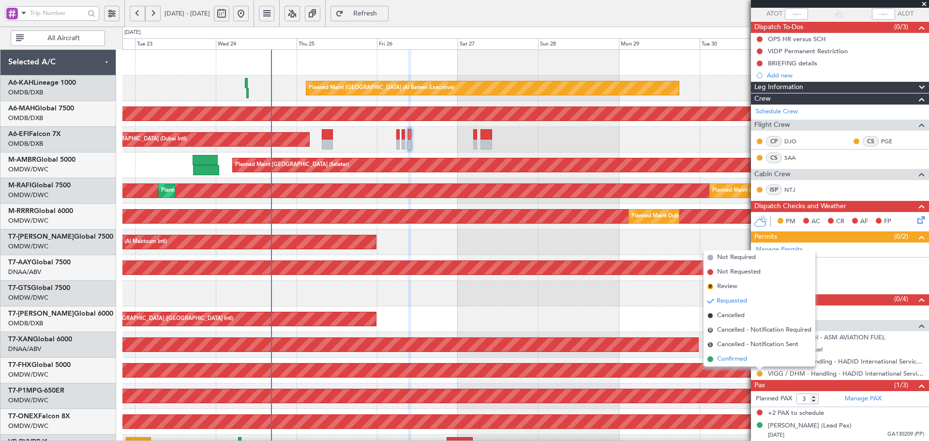
click at [743, 356] on span "Confirmed" at bounding box center [732, 359] width 30 height 10
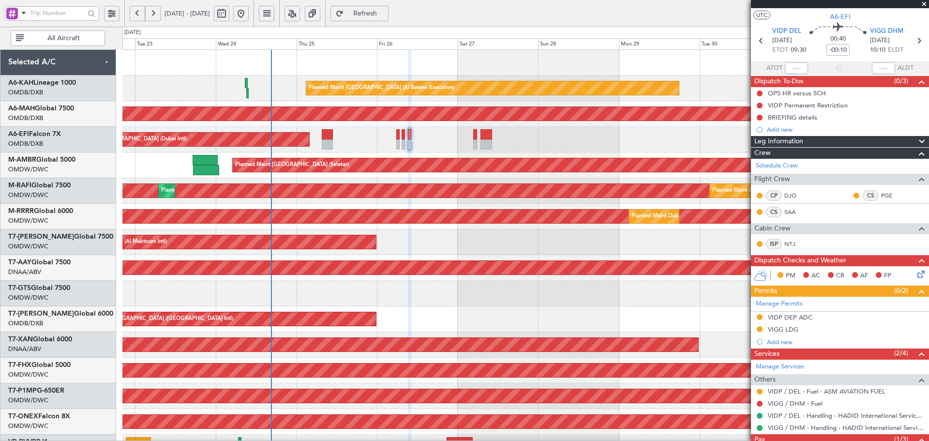
scroll to position [0, 0]
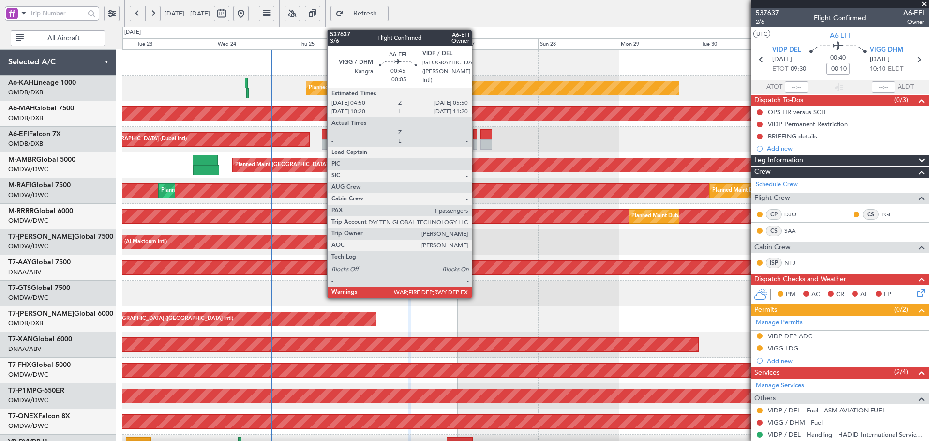
click at [476, 138] on div at bounding box center [474, 134] width 3 height 10
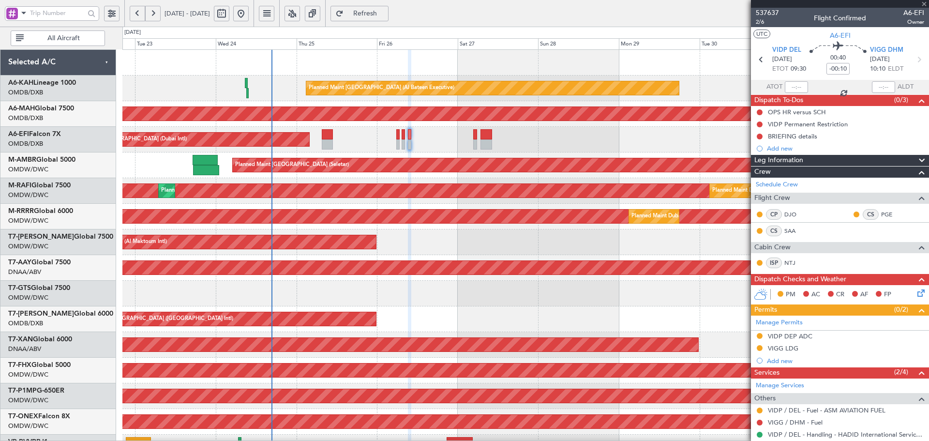
type input "-00:05"
type input "1"
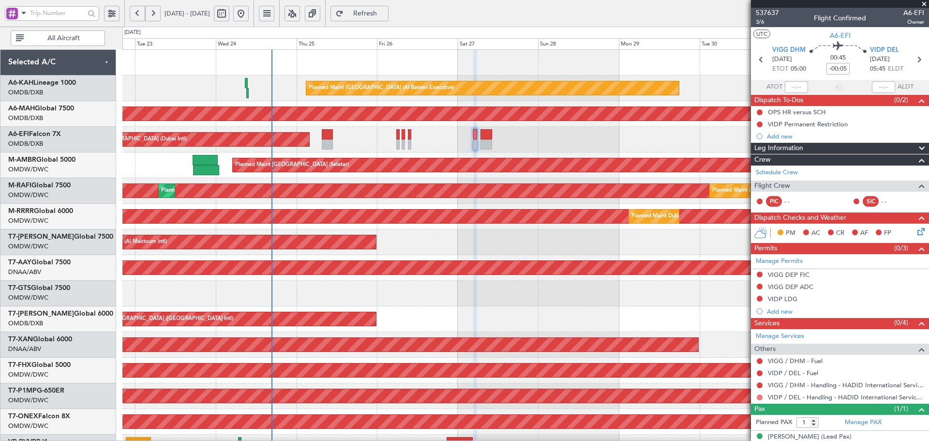
click at [760, 396] on button at bounding box center [760, 397] width 6 height 6
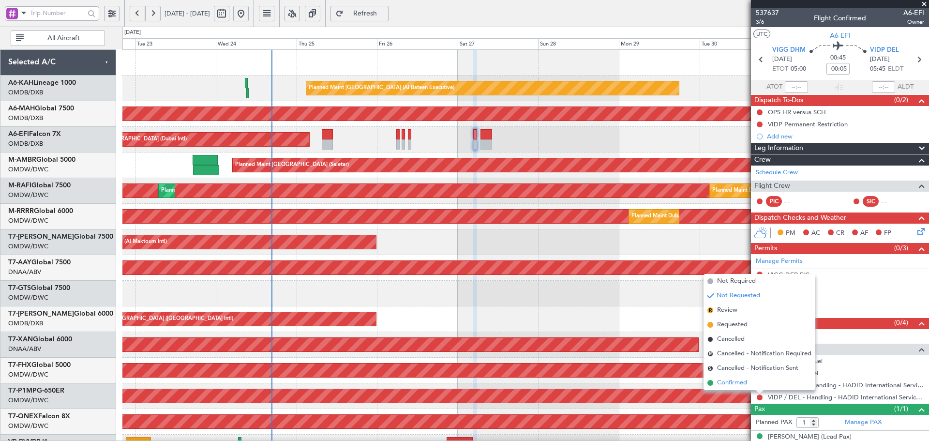
click at [745, 382] on span "Confirmed" at bounding box center [732, 383] width 30 height 10
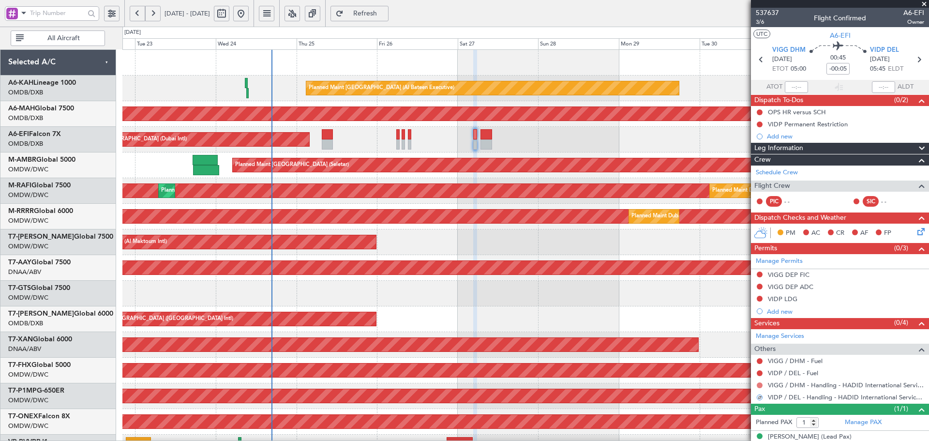
click at [761, 384] on button at bounding box center [760, 385] width 6 height 6
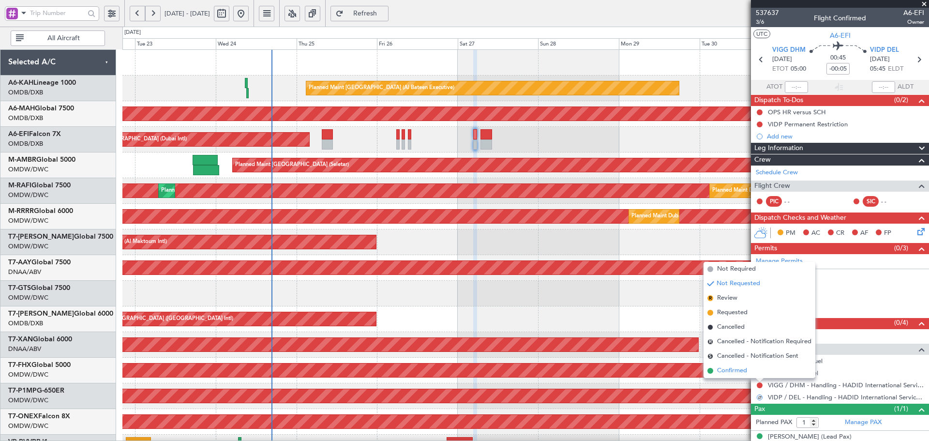
click at [719, 372] on span "Confirmed" at bounding box center [732, 371] width 30 height 10
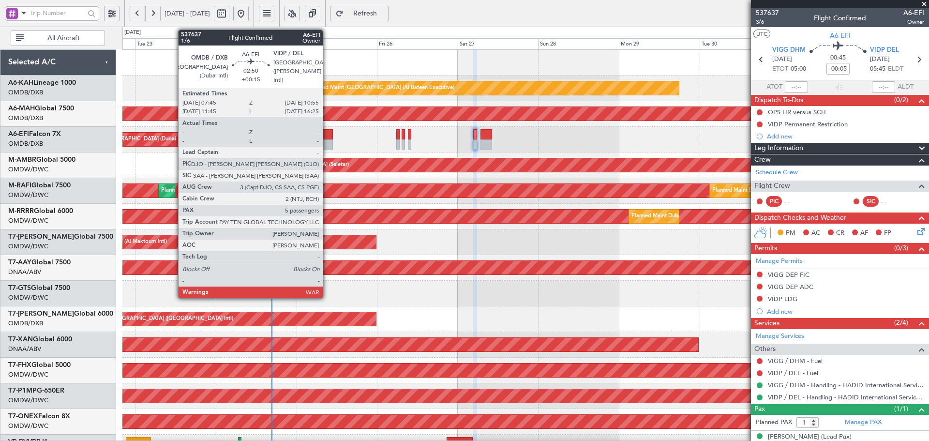
click at [327, 138] on div at bounding box center [327, 134] width 11 height 10
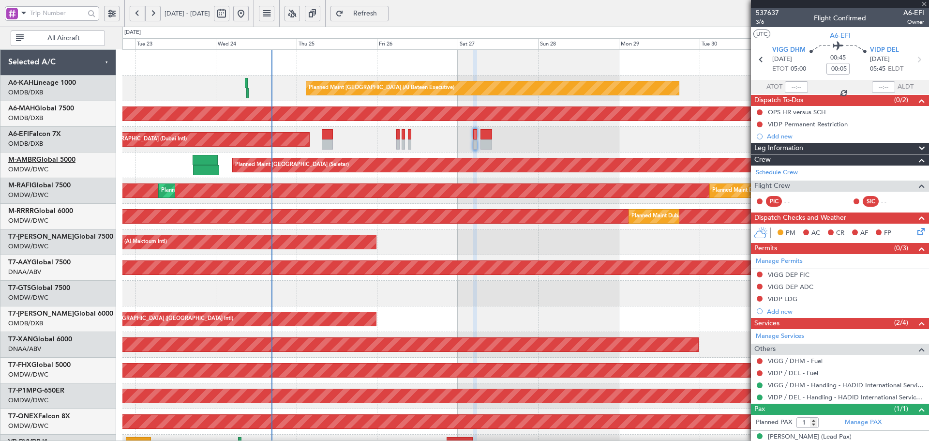
type input "+00:15"
type input "5"
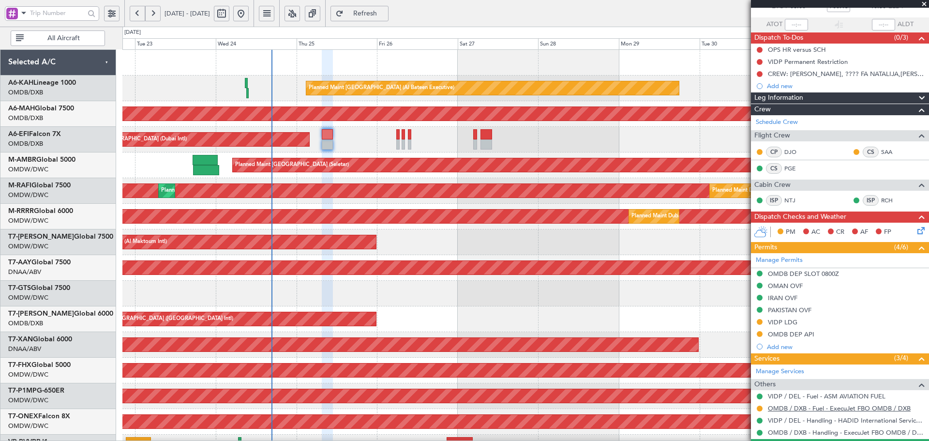
scroll to position [64, 0]
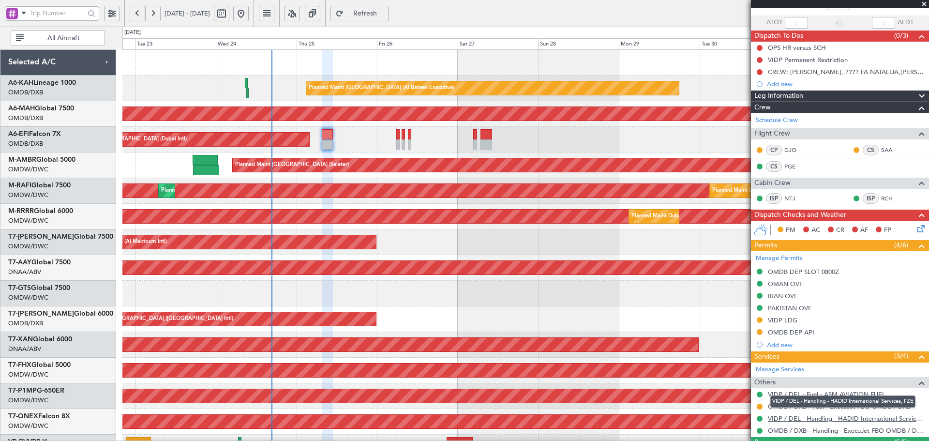
click at [802, 417] on link "VIDP / DEL - Handling - HADID International Services, FZE" at bounding box center [846, 418] width 156 height 8
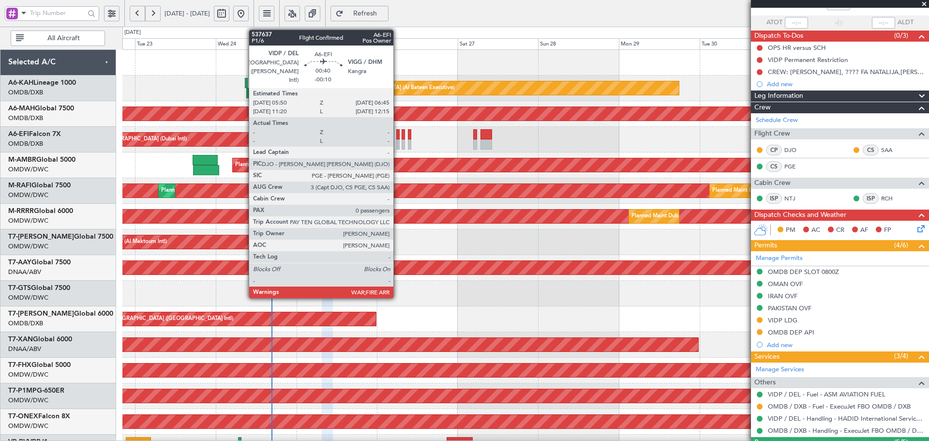
click at [398, 136] on div at bounding box center [397, 134] width 3 height 10
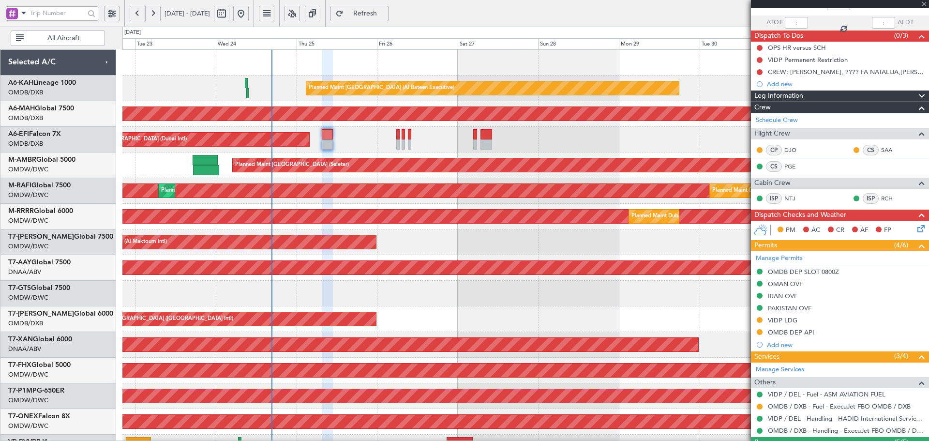
type input "-00:10"
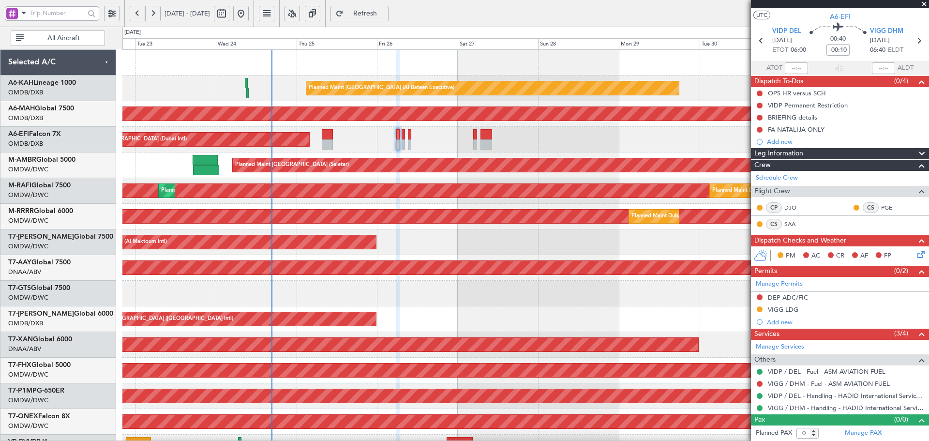
scroll to position [97, 0]
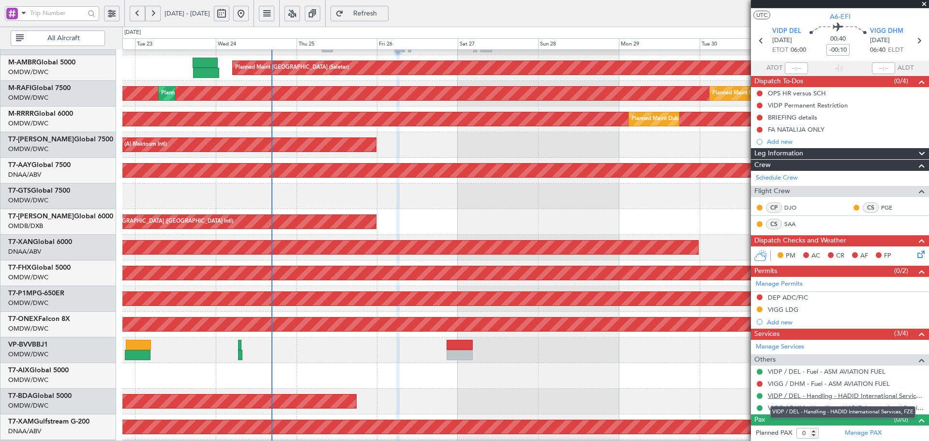
click at [778, 396] on link "VIDP / DEL - Handling - HADID International Services, FZE" at bounding box center [846, 396] width 156 height 8
click at [893, 408] on link "VIGG / DHM - Handling - HADID International Services, FZE" at bounding box center [846, 408] width 156 height 8
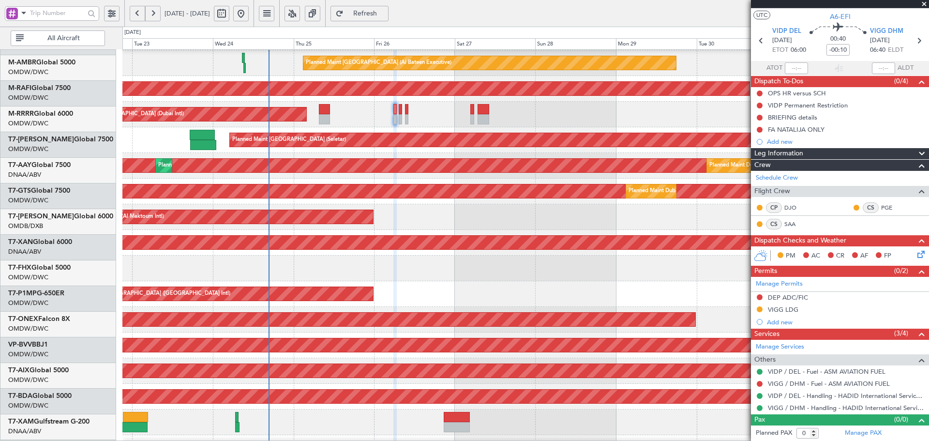
scroll to position [20, 0]
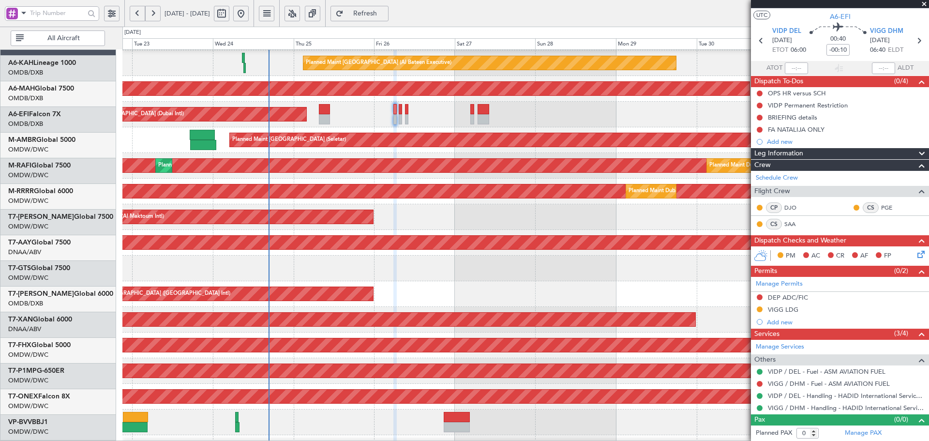
click at [489, 222] on div "Planned Maint Dubai (Al Maktoum Intl)" at bounding box center [525, 217] width 806 height 26
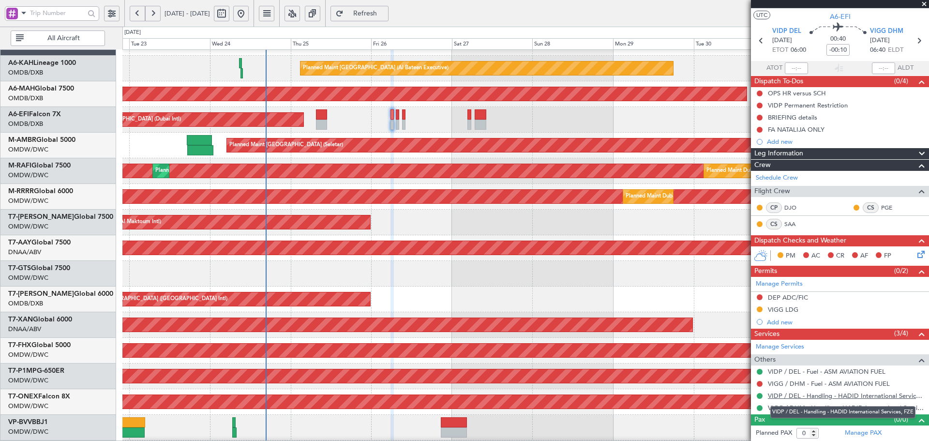
click at [881, 394] on link "VIDP / DEL - Handling - HADID International Services, FZE" at bounding box center [846, 396] width 156 height 8
click at [802, 409] on link "VIGG / DHM - Handling - HADID International Services, FZE" at bounding box center [846, 408] width 156 height 8
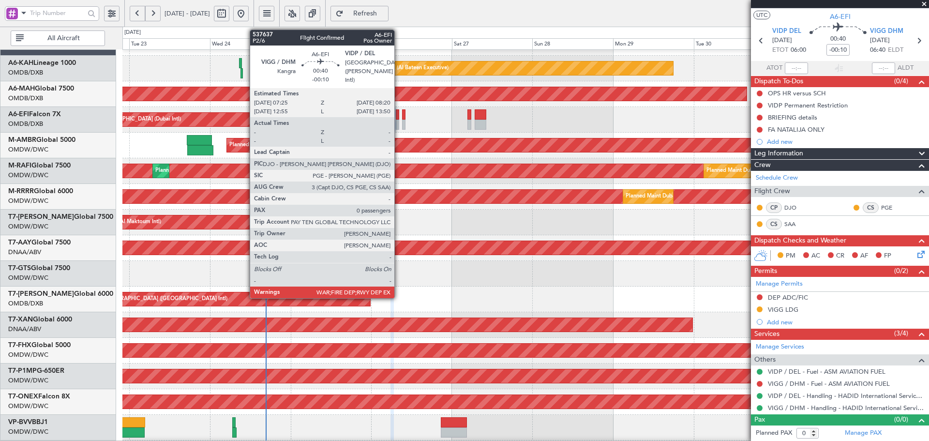
click at [399, 114] on div at bounding box center [397, 114] width 3 height 10
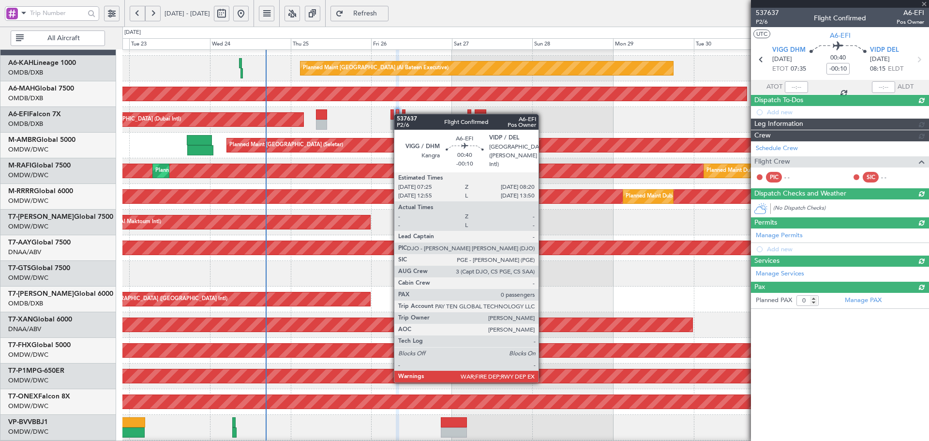
scroll to position [0, 0]
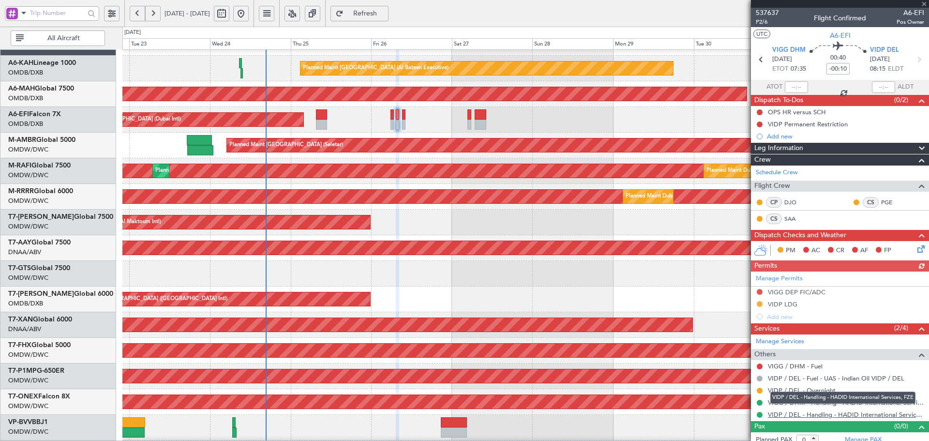
click at [862, 416] on link "VIDP / DEL - Handling - HADID International Services, FZE" at bounding box center [846, 414] width 156 height 8
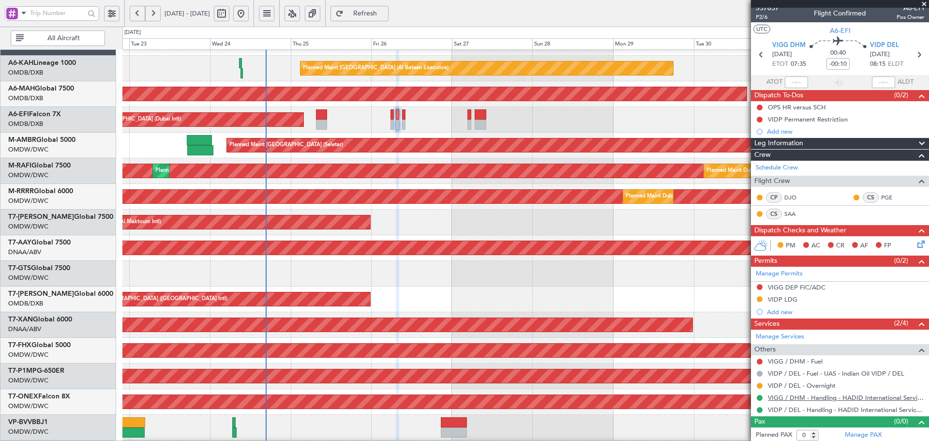
scroll to position [7, 0]
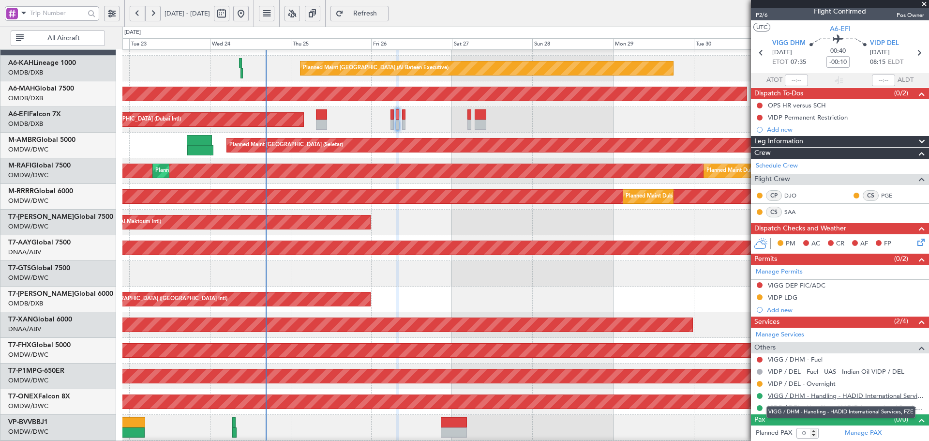
click at [866, 396] on link "VIGG / DHM - Handling - HADID International Services, FZE" at bounding box center [846, 396] width 156 height 8
click at [896, 397] on link "VIGG / DHM - Handling - HADID International Services, FZE" at bounding box center [846, 396] width 156 height 8
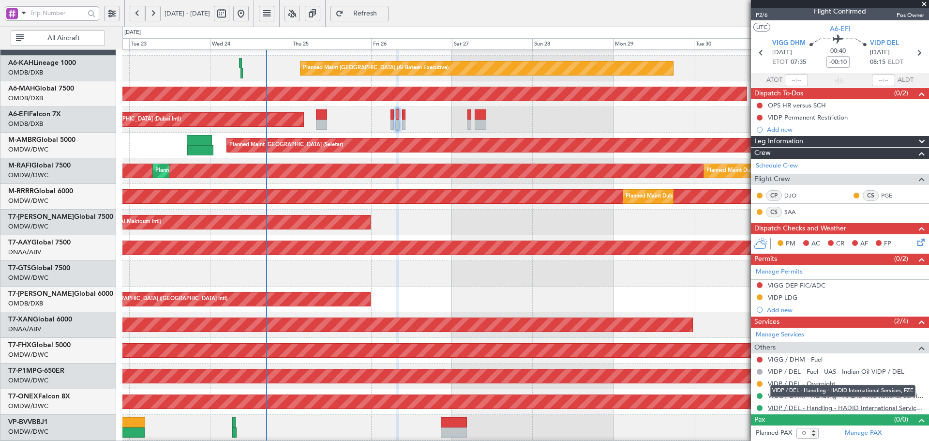
click at [869, 406] on link "VIDP / DEL - Handling - HADID International Services, FZE" at bounding box center [846, 408] width 156 height 8
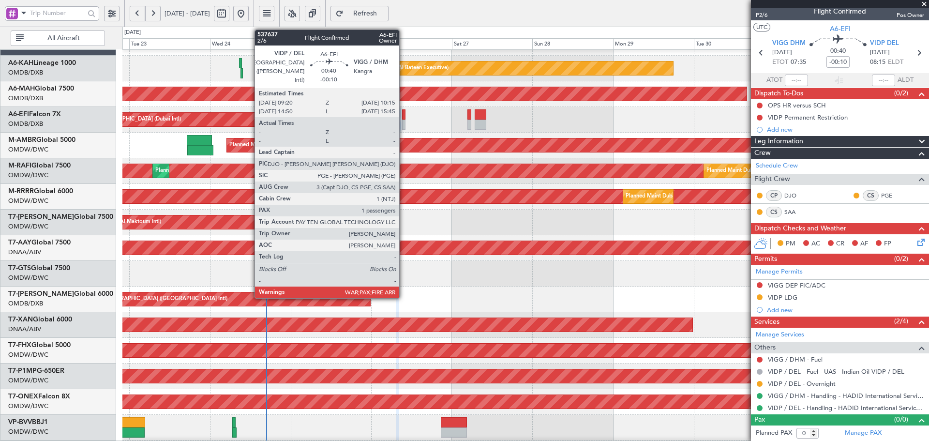
click at [404, 121] on div at bounding box center [403, 125] width 3 height 10
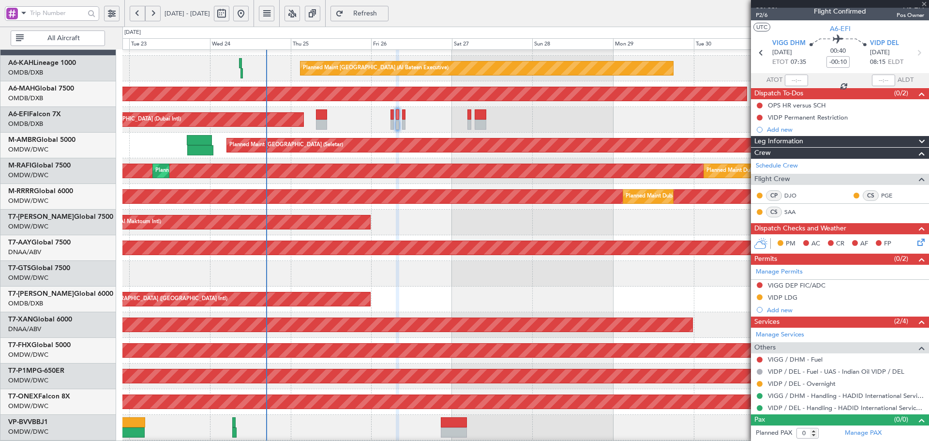
type input "3"
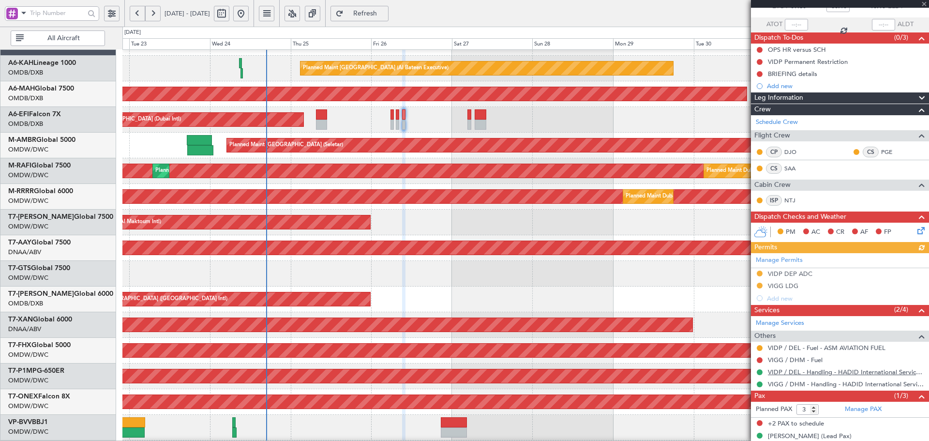
scroll to position [64, 0]
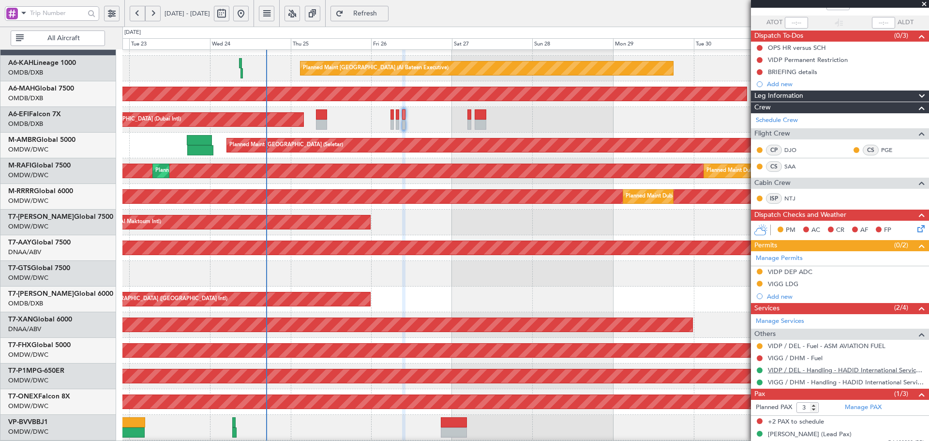
click at [858, 371] on link "VIDP / DEL - Handling - HADID International Services, FZE" at bounding box center [846, 370] width 156 height 8
click at [864, 385] on link "VIGG / DHM - Handling - HADID International Services, FZE" at bounding box center [846, 382] width 156 height 8
click at [376, 8] on button "Refresh" at bounding box center [360, 13] width 58 height 15
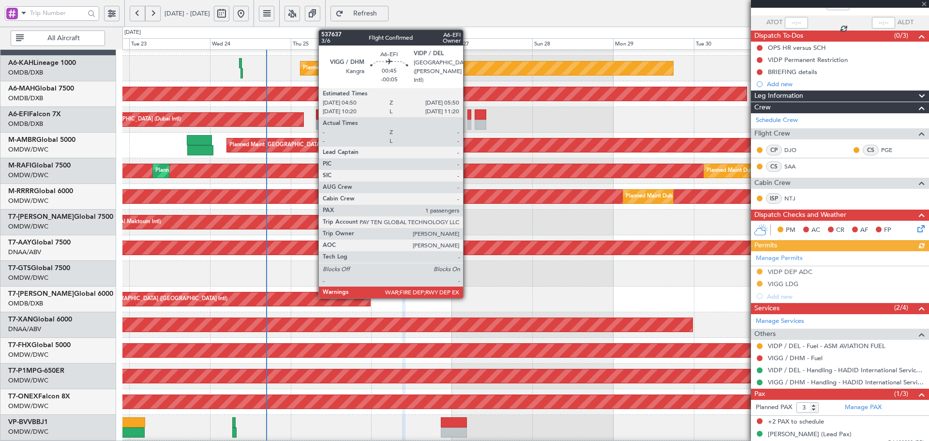
click at [468, 121] on div at bounding box center [469, 125] width 3 height 10
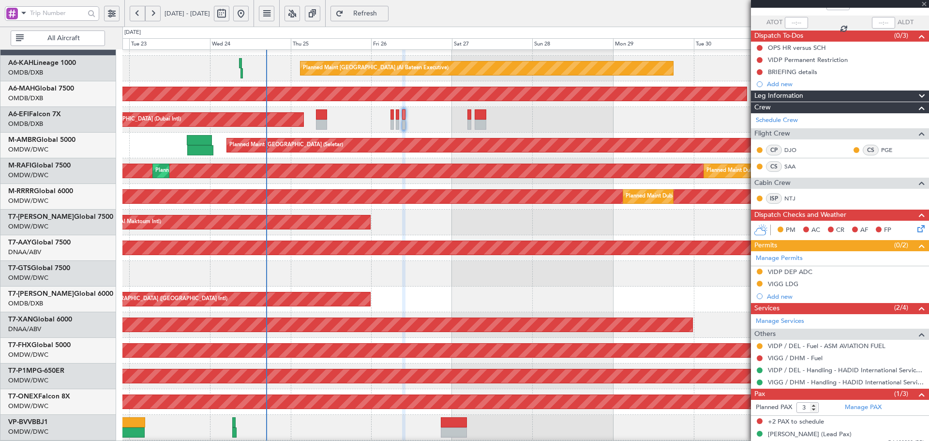
type input "-00:05"
type input "1"
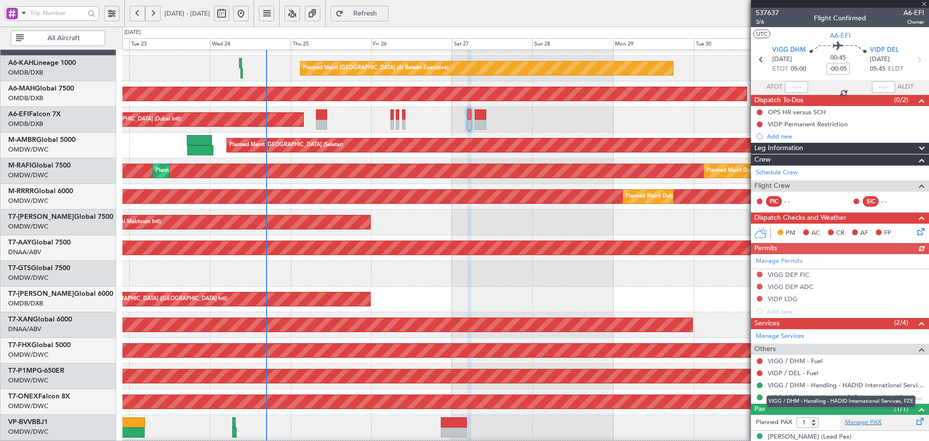
click at [833, 387] on link "VIGG / DHM - Handling - HADID International Services, FZE" at bounding box center [846, 385] width 156 height 8
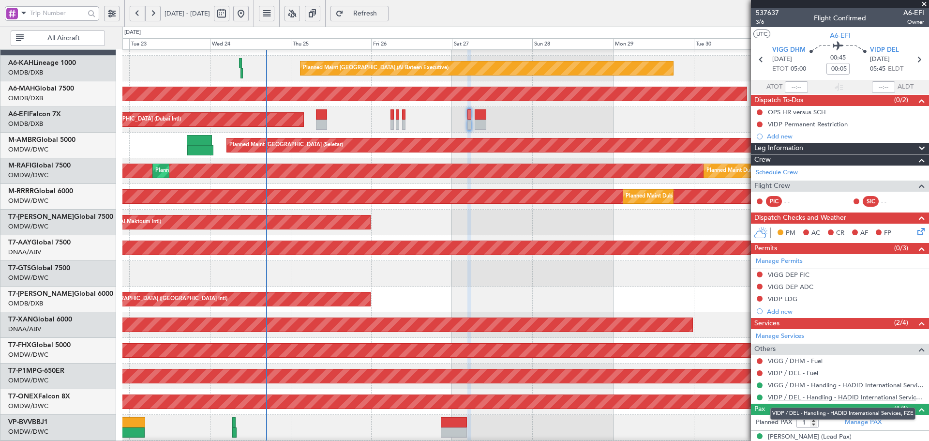
click at [870, 396] on link "VIDP / DEL - Handling - HADID International Services, FZE" at bounding box center [846, 397] width 156 height 8
click at [376, 16] on span "Refresh" at bounding box center [366, 13] width 40 height 7
click at [385, 12] on span "Refresh" at bounding box center [366, 13] width 40 height 7
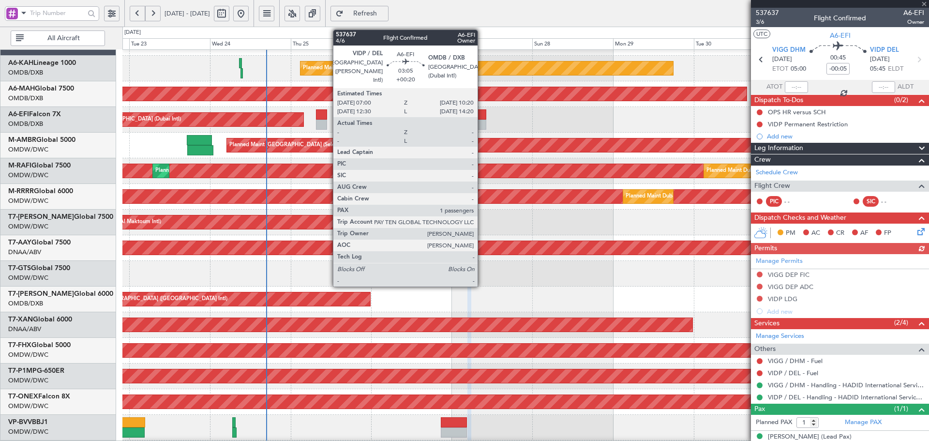
click at [482, 121] on div at bounding box center [481, 125] width 12 height 10
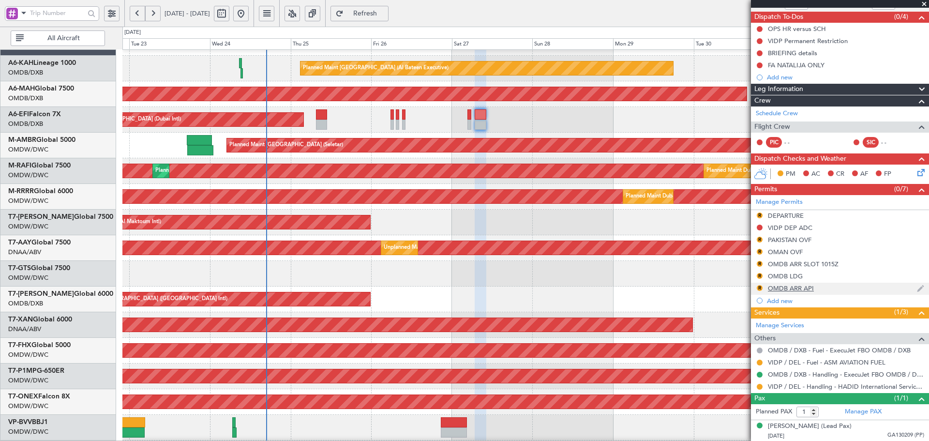
scroll to position [84, 0]
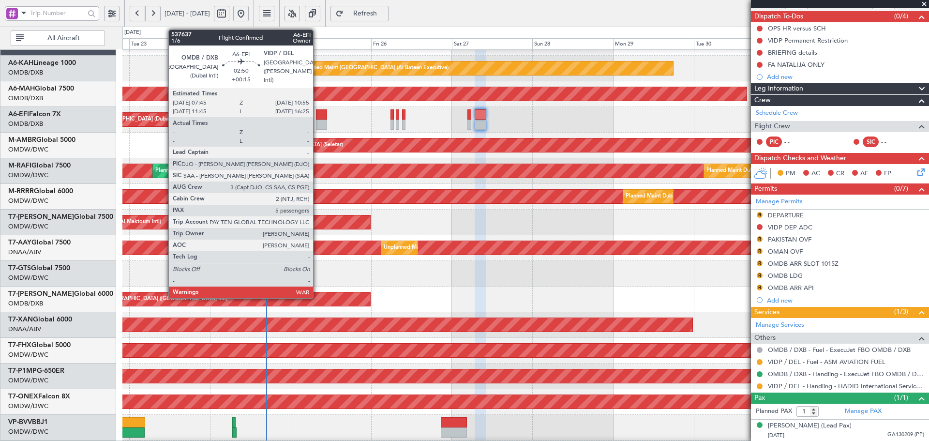
click at [318, 114] on div at bounding box center [321, 114] width 11 height 10
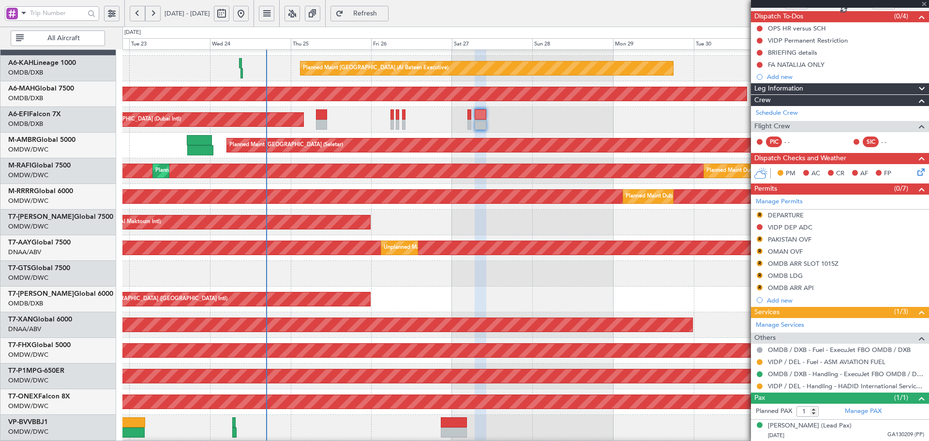
type input "+00:15"
type input "5"
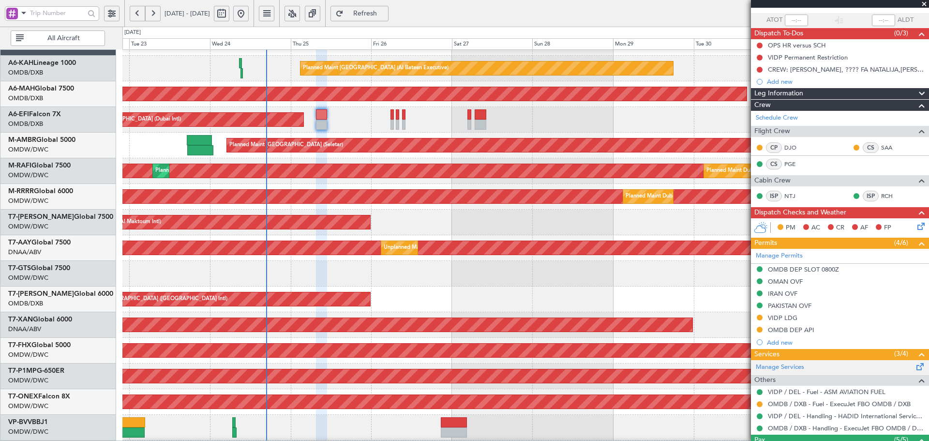
scroll to position [0, 0]
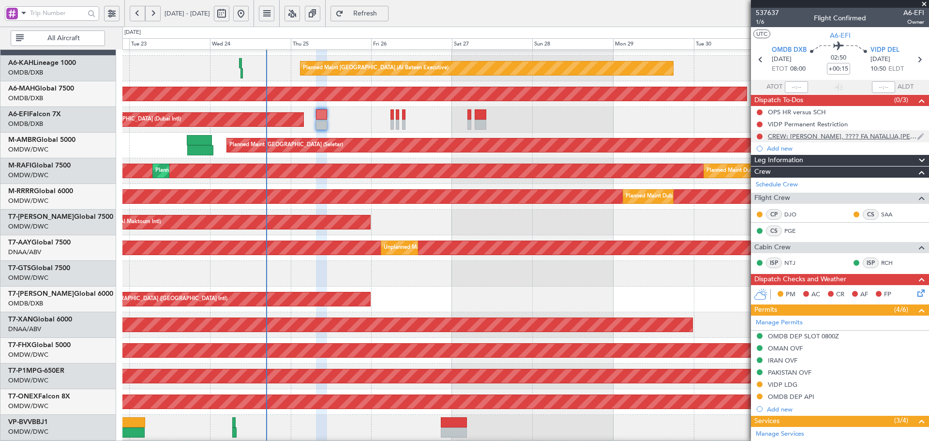
click at [813, 139] on div "CREW: SIMON, ???? FA NATALIJA,RUHI" at bounding box center [840, 136] width 178 height 12
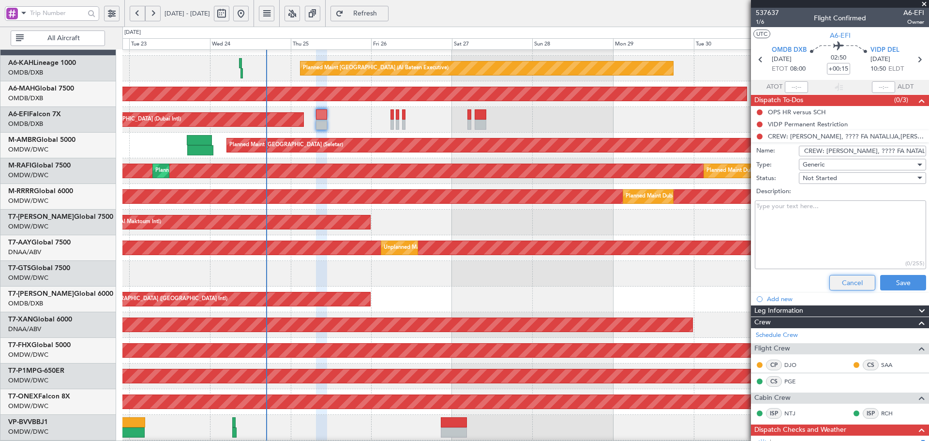
click at [849, 283] on button "Cancel" at bounding box center [853, 282] width 46 height 15
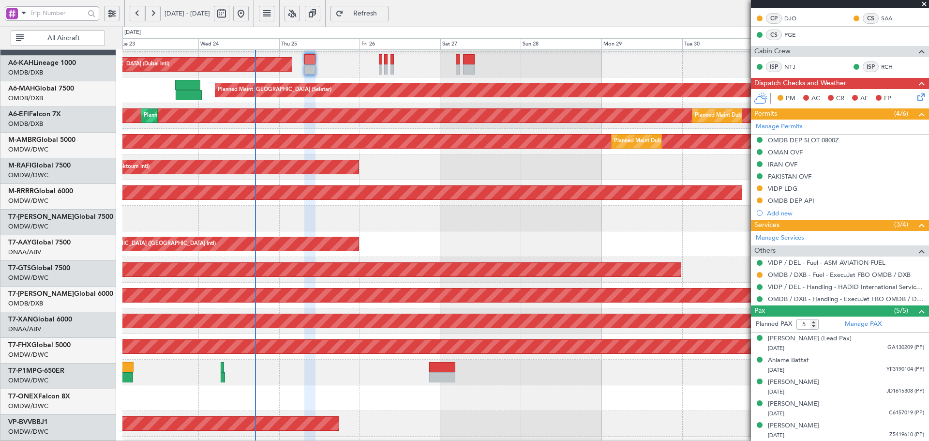
scroll to position [149, 0]
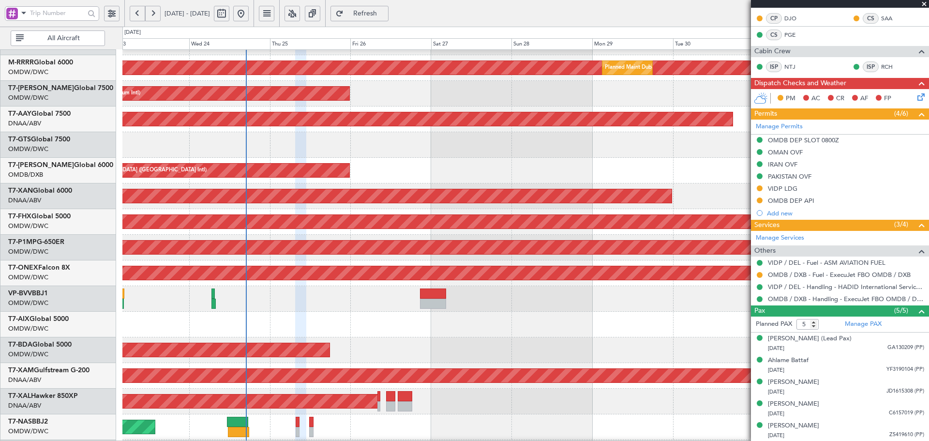
click at [383, 179] on div "Planned Maint [GEOGRAPHIC_DATA] ([GEOGRAPHIC_DATA] Intl)" at bounding box center [525, 171] width 806 height 26
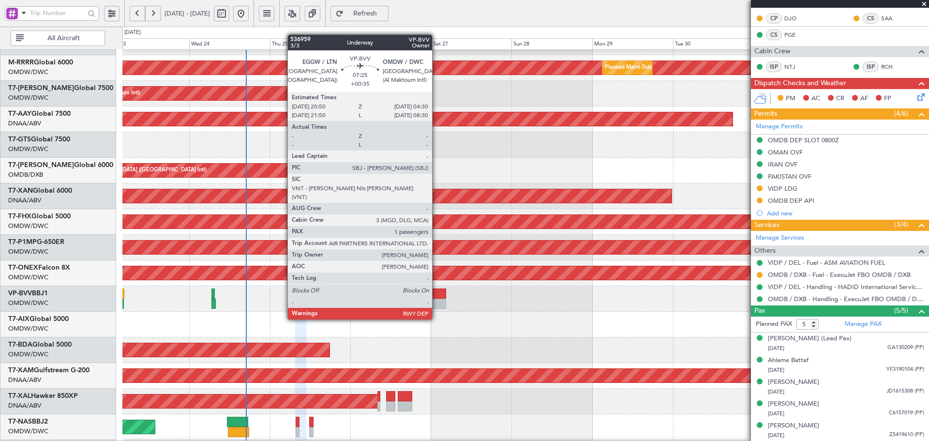
click at [437, 301] on div at bounding box center [433, 304] width 26 height 10
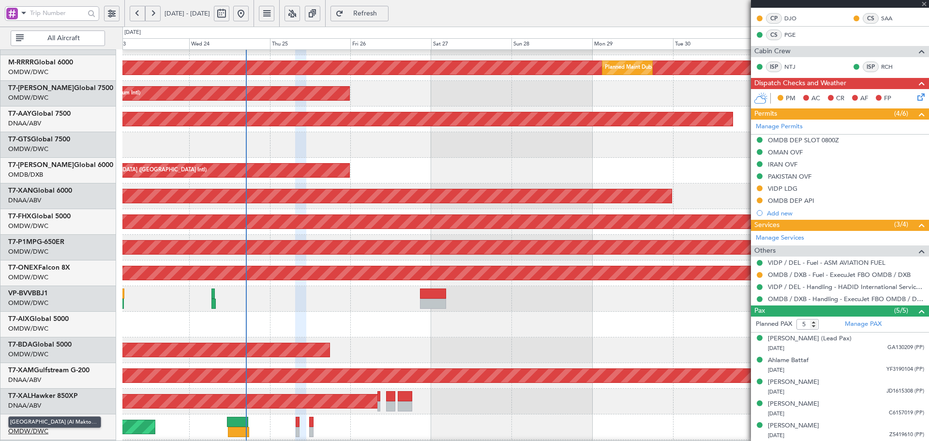
type input "+00:35"
type input "1"
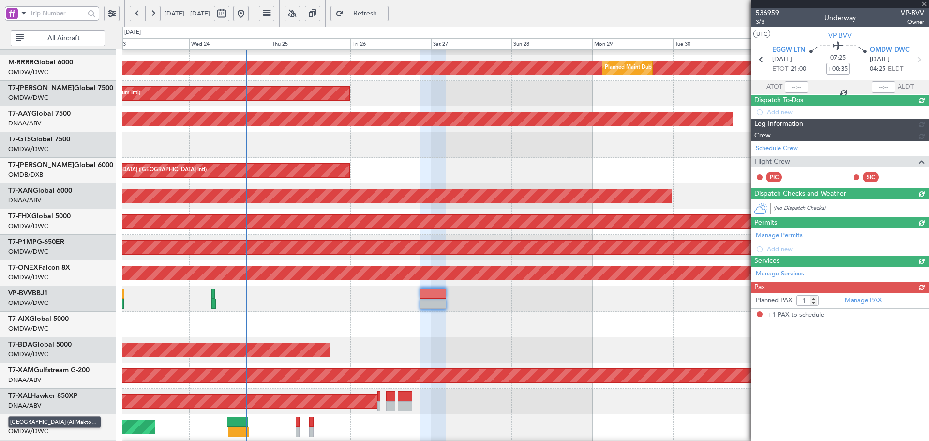
scroll to position [0, 0]
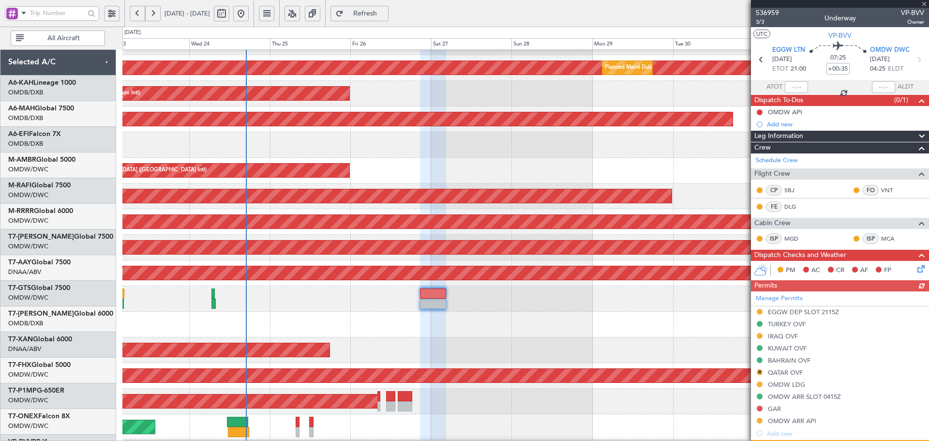
scroll to position [149, 0]
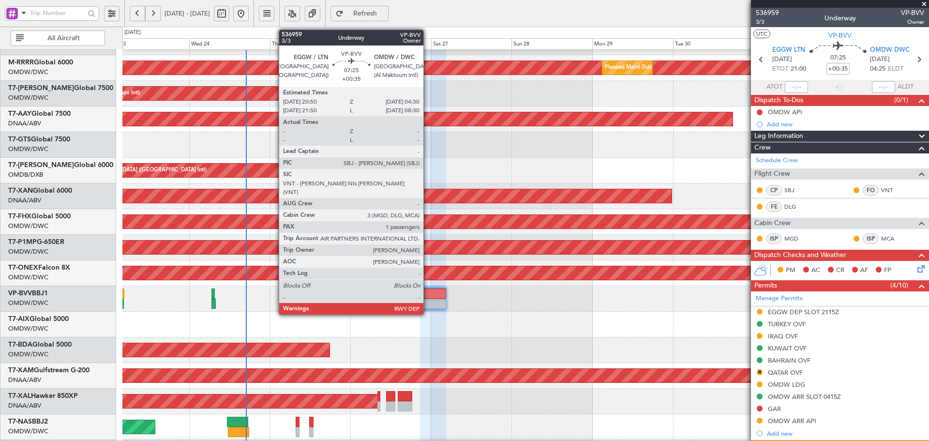
click at [426, 288] on div at bounding box center [433, 293] width 26 height 10
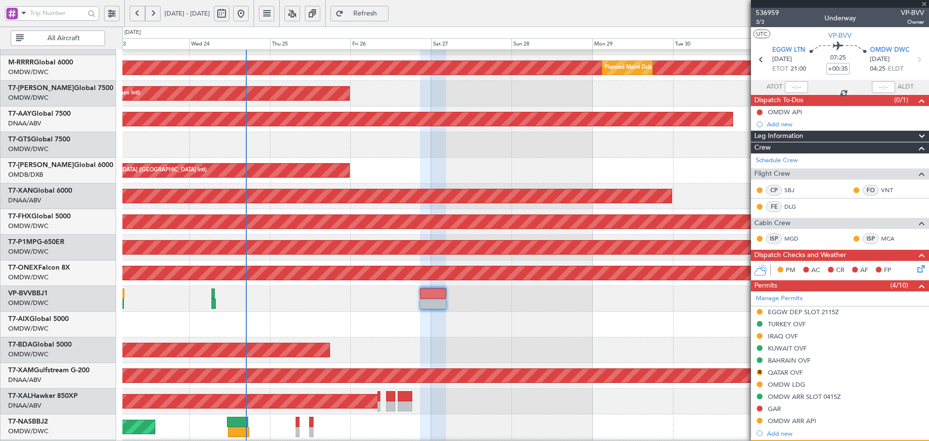
click at [428, 290] on div at bounding box center [433, 293] width 26 height 10
click at [825, 312] on div "EGGW DEP SLOT 2115Z" at bounding box center [803, 312] width 71 height 8
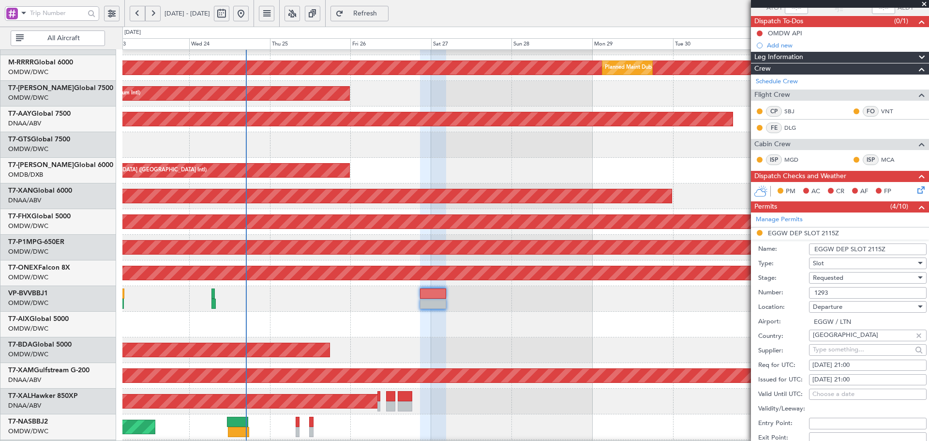
scroll to position [161, 0]
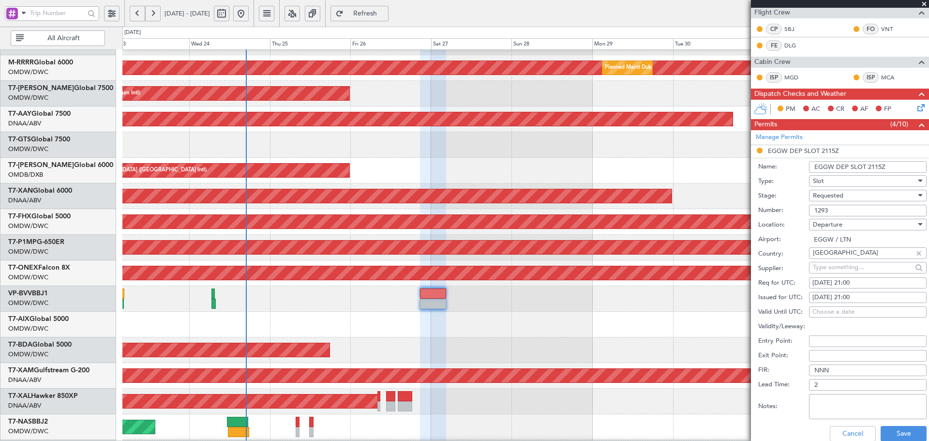
click at [823, 284] on div "[DATE] 21:00" at bounding box center [868, 283] width 111 height 10
select select "9"
select select "2025"
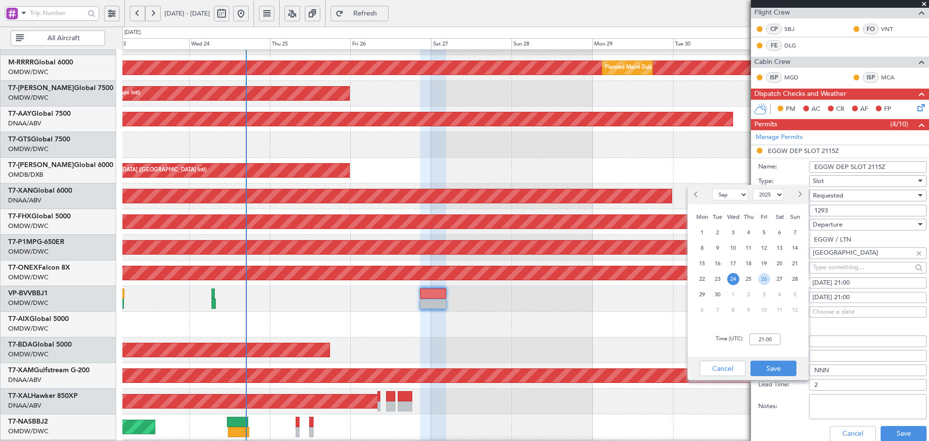
click at [763, 278] on span "26" at bounding box center [764, 279] width 12 height 12
click at [782, 337] on div "Time (UTC): 00:00" at bounding box center [748, 339] width 121 height 35
click at [774, 338] on input "00:00" at bounding box center [765, 339] width 31 height 12
type input "21:00"
click at [774, 366] on button "Save" at bounding box center [774, 368] width 46 height 15
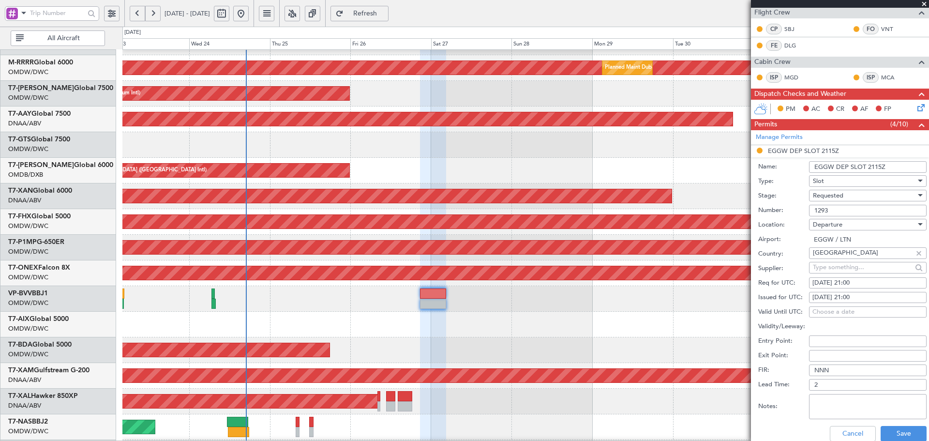
click at [848, 297] on div "24/09/2025 21:00" at bounding box center [868, 298] width 111 height 10
select select "9"
select select "2025"
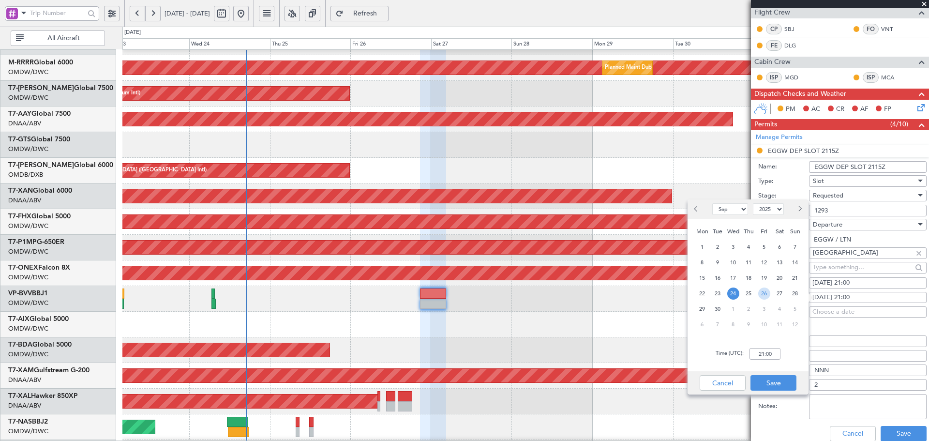
click at [761, 292] on span "26" at bounding box center [764, 294] width 12 height 12
click at [765, 353] on input "00:00" at bounding box center [765, 354] width 31 height 12
type input "21:00"
click at [764, 384] on button "Save" at bounding box center [774, 382] width 46 height 15
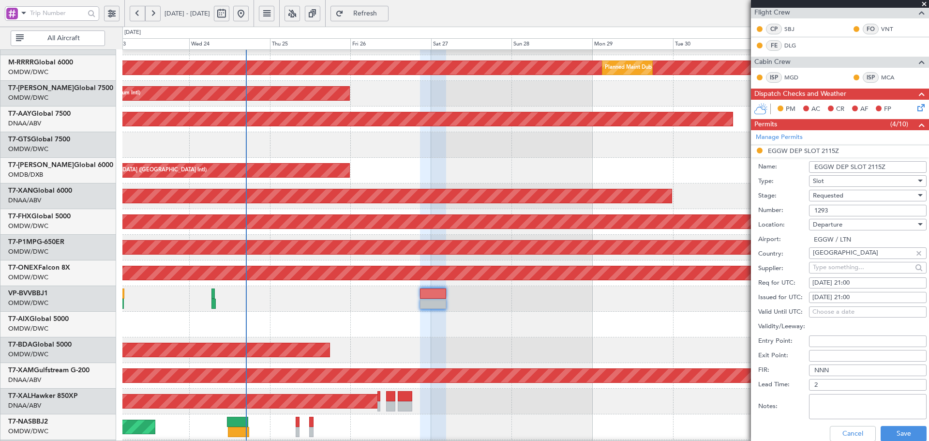
click at [850, 196] on div "Requested" at bounding box center [864, 195] width 103 height 15
click at [836, 266] on span "Received OK" at bounding box center [865, 268] width 102 height 15
click at [890, 433] on button "Save" at bounding box center [904, 433] width 46 height 15
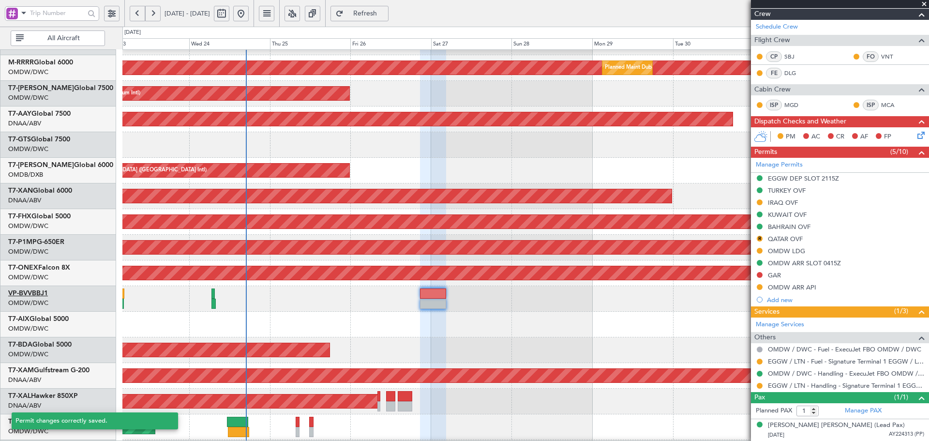
scroll to position [133, 0]
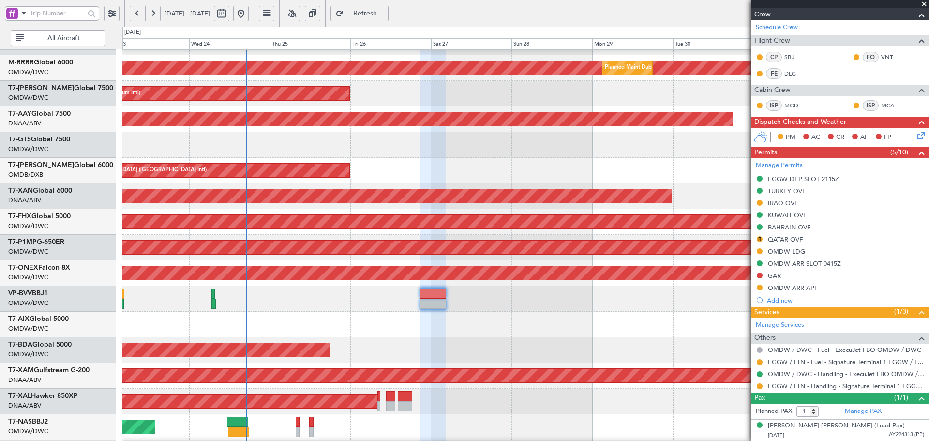
click at [760, 386] on button at bounding box center [760, 386] width 6 height 6
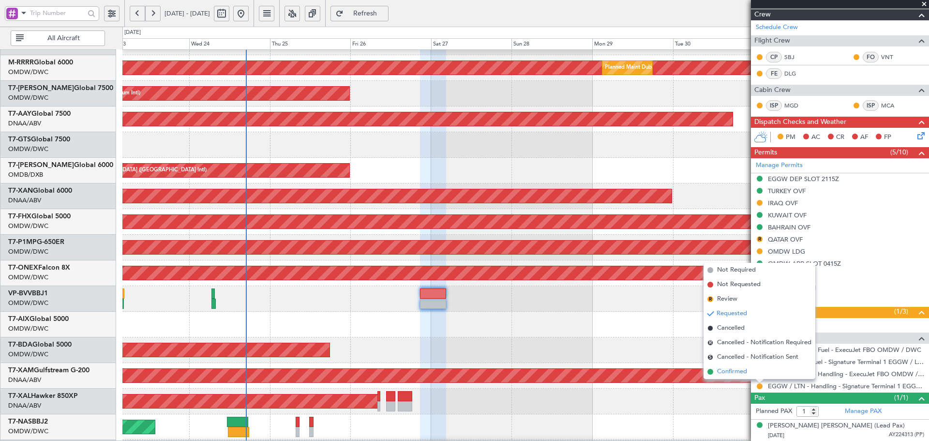
click at [732, 376] on span "Confirmed" at bounding box center [732, 372] width 30 height 10
